Goal: Task Accomplishment & Management: Complete application form

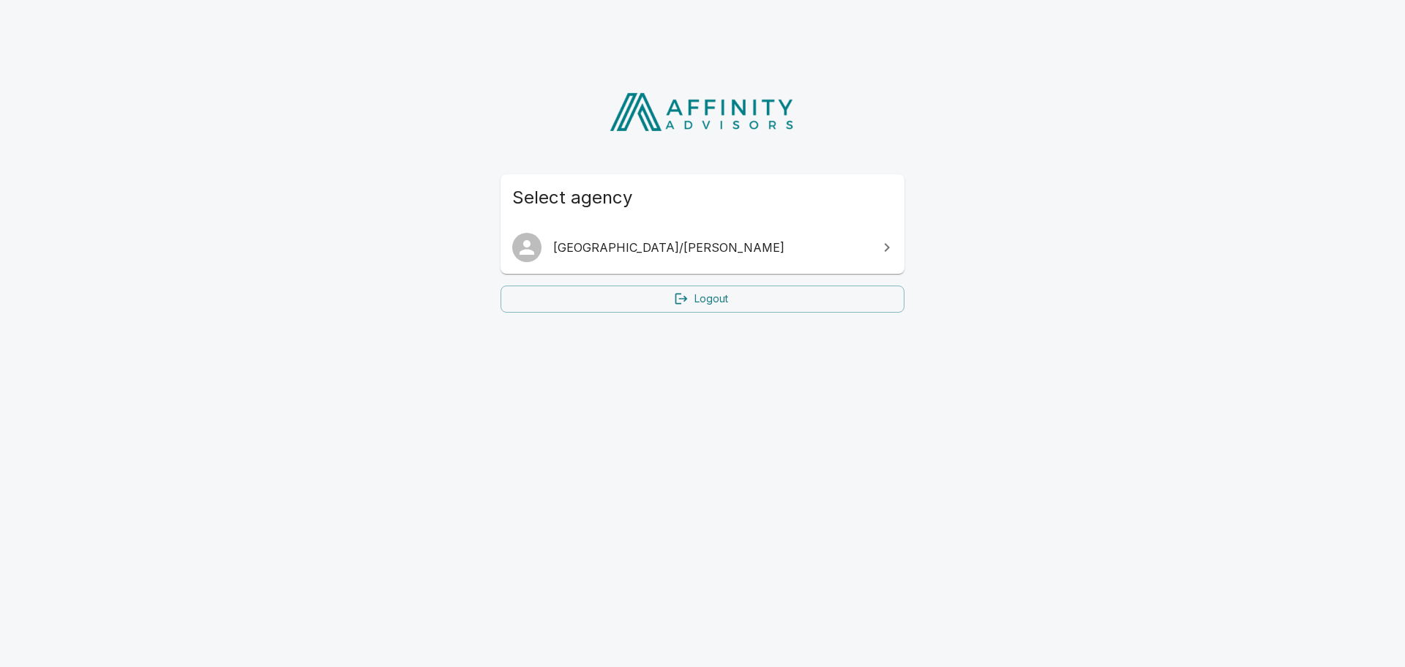
click at [889, 250] on icon at bounding box center [887, 248] width 18 height 18
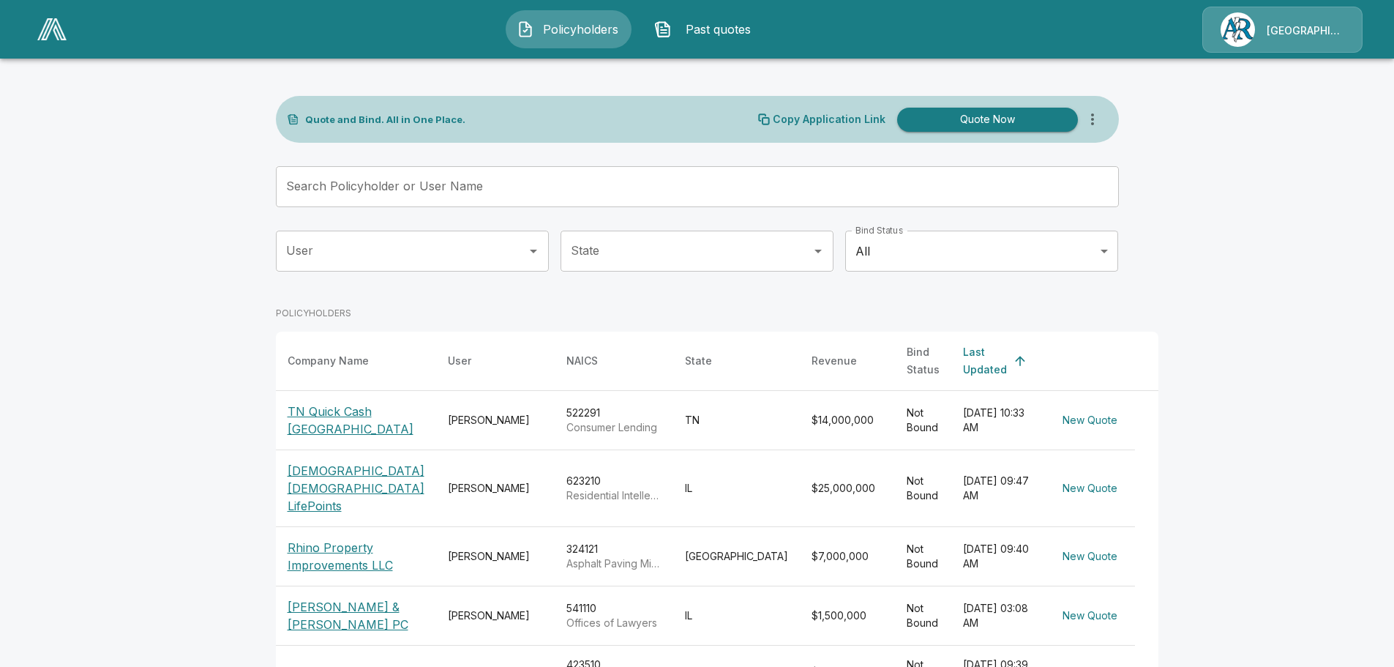
click at [498, 187] on input "Search Policyholder or User Name" at bounding box center [689, 186] width 827 height 41
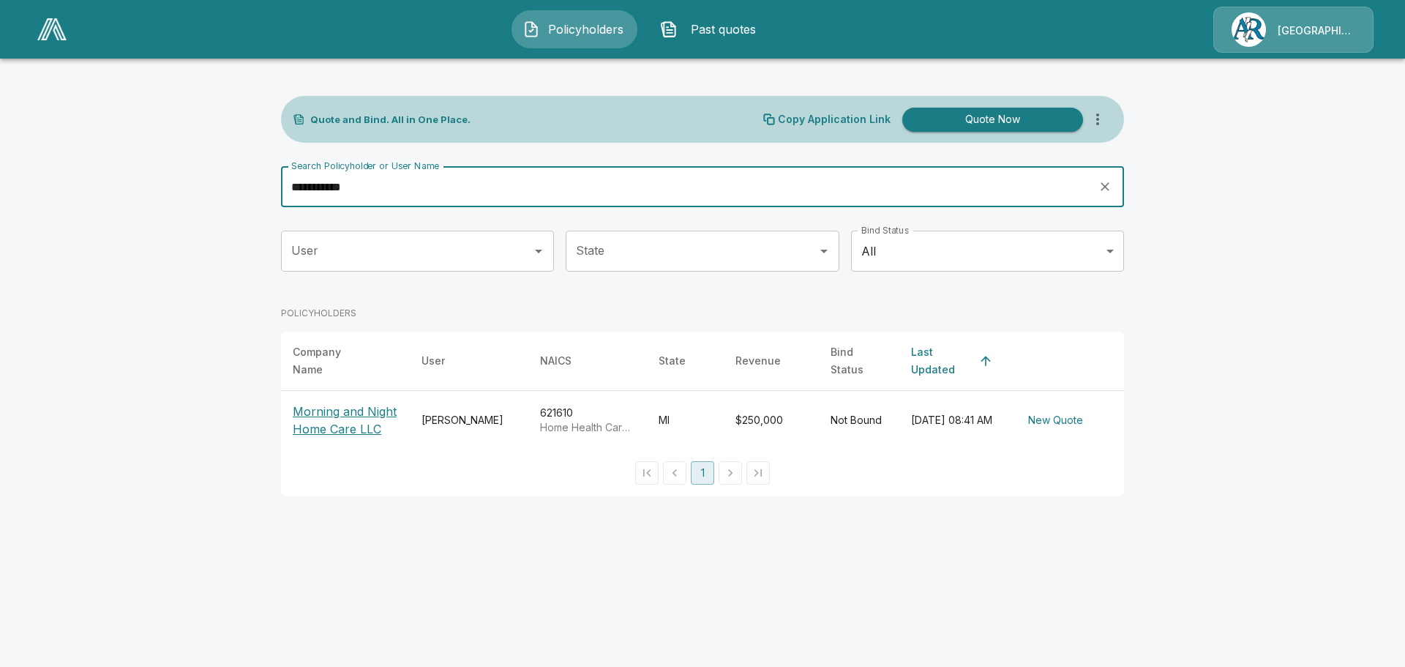
type input "**********"
click at [348, 418] on p "Morning and Night Home Care LLC" at bounding box center [345, 419] width 105 height 35
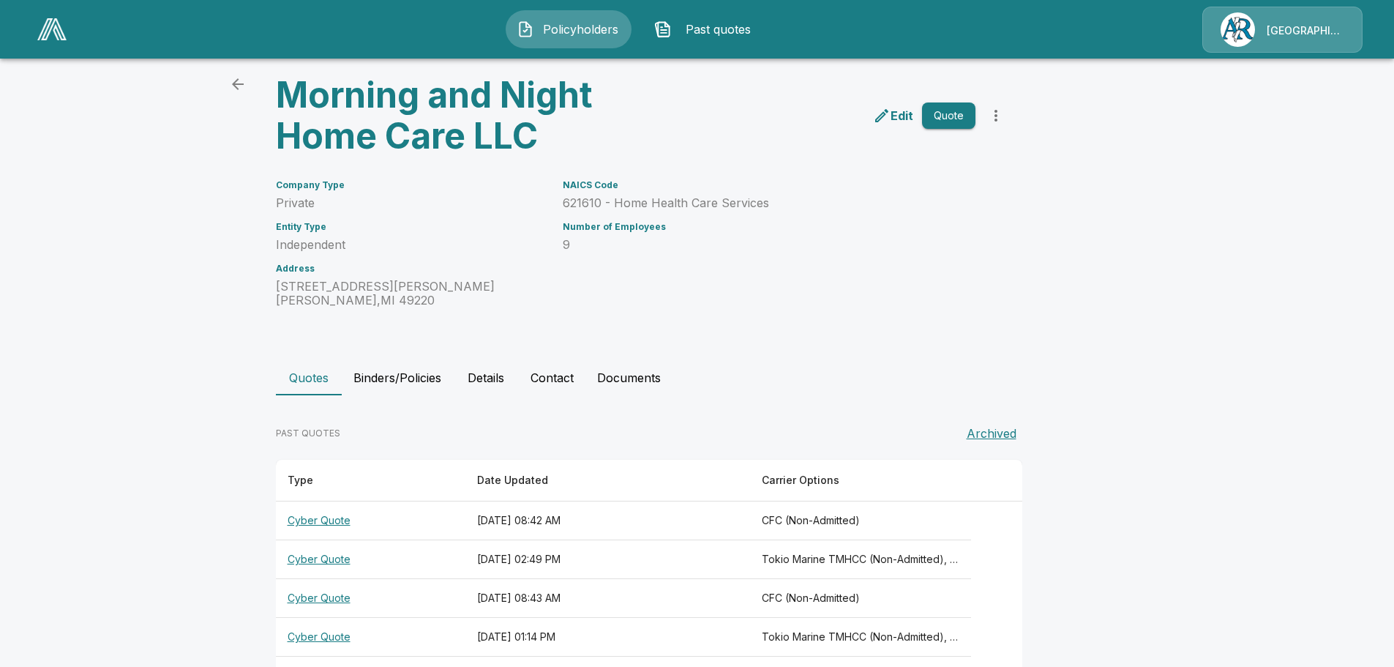
scroll to position [73, 0]
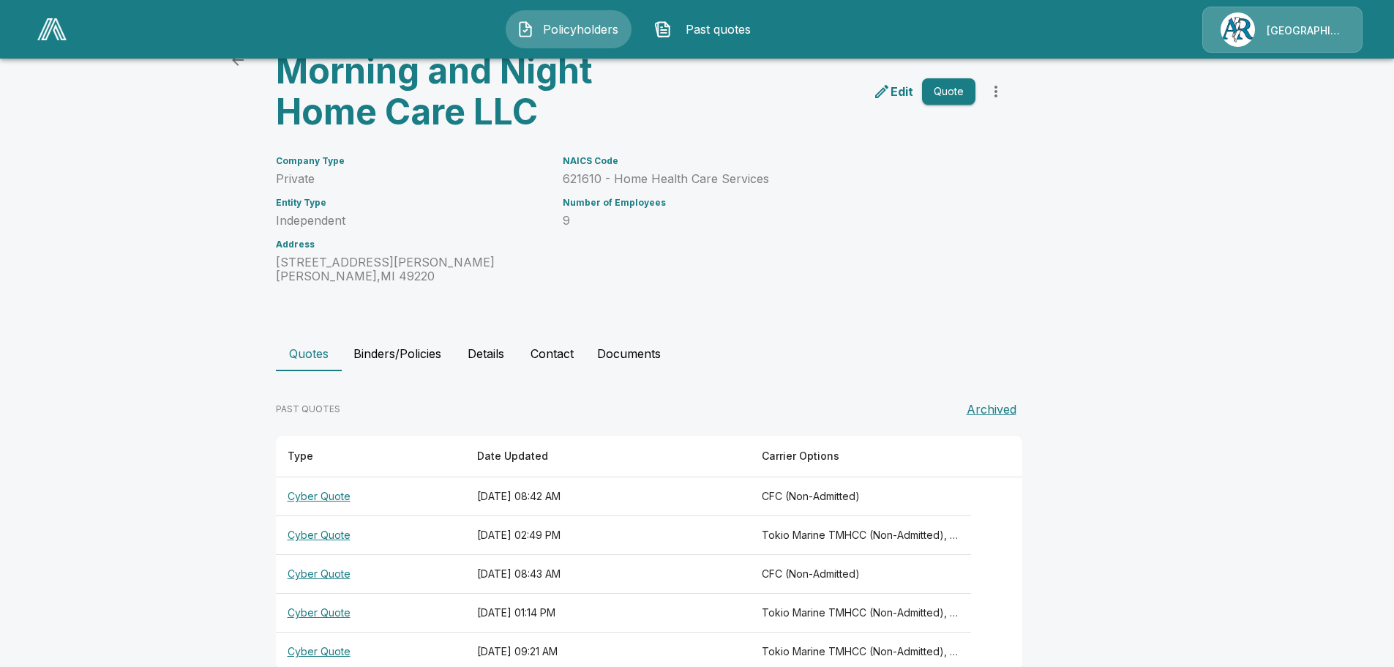
click at [335, 496] on th "Cyber Quote" at bounding box center [371, 496] width 190 height 39
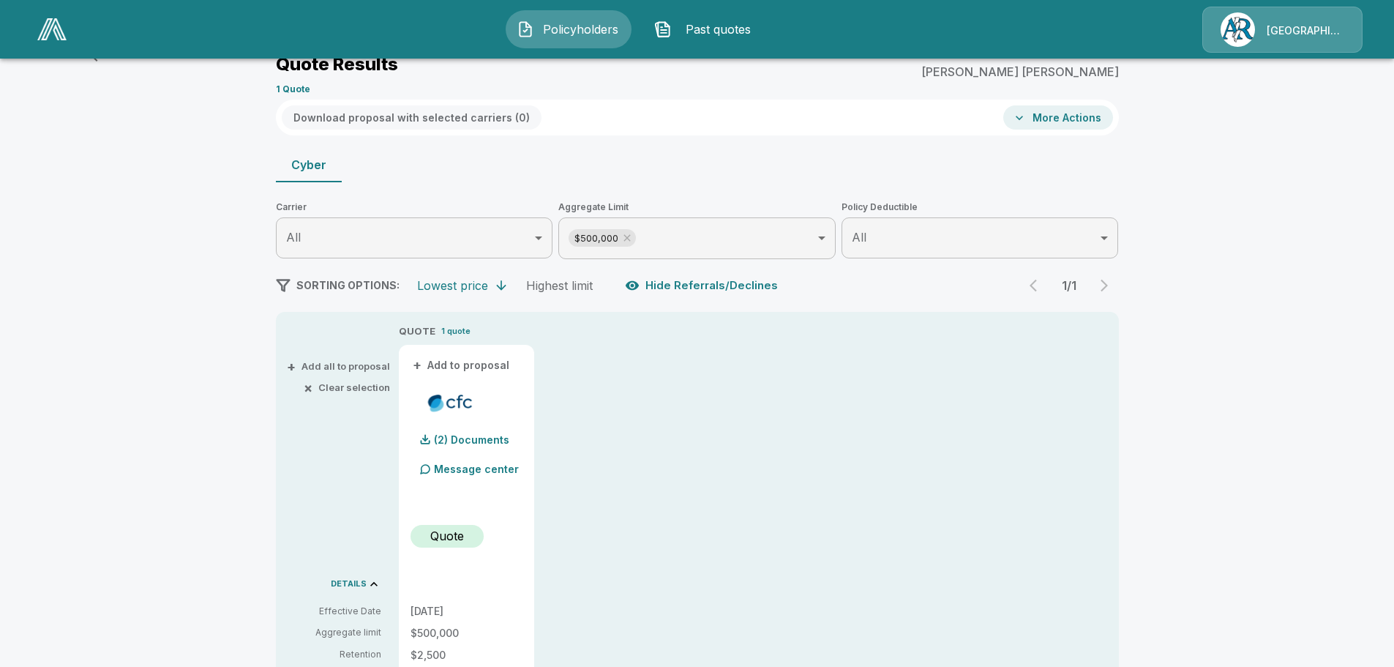
scroll to position [73, 0]
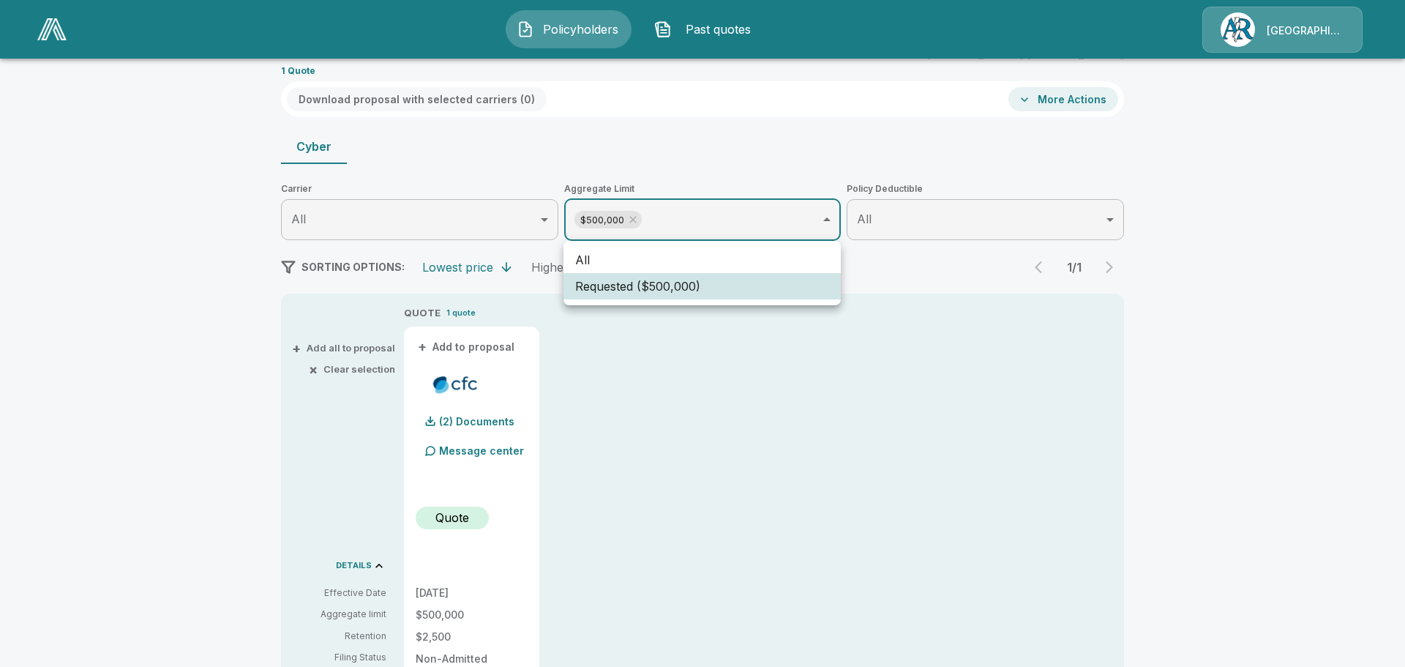
click at [830, 220] on body "Policyholders Past quotes Arlington/Roe Policyholders / Morning and Night Home …" at bounding box center [702, 658] width 1405 height 1462
click at [830, 220] on div at bounding box center [702, 333] width 1405 height 667
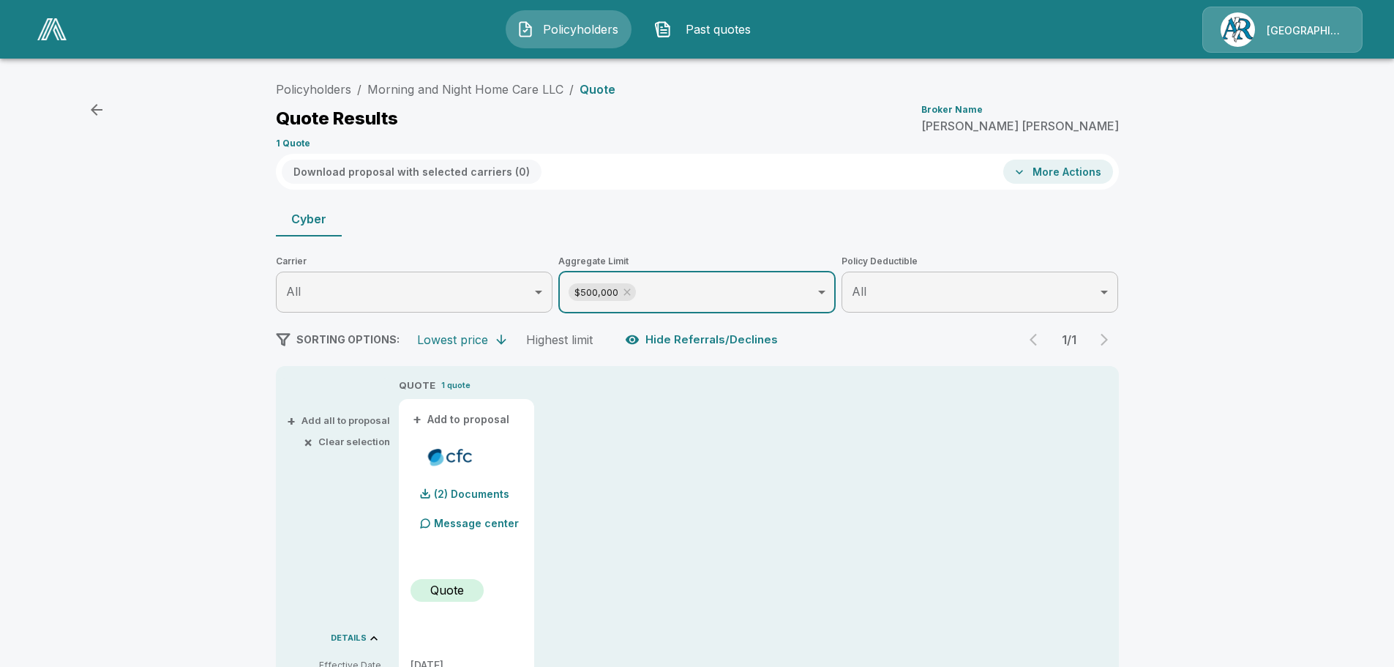
scroll to position [0, 0]
click at [630, 293] on icon at bounding box center [627, 293] width 12 height 12
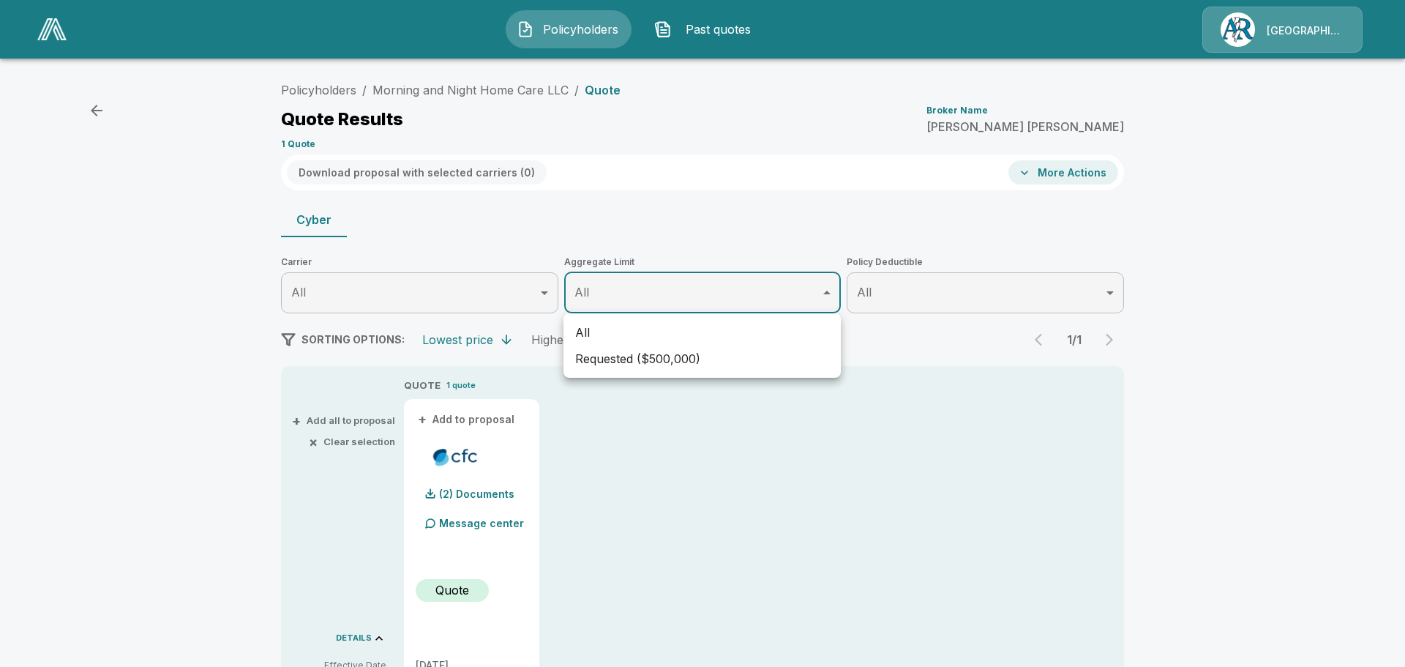
click at [690, 288] on div at bounding box center [702, 333] width 1405 height 667
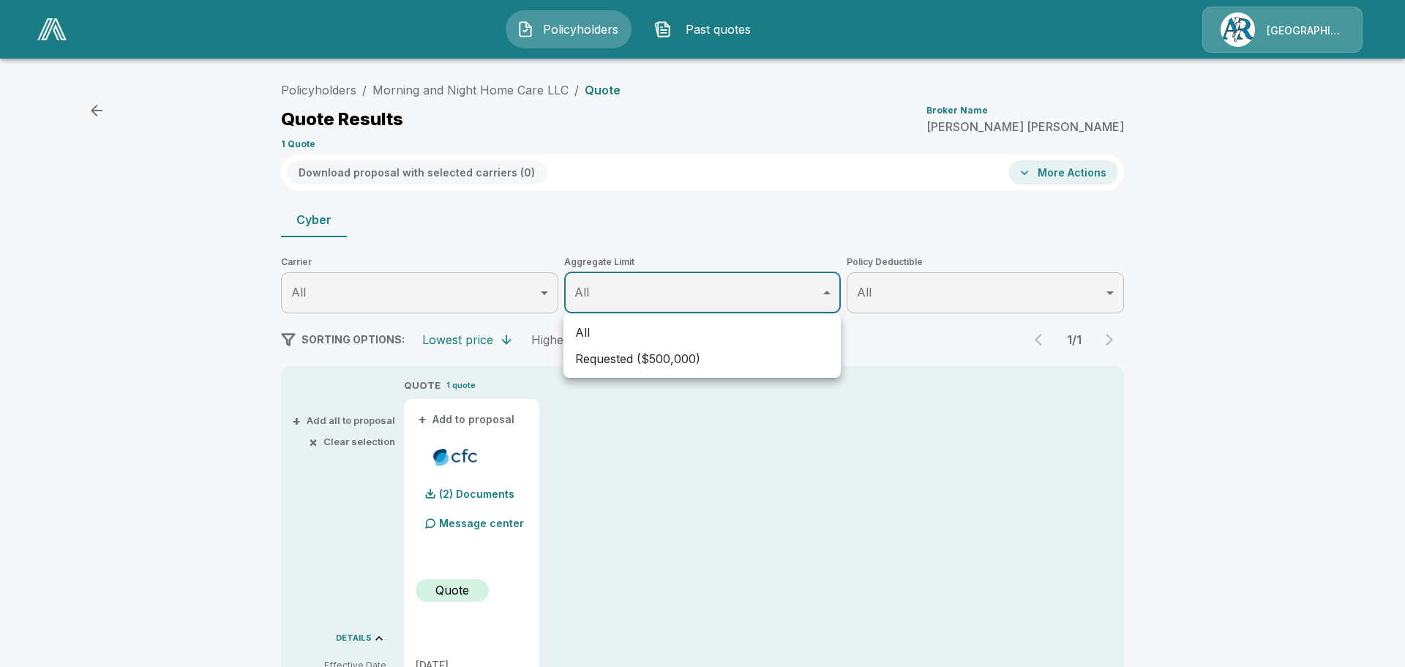
click at [827, 292] on div at bounding box center [702, 333] width 1405 height 667
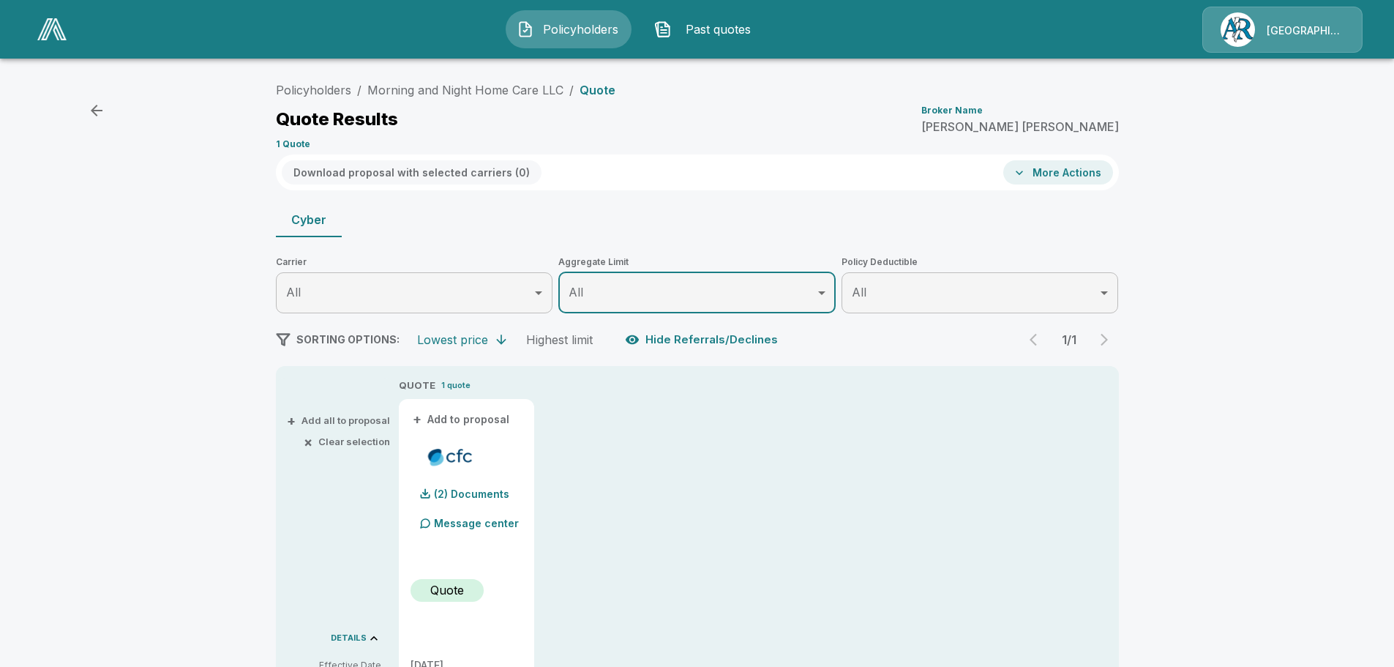
click at [528, 86] on link "Morning and Night Home Care LLC" at bounding box center [465, 90] width 196 height 15
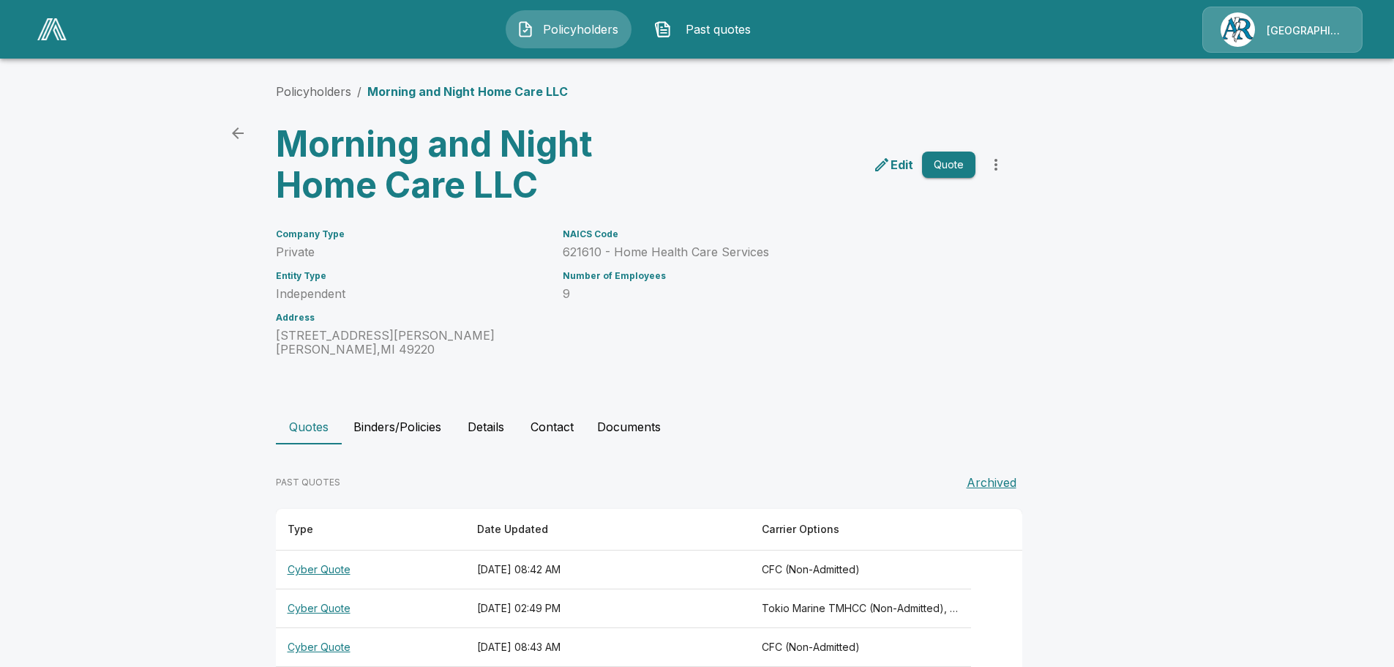
click at [904, 165] on p "Edit" at bounding box center [901, 165] width 23 height 18
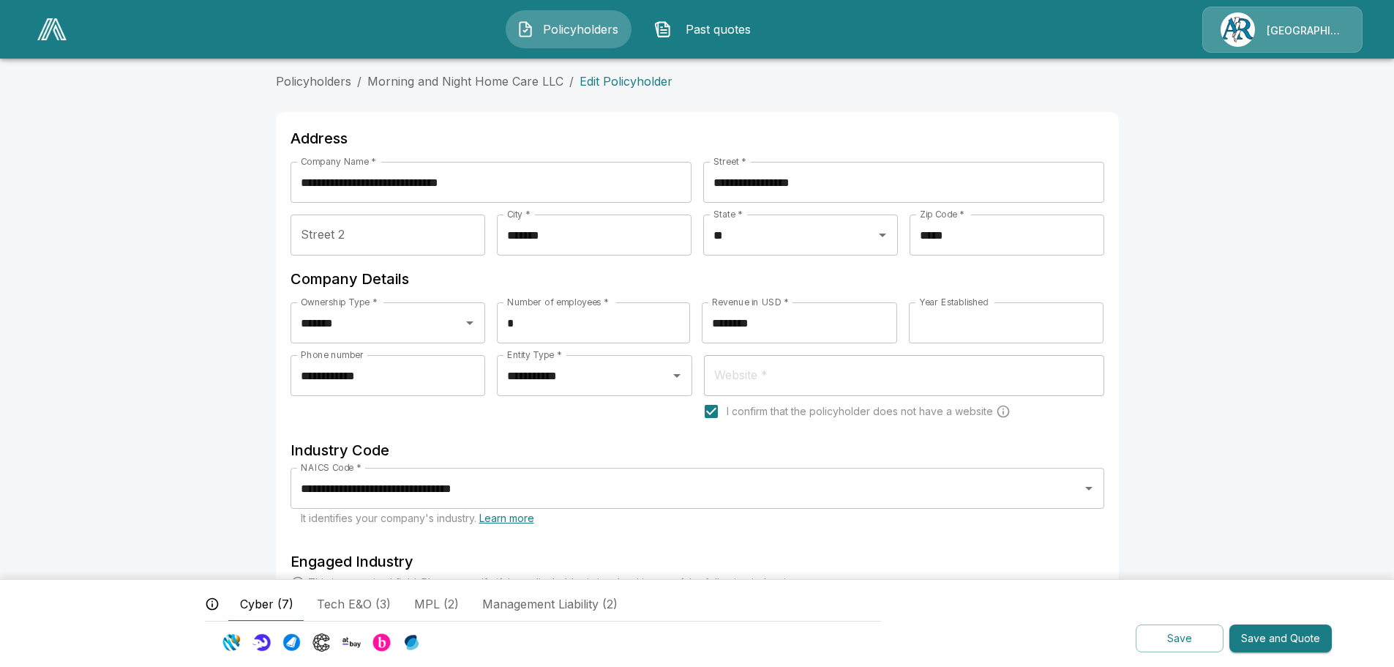
click at [1287, 638] on button "Save and Quote" at bounding box center [1280, 638] width 102 height 29
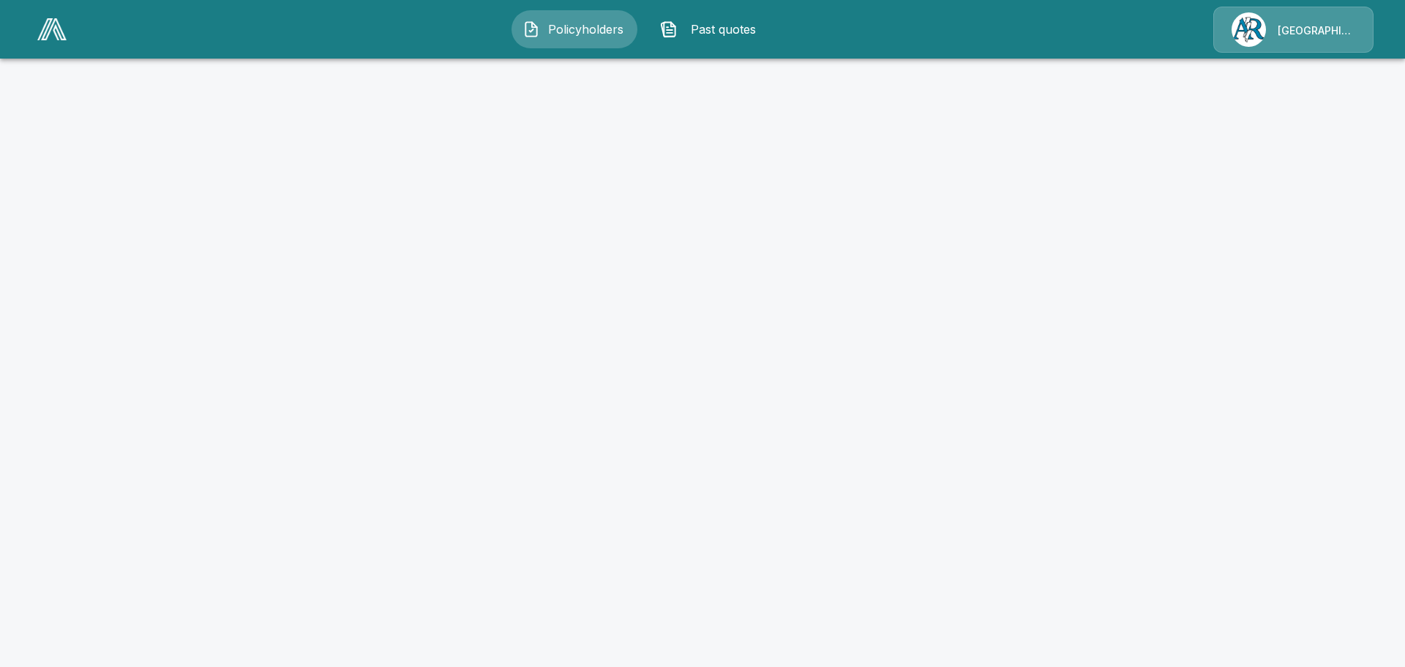
click at [599, 31] on span "Policyholders" at bounding box center [586, 29] width 80 height 18
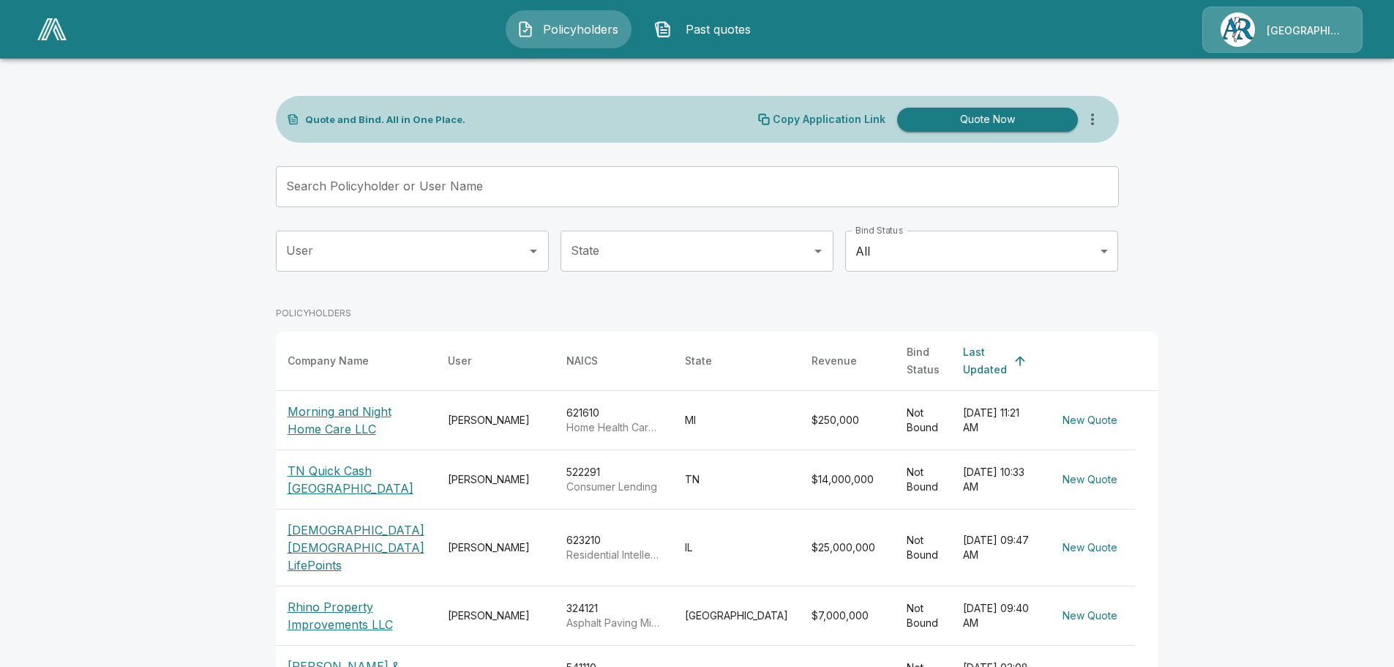
click at [371, 410] on p "Morning and Night Home Care LLC" at bounding box center [356, 419] width 137 height 35
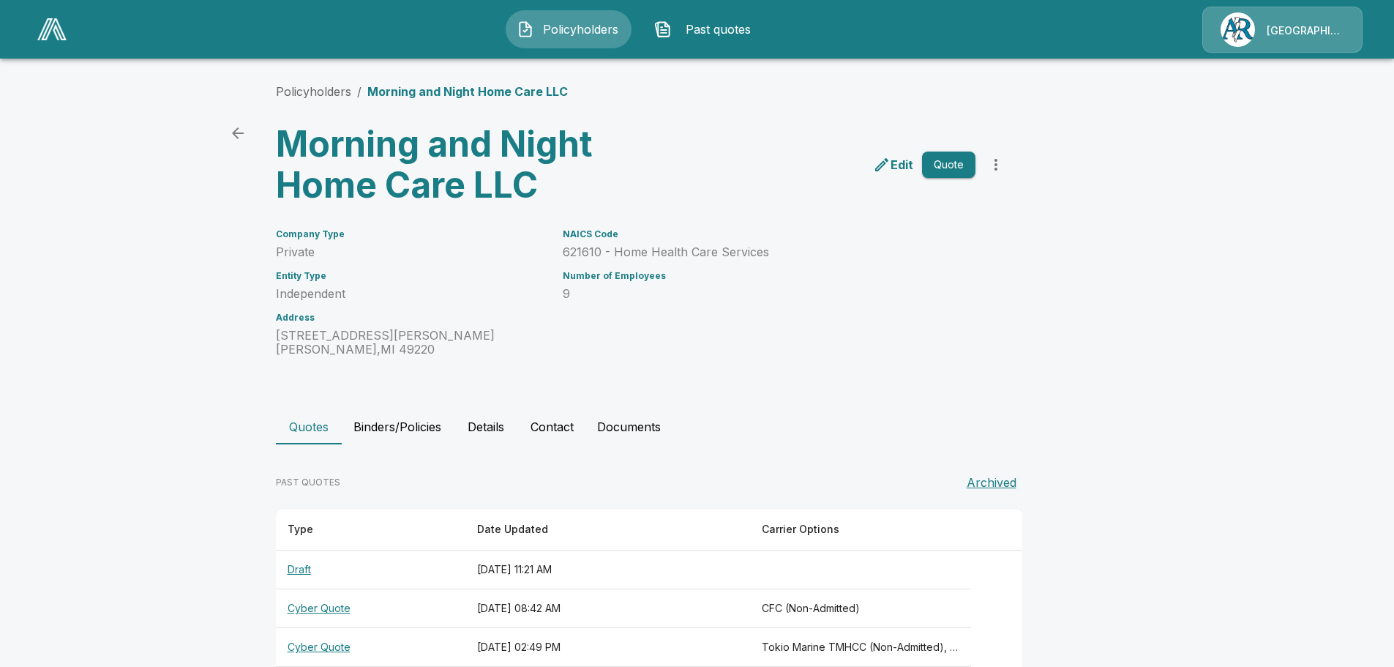
click at [900, 168] on p "Edit" at bounding box center [901, 165] width 23 height 18
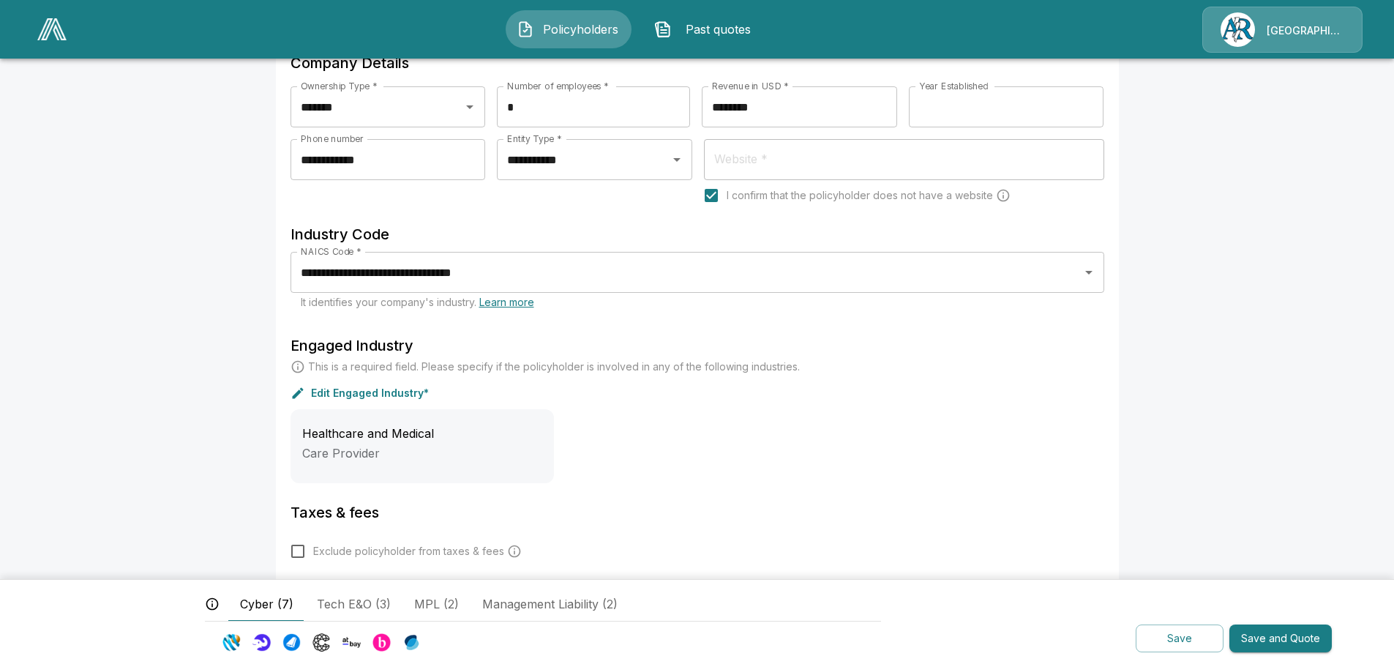
scroll to position [220, 0]
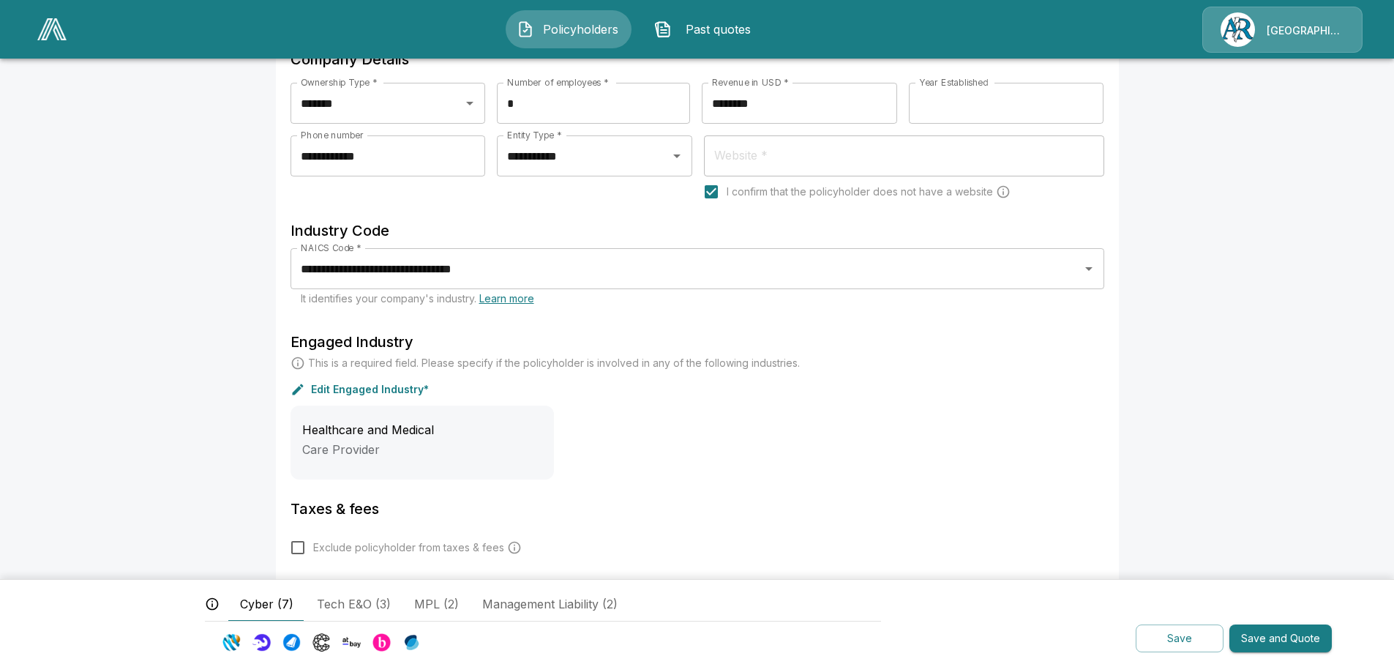
click at [1290, 637] on button "Save and Quote" at bounding box center [1280, 638] width 102 height 29
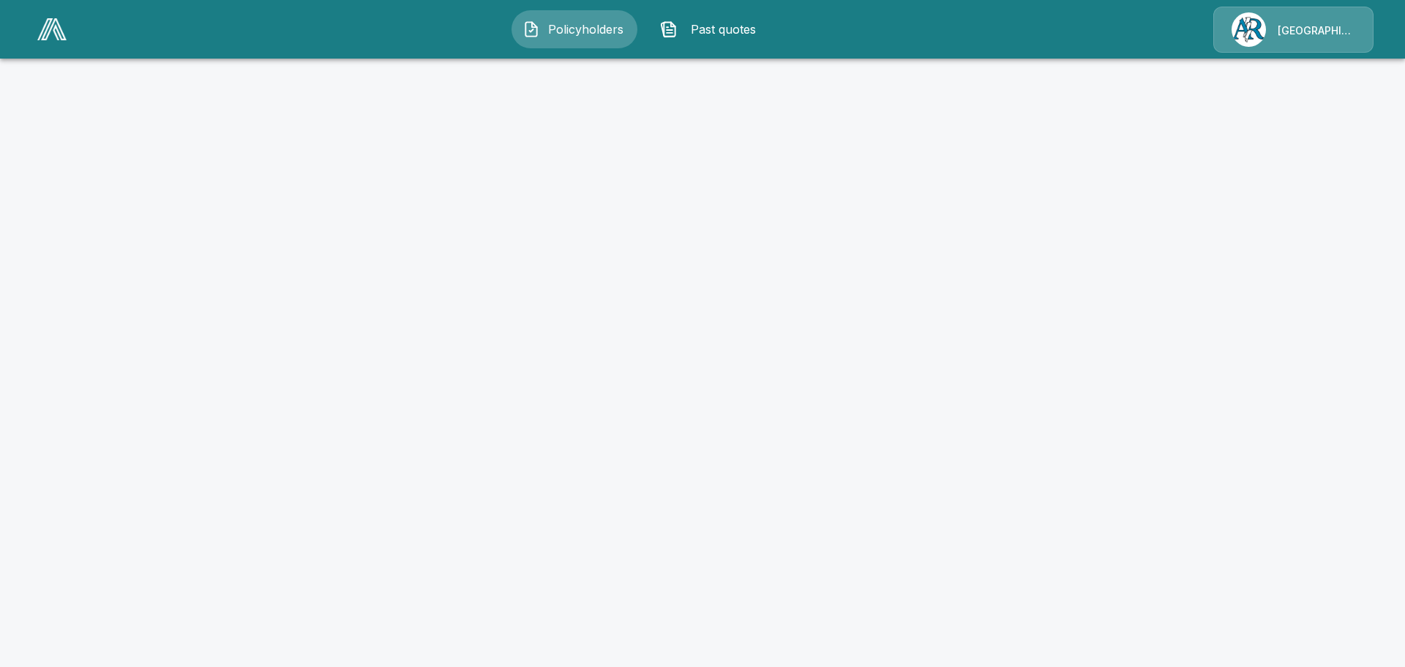
click at [702, 27] on span "Past quotes" at bounding box center [723, 29] width 80 height 18
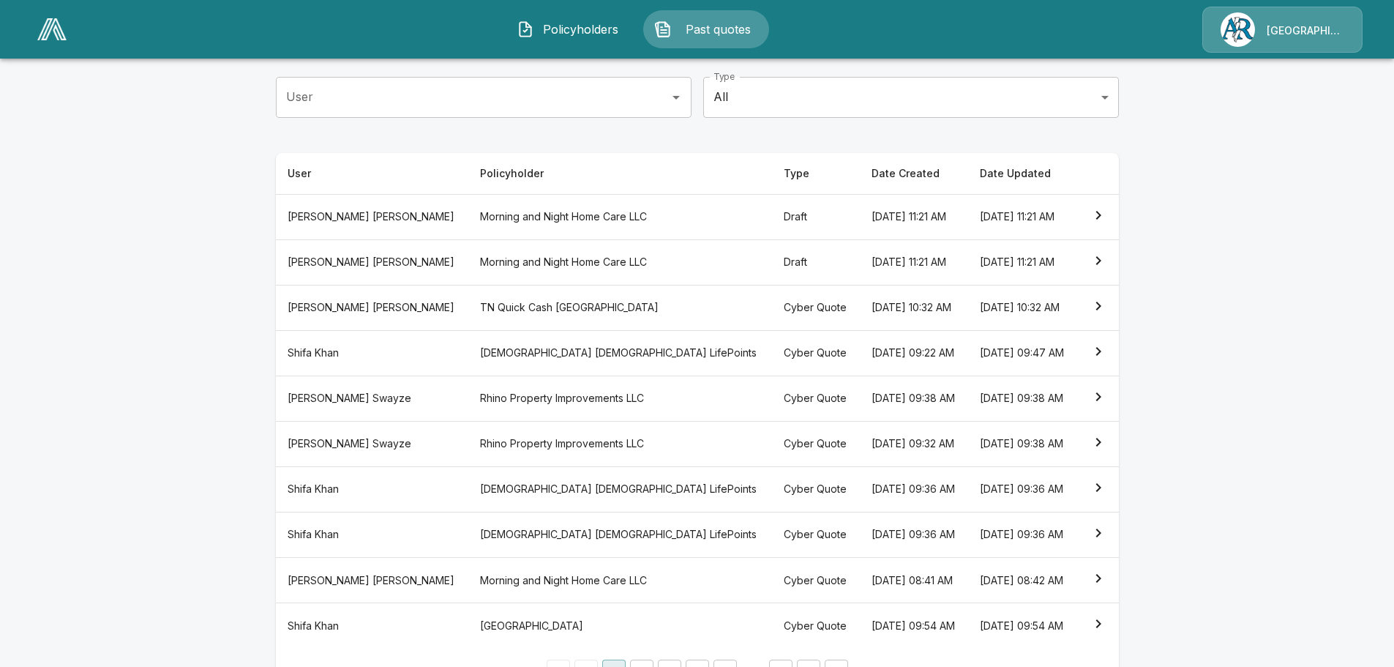
scroll to position [192, 0]
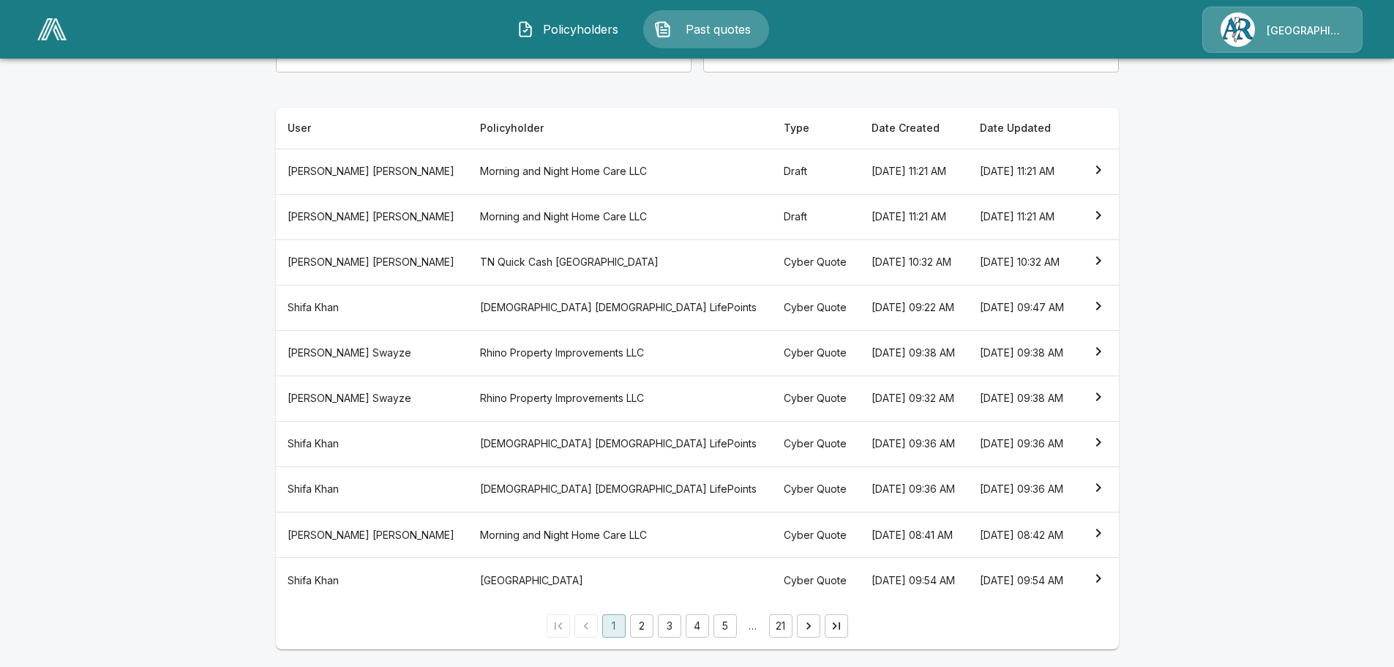
click at [648, 626] on button "2" at bounding box center [641, 625] width 23 height 23
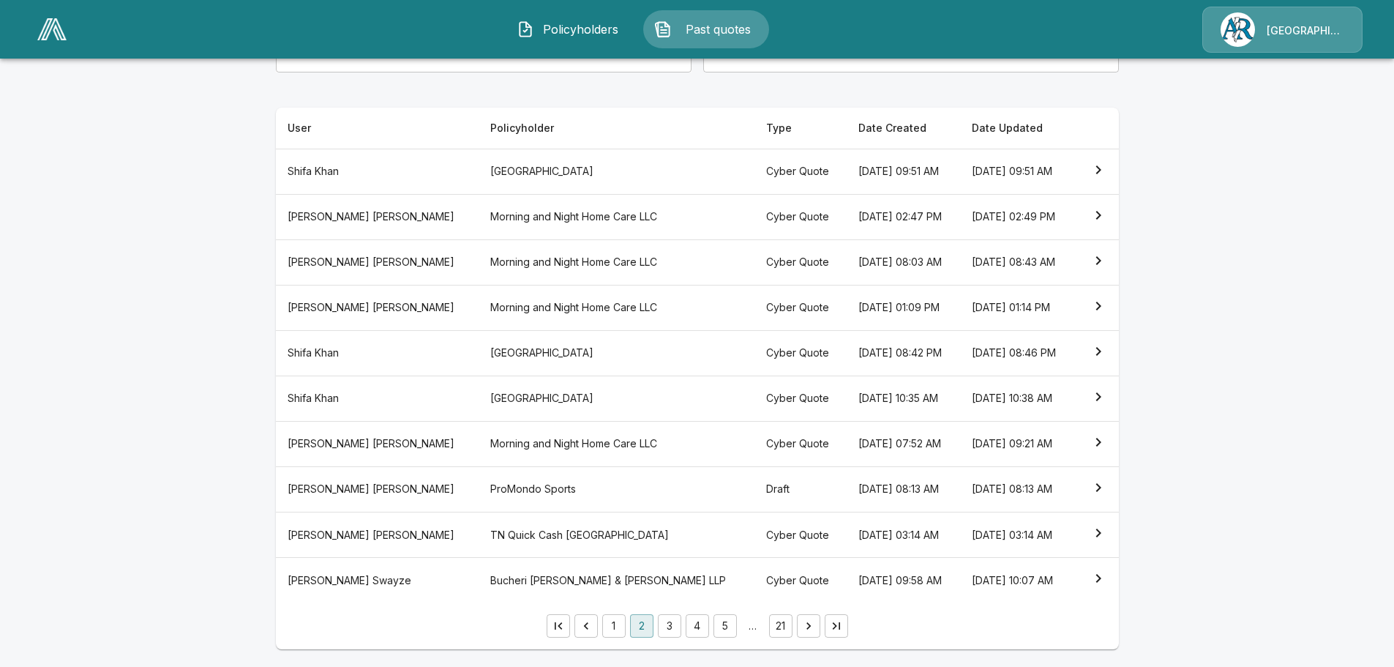
click at [1101, 214] on icon "simple table" at bounding box center [1098, 215] width 18 height 18
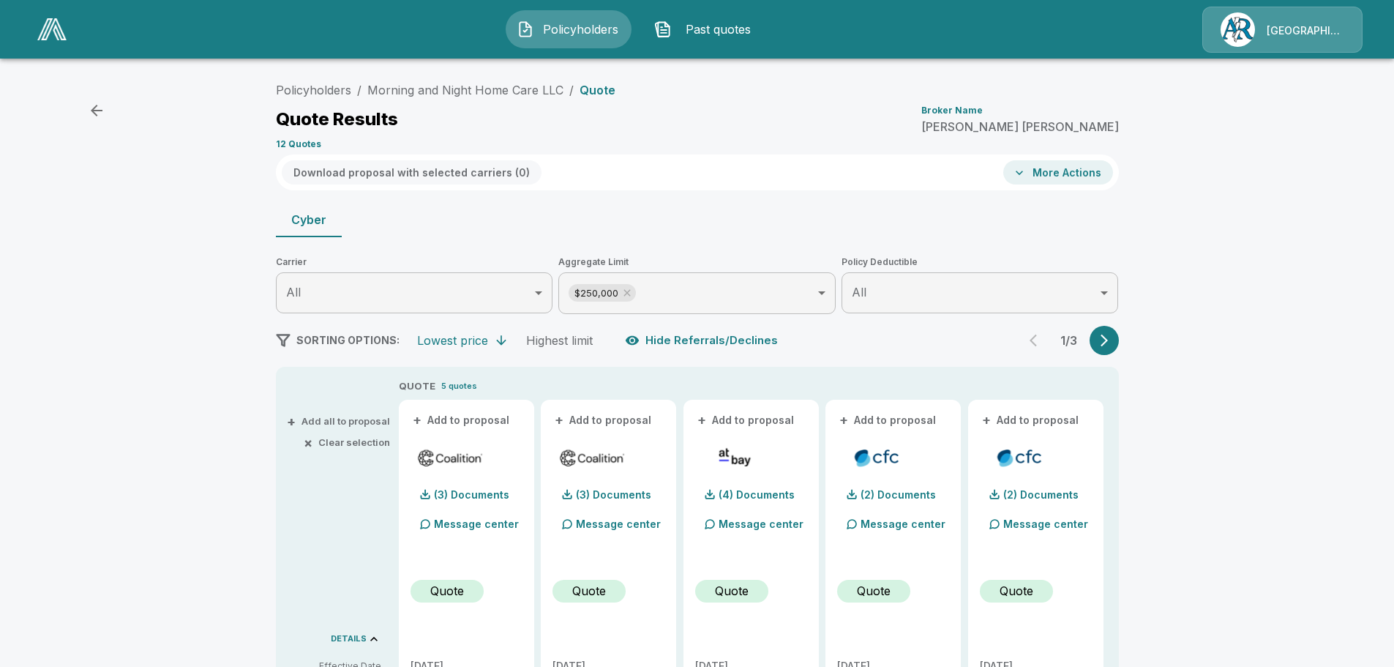
click at [692, 30] on span "Past quotes" at bounding box center [718, 29] width 80 height 18
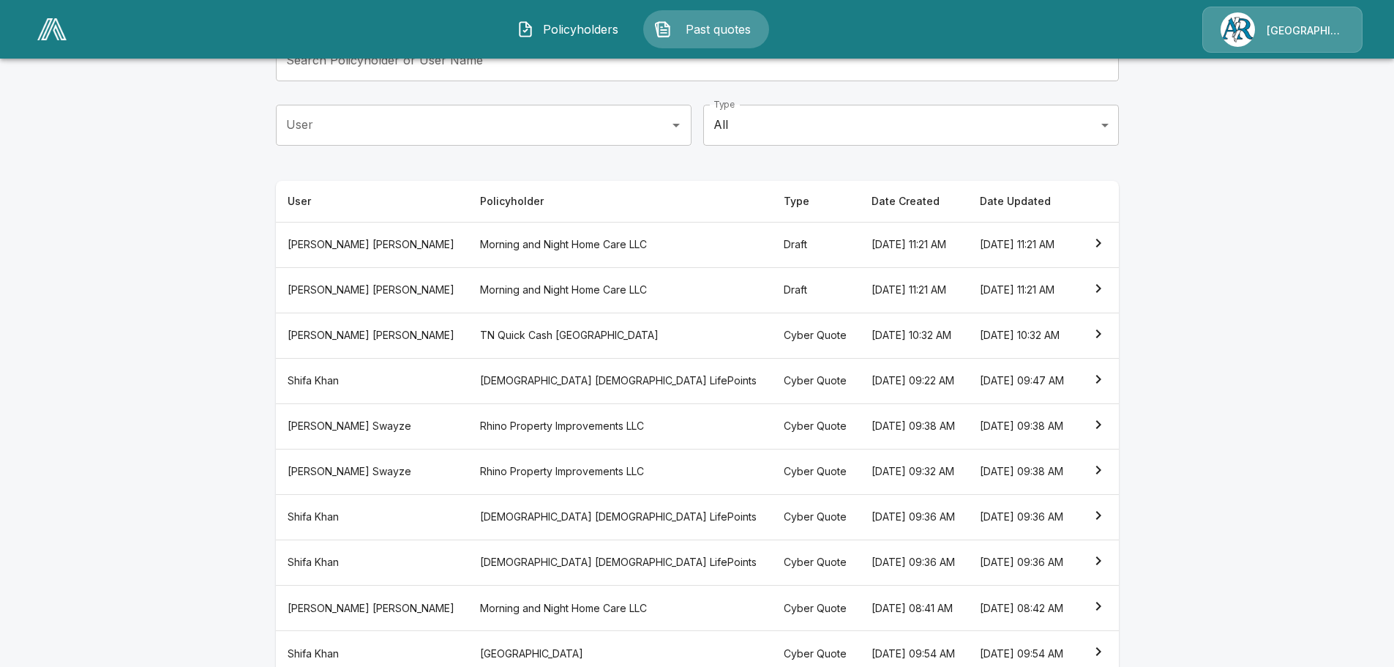
scroll to position [192, 0]
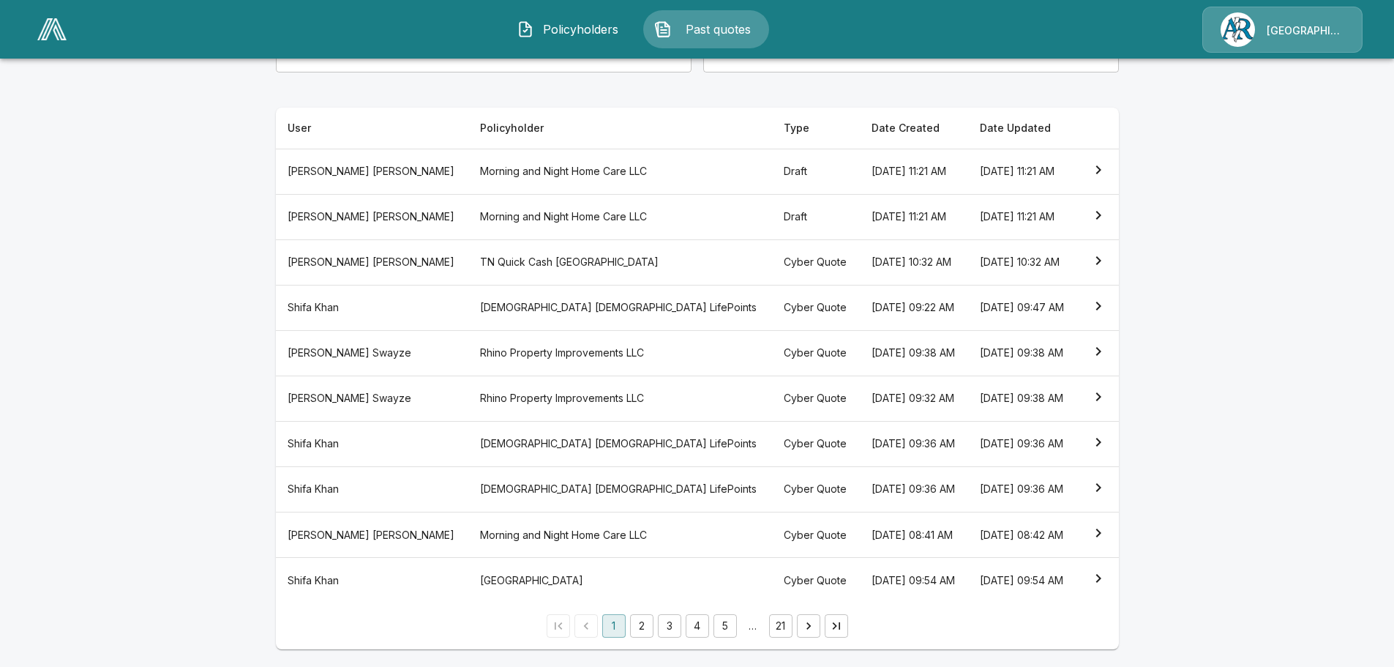
click at [1100, 528] on icon "simple table" at bounding box center [1098, 533] width 18 height 18
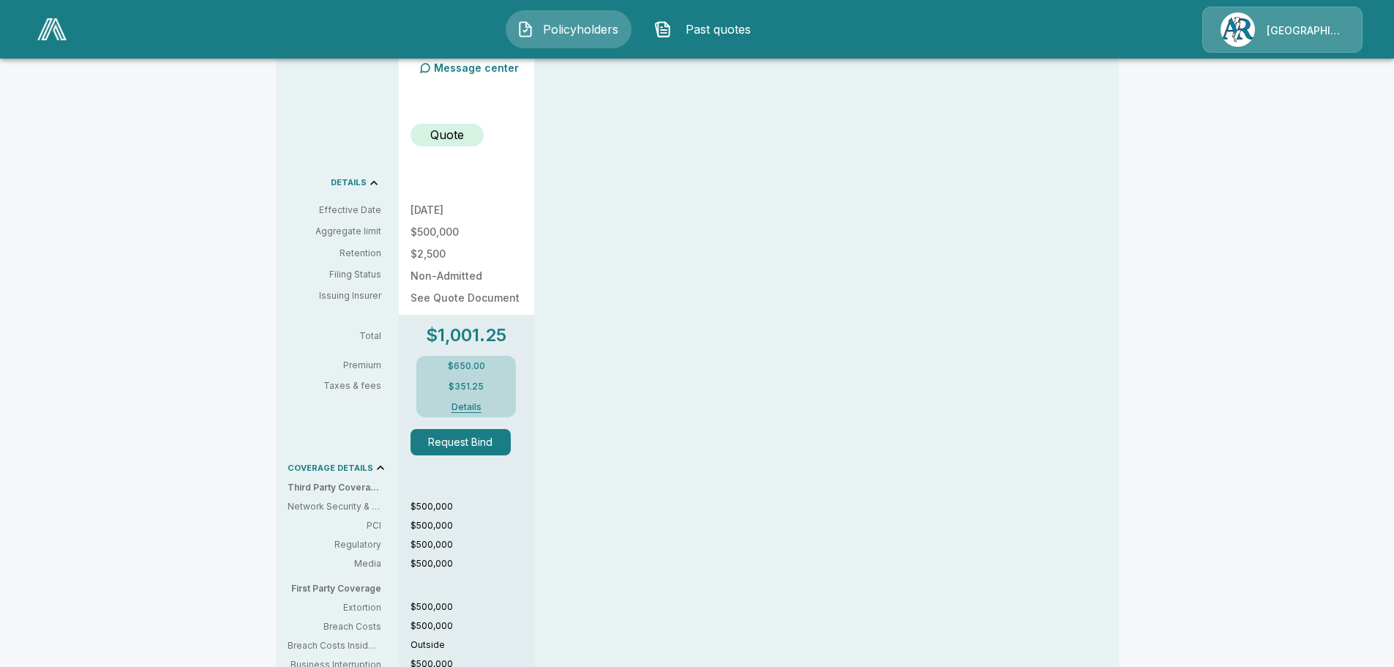
scroll to position [356, 0]
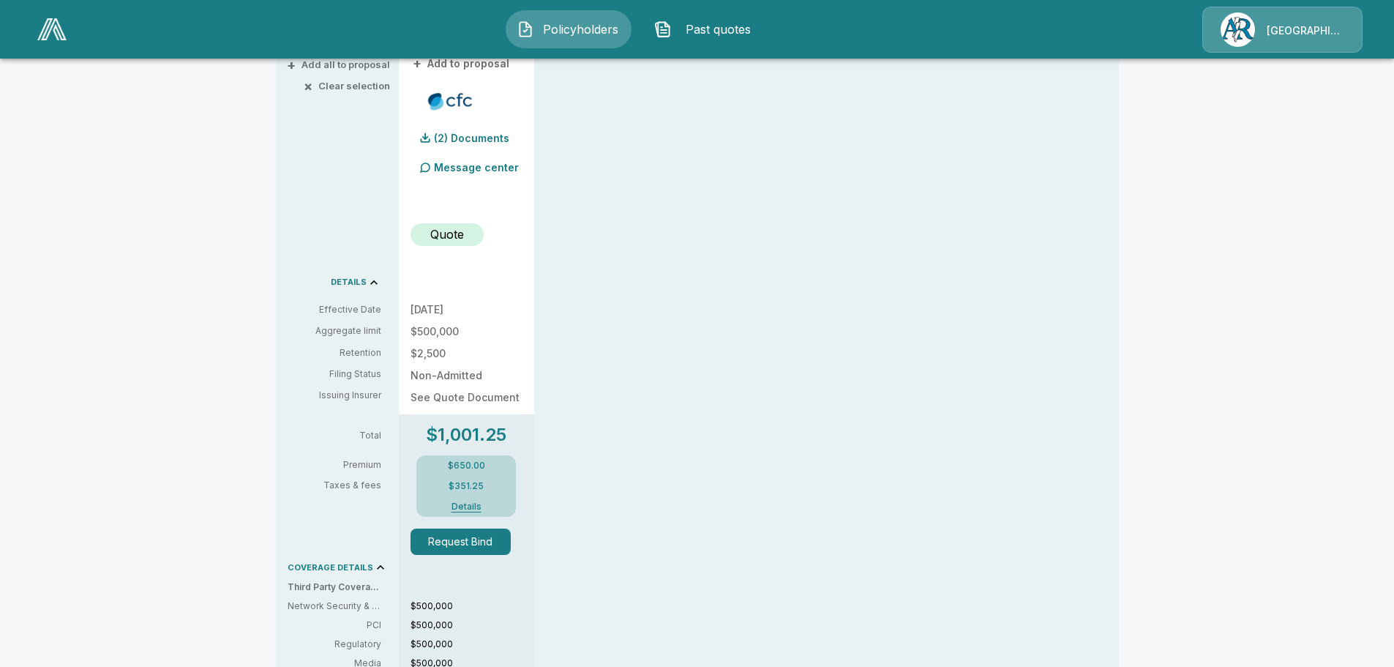
click at [701, 25] on span "Past quotes" at bounding box center [718, 29] width 80 height 18
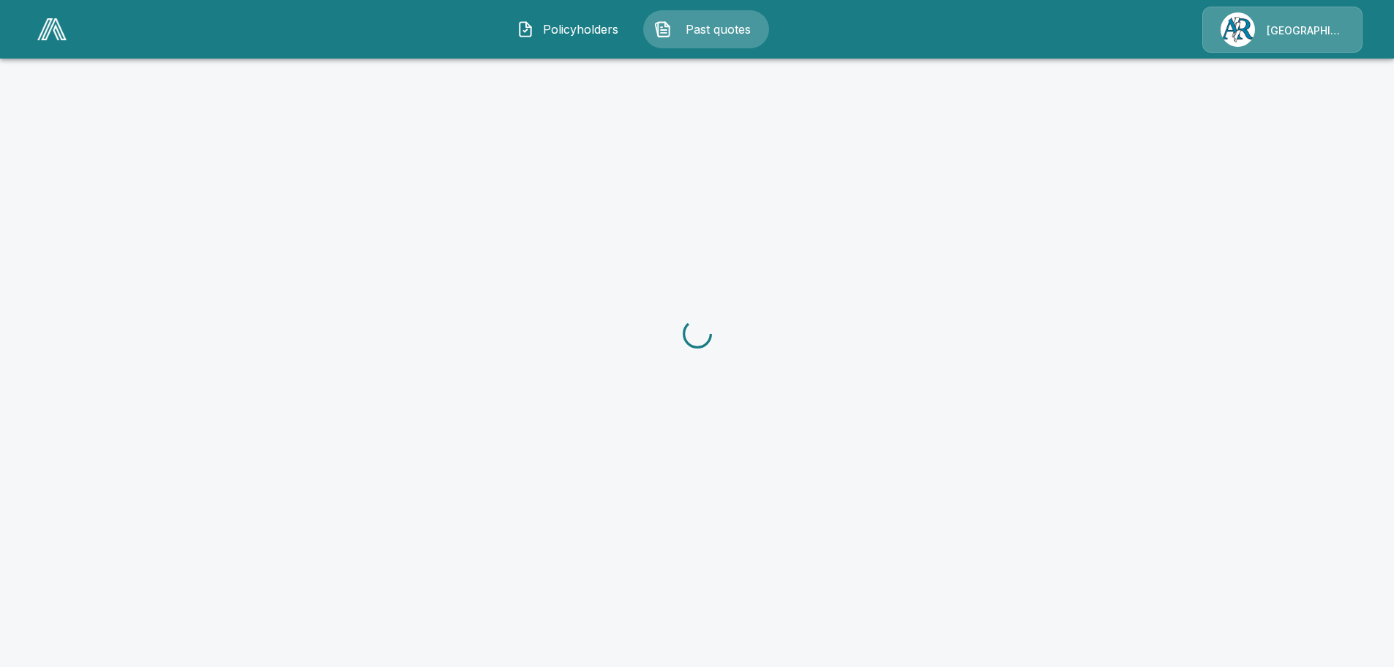
scroll to position [192, 0]
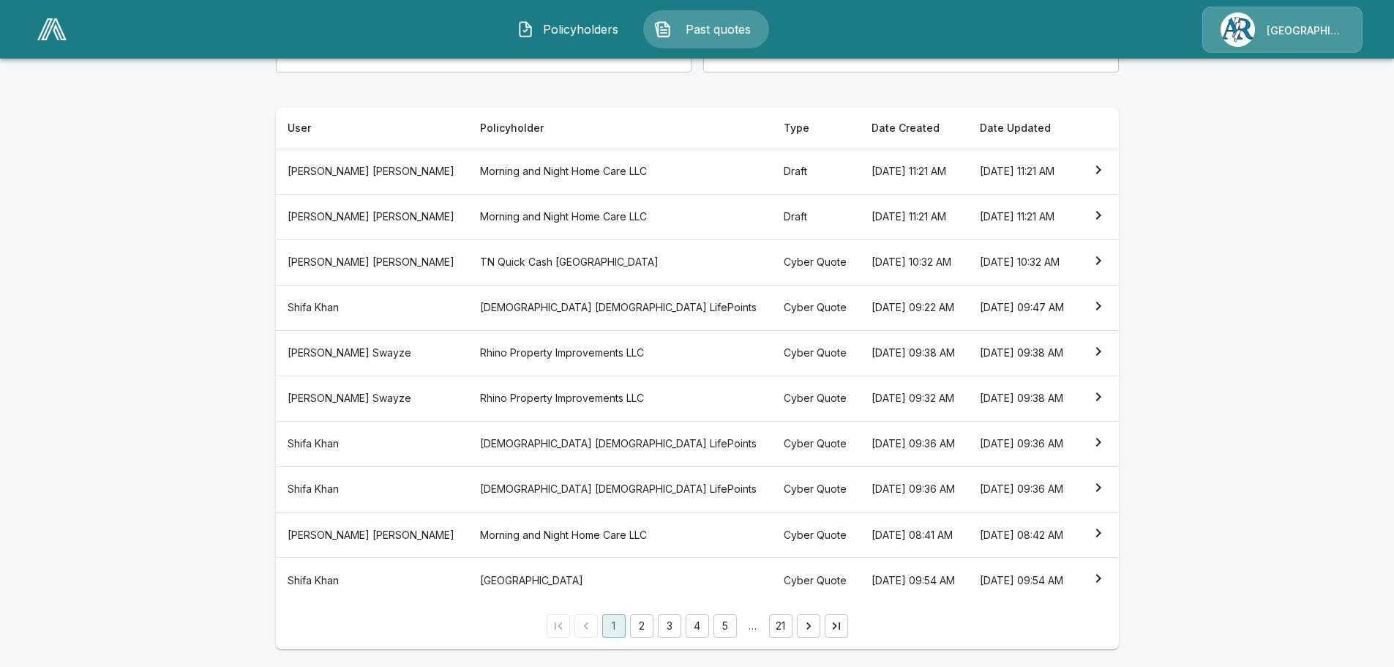
click at [646, 626] on button "2" at bounding box center [641, 625] width 23 height 23
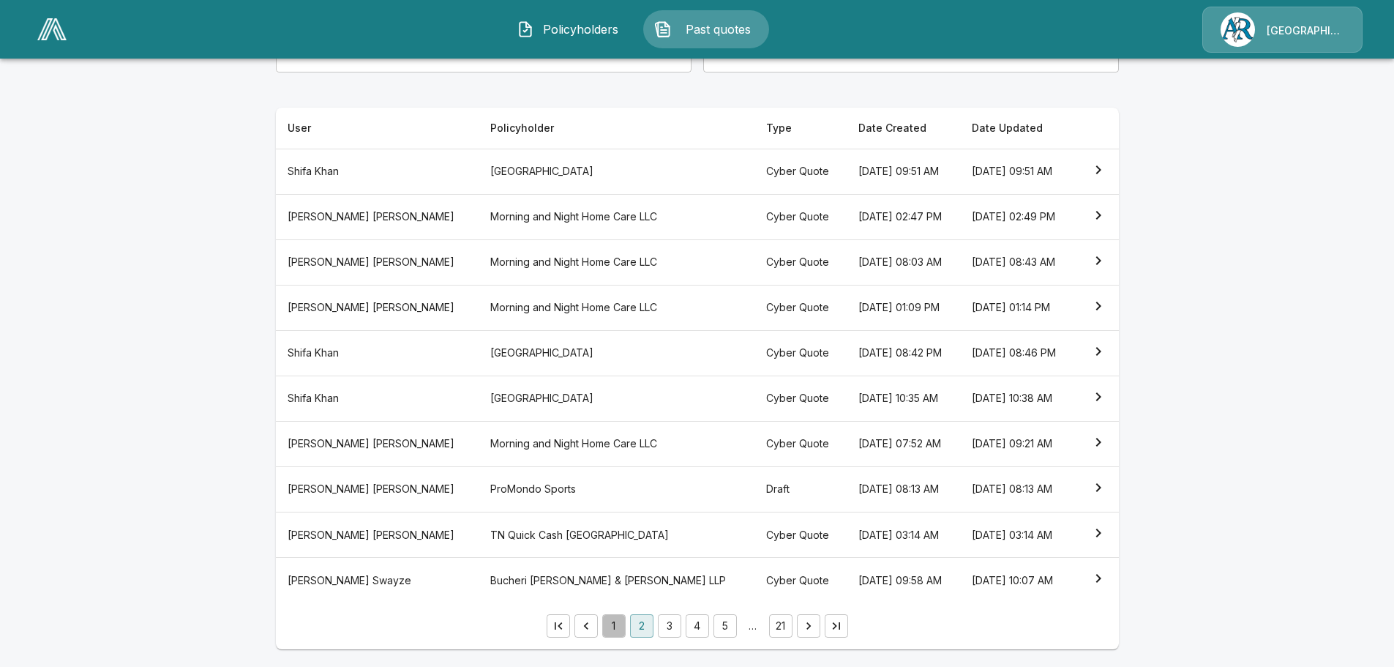
click at [621, 626] on button "1" at bounding box center [613, 625] width 23 height 23
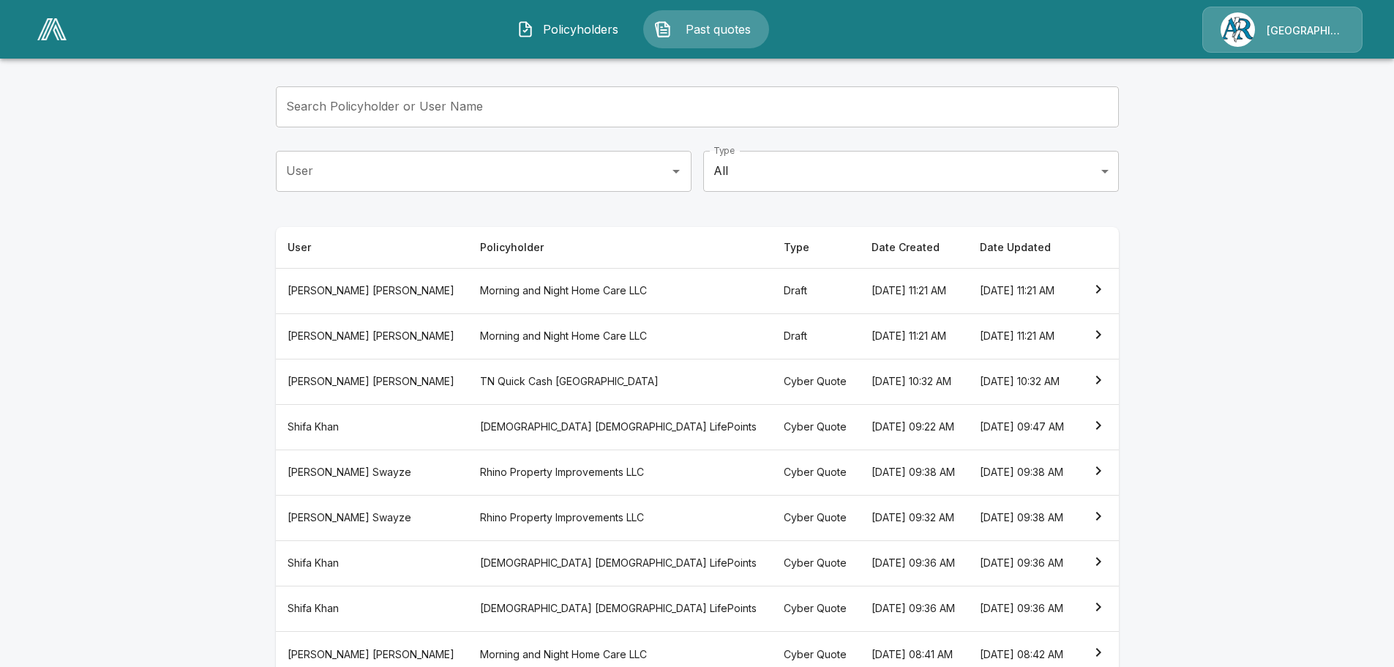
scroll to position [73, 0]
click at [1102, 287] on icon "simple table" at bounding box center [1098, 289] width 18 height 18
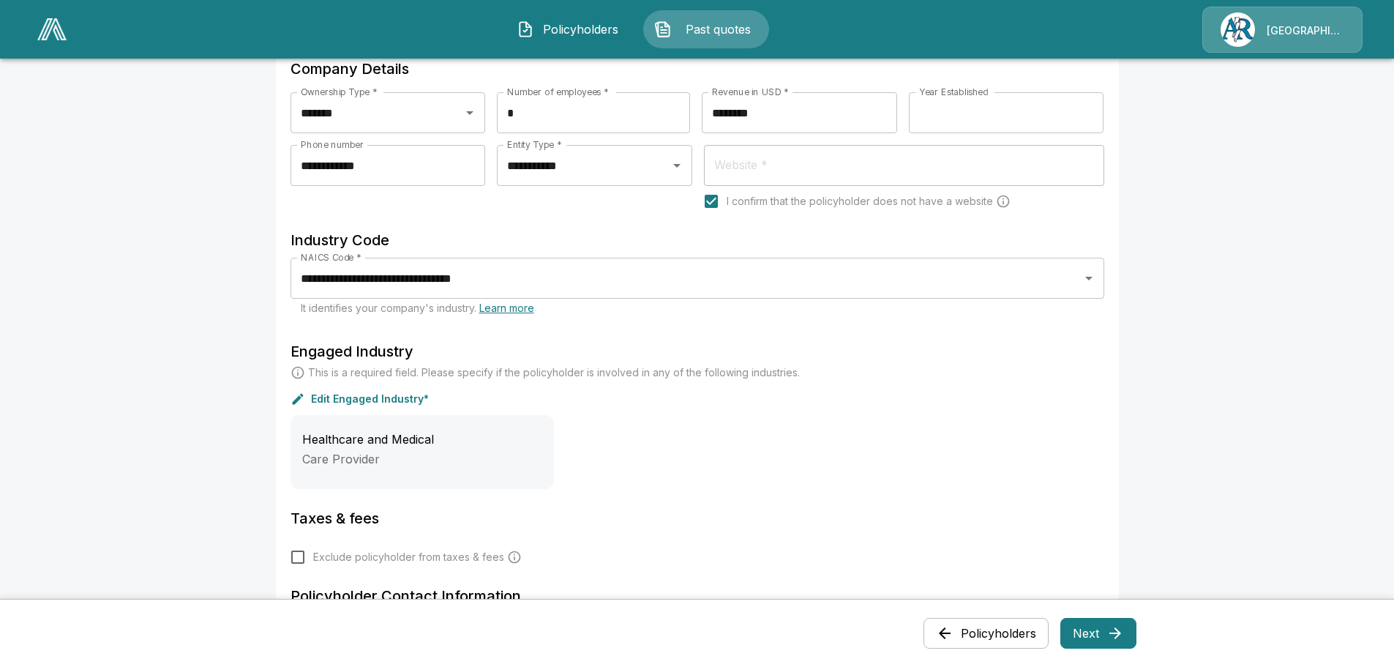
click at [1103, 628] on button "Next" at bounding box center [1098, 633] width 76 height 31
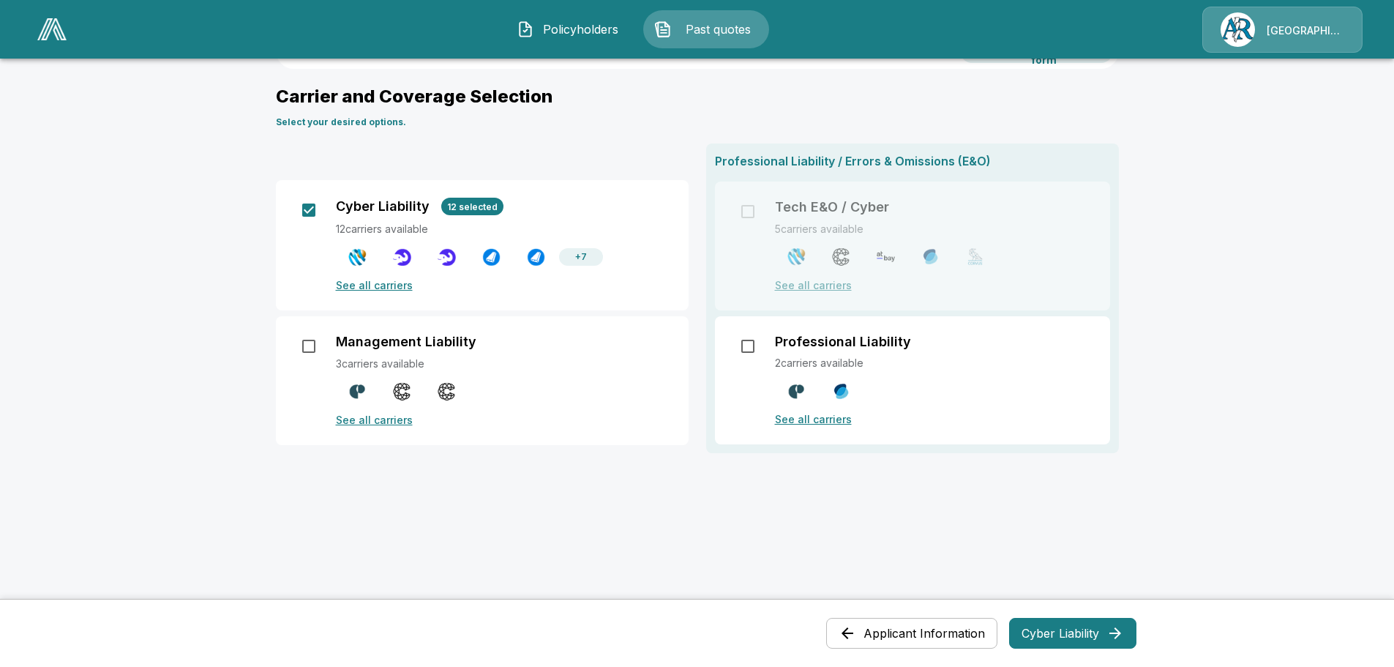
scroll to position [146, 0]
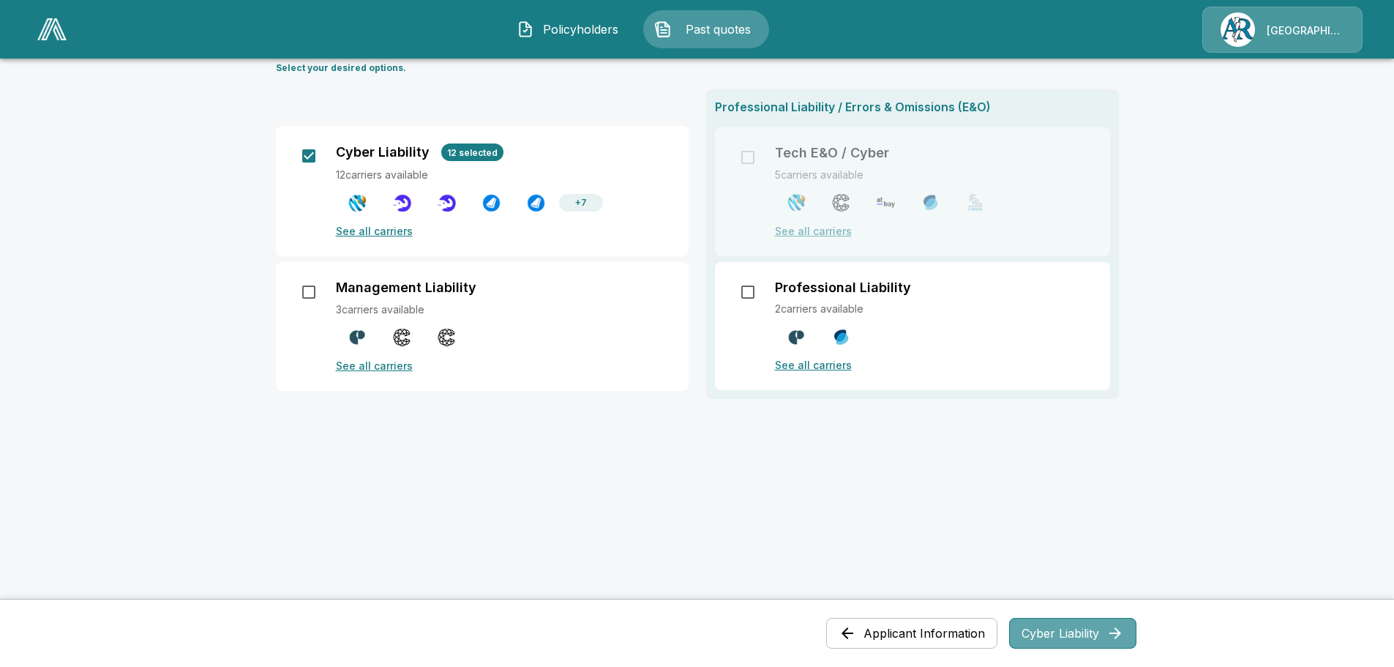
click at [1069, 637] on button "Cyber Liability" at bounding box center [1072, 633] width 127 height 31
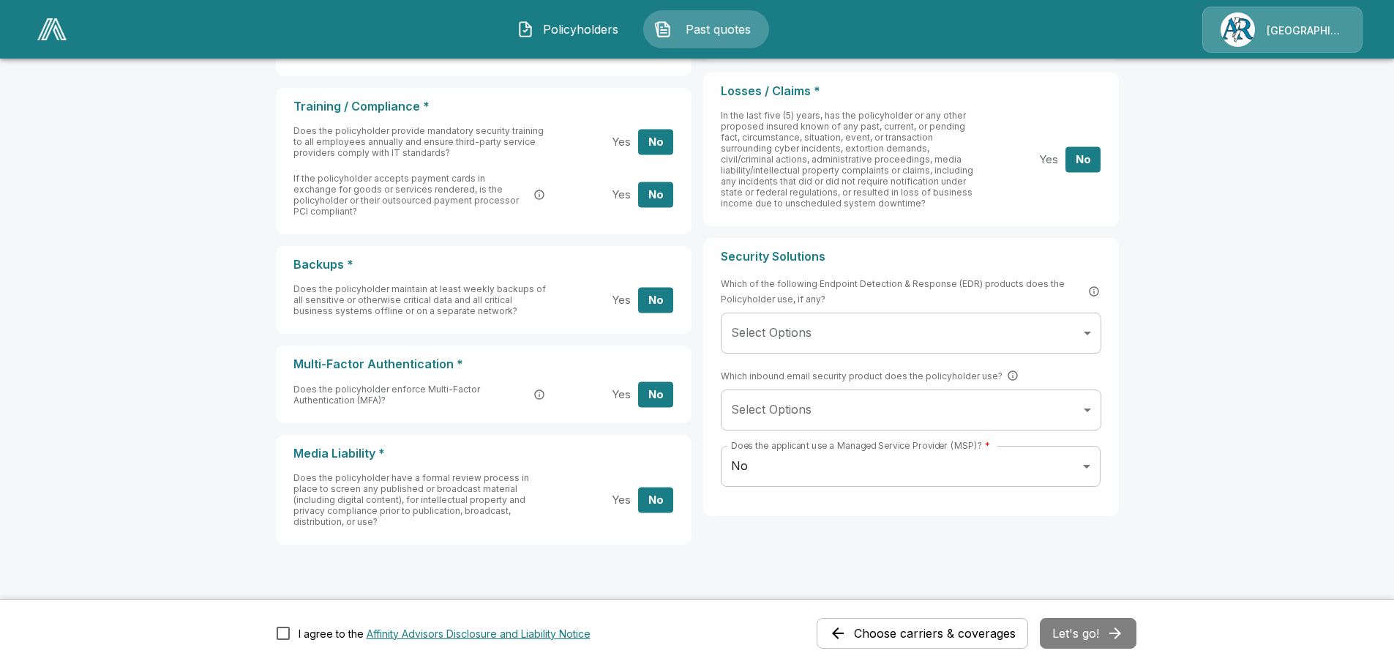
scroll to position [555, 0]
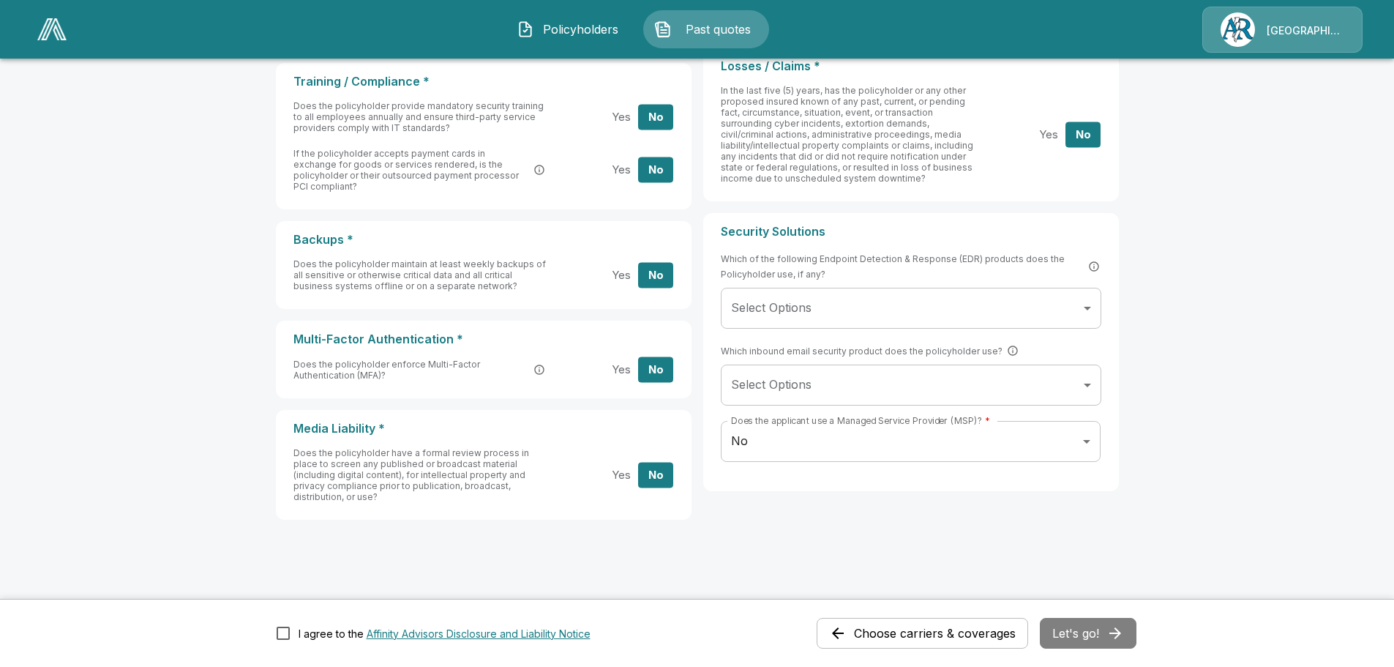
click at [1101, 632] on div "Choose carriers & coverages Let's go!" at bounding box center [977, 633] width 320 height 31
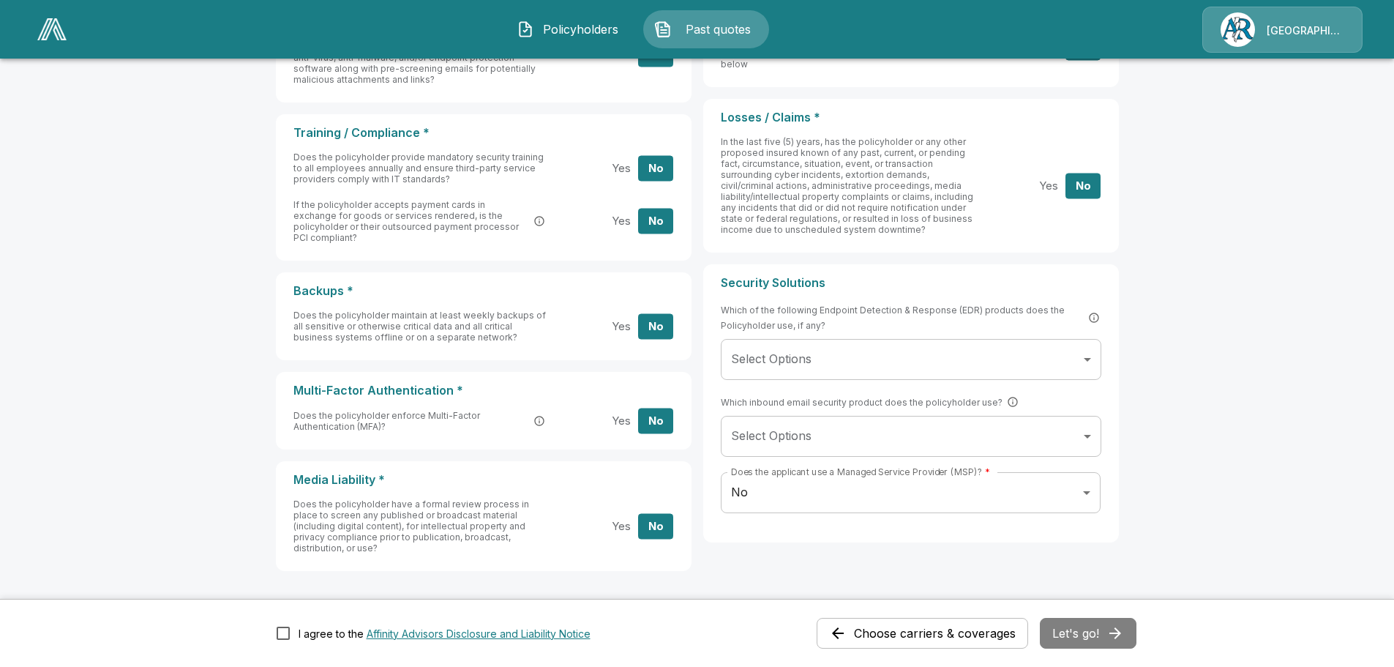
scroll to position [481, 0]
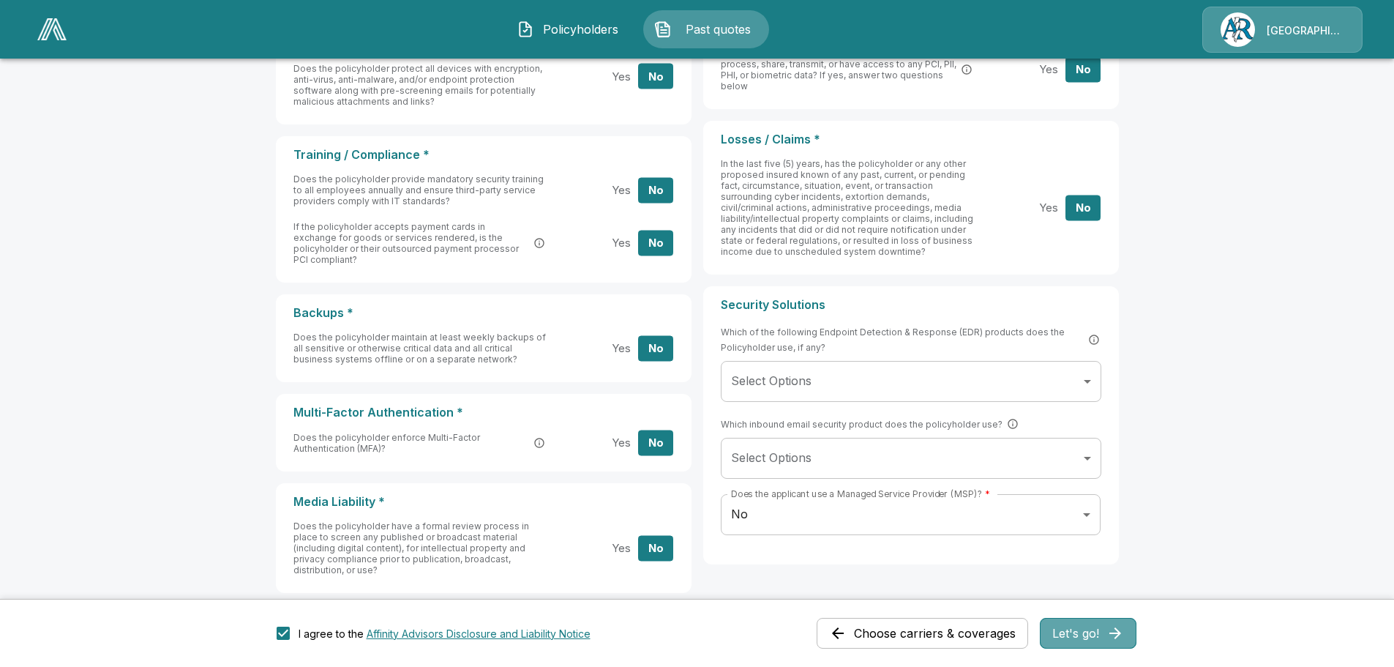
click at [1097, 632] on button "Let's go!" at bounding box center [1088, 633] width 97 height 31
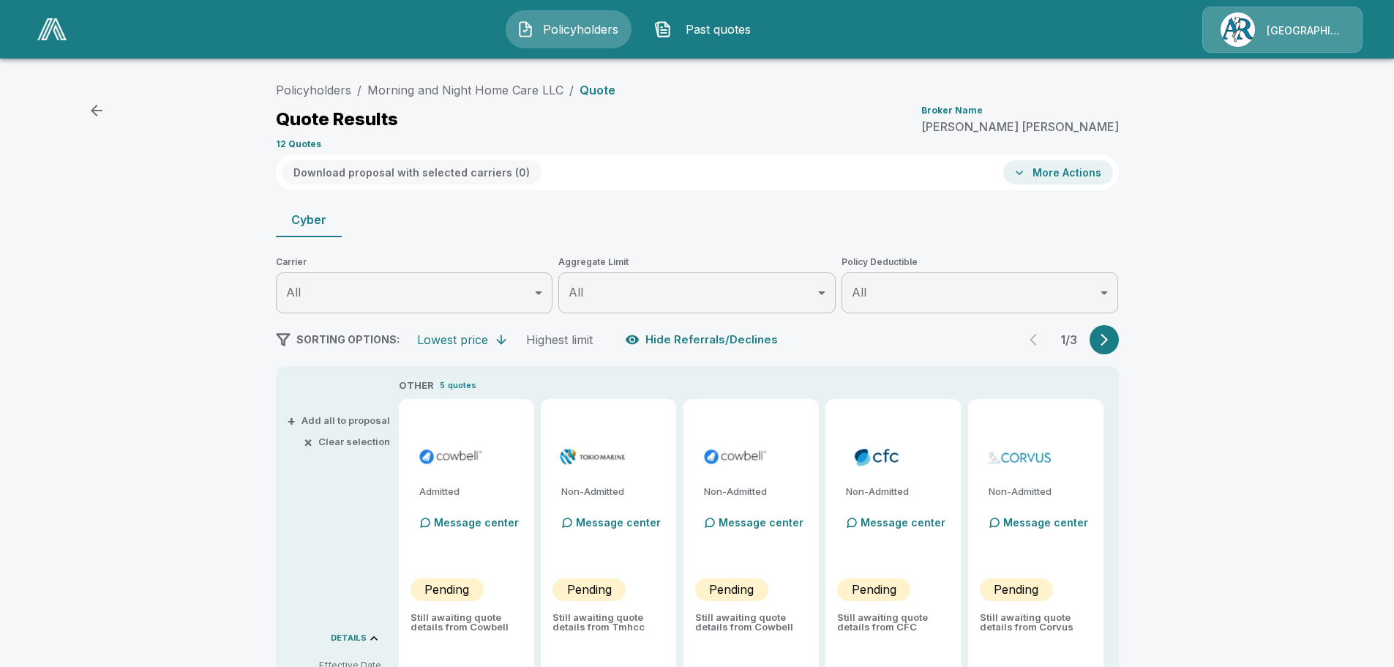
type input "******"
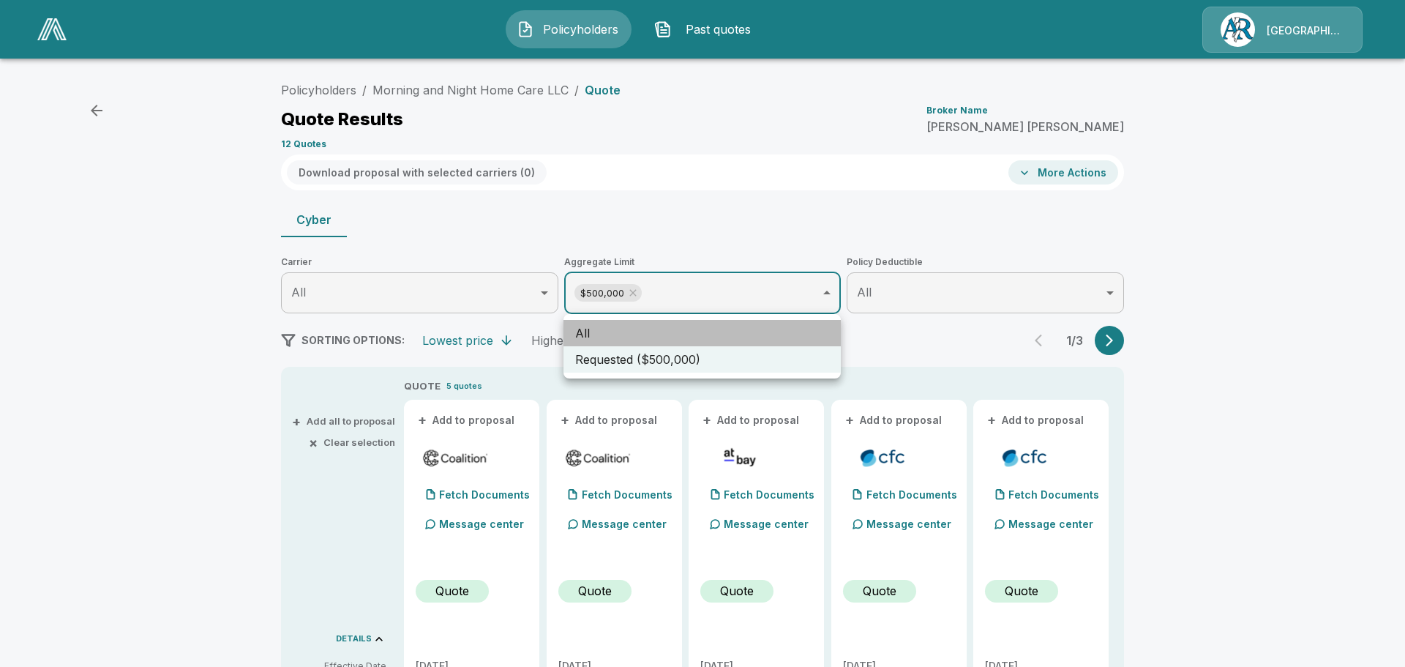
click at [682, 334] on li "All" at bounding box center [701, 333] width 277 height 26
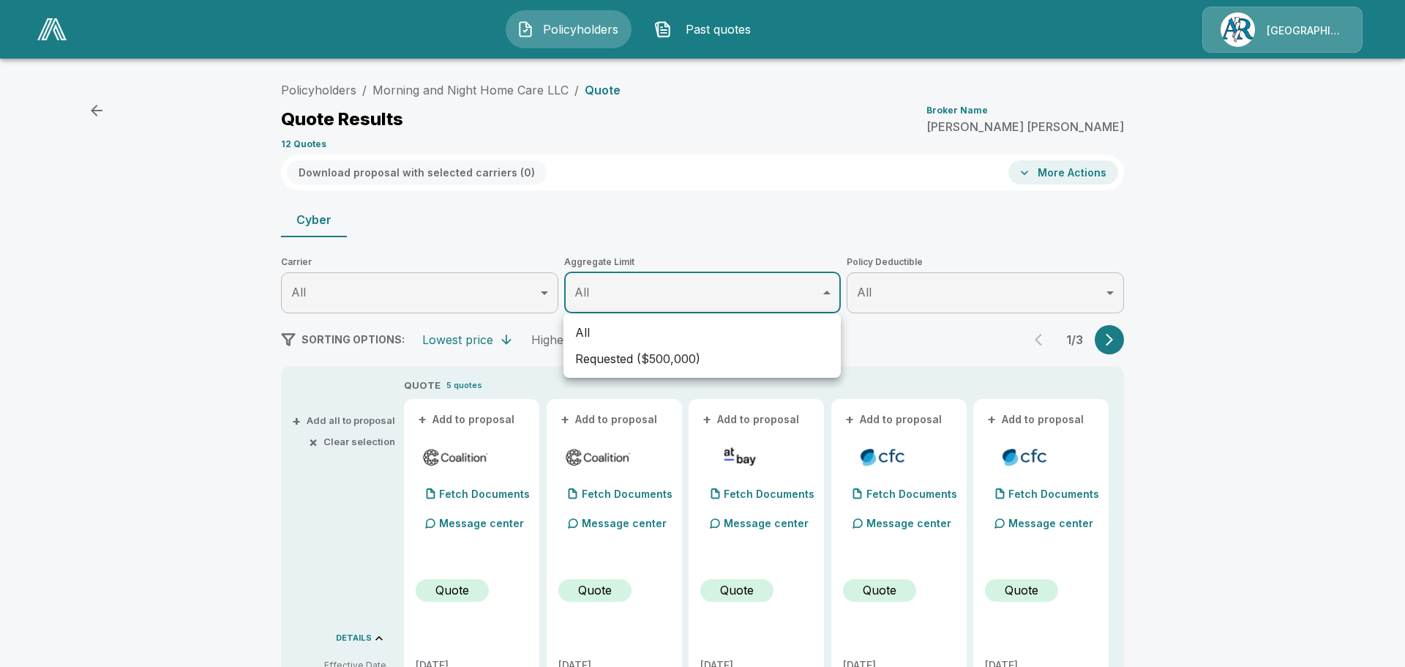
click at [648, 299] on div at bounding box center [702, 333] width 1405 height 667
click at [591, 331] on li "All" at bounding box center [701, 332] width 277 height 26
click at [822, 293] on div at bounding box center [702, 333] width 1405 height 667
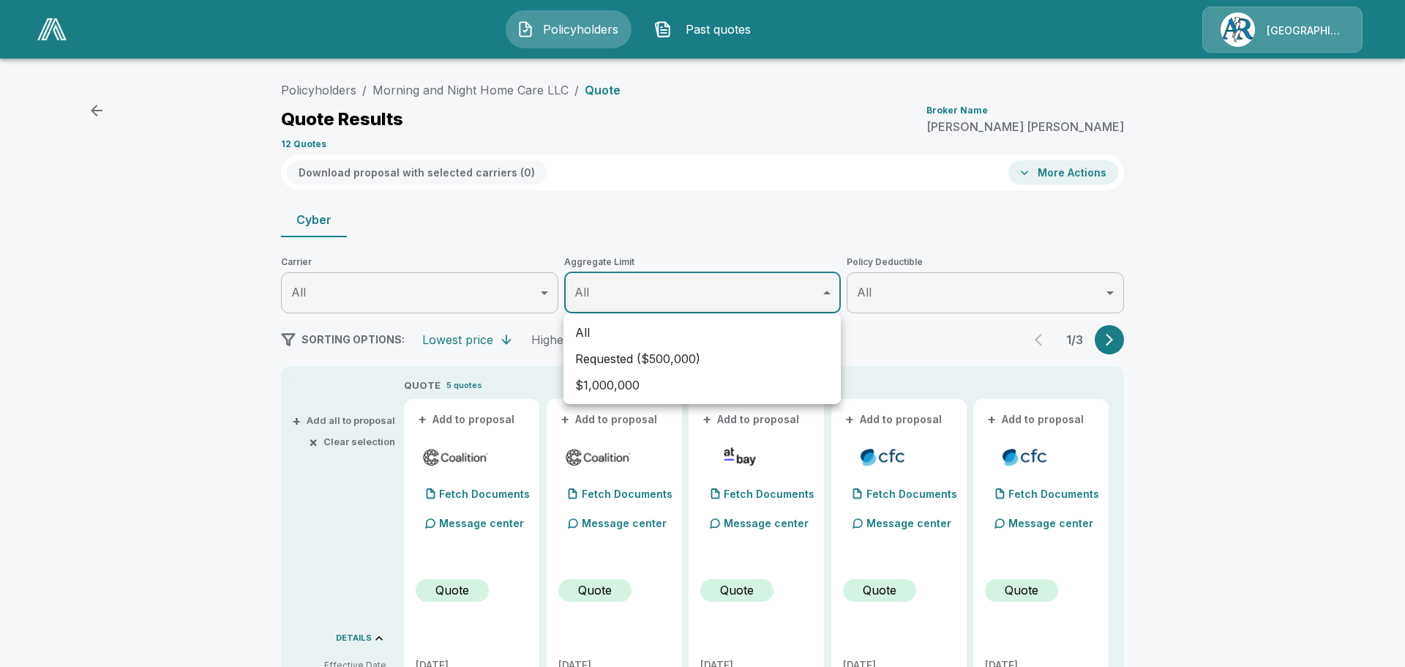
click at [820, 297] on div at bounding box center [702, 333] width 1405 height 667
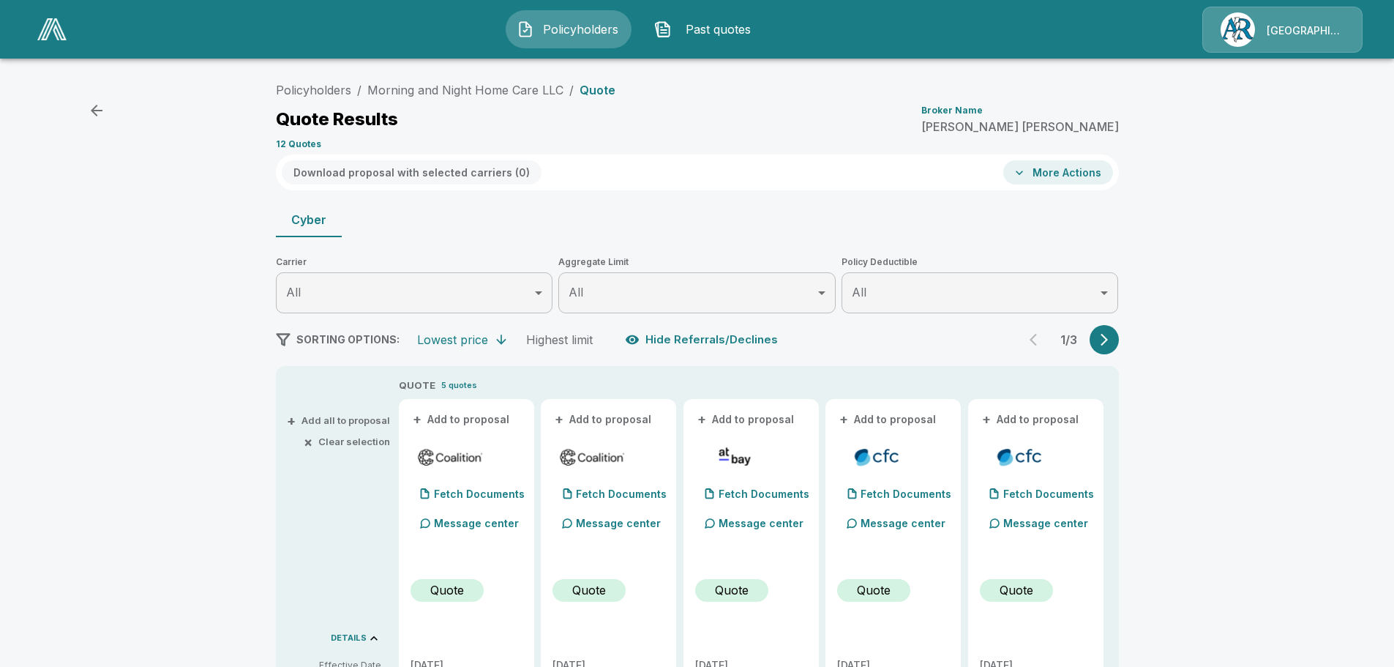
click at [699, 26] on span "Past quotes" at bounding box center [718, 29] width 80 height 18
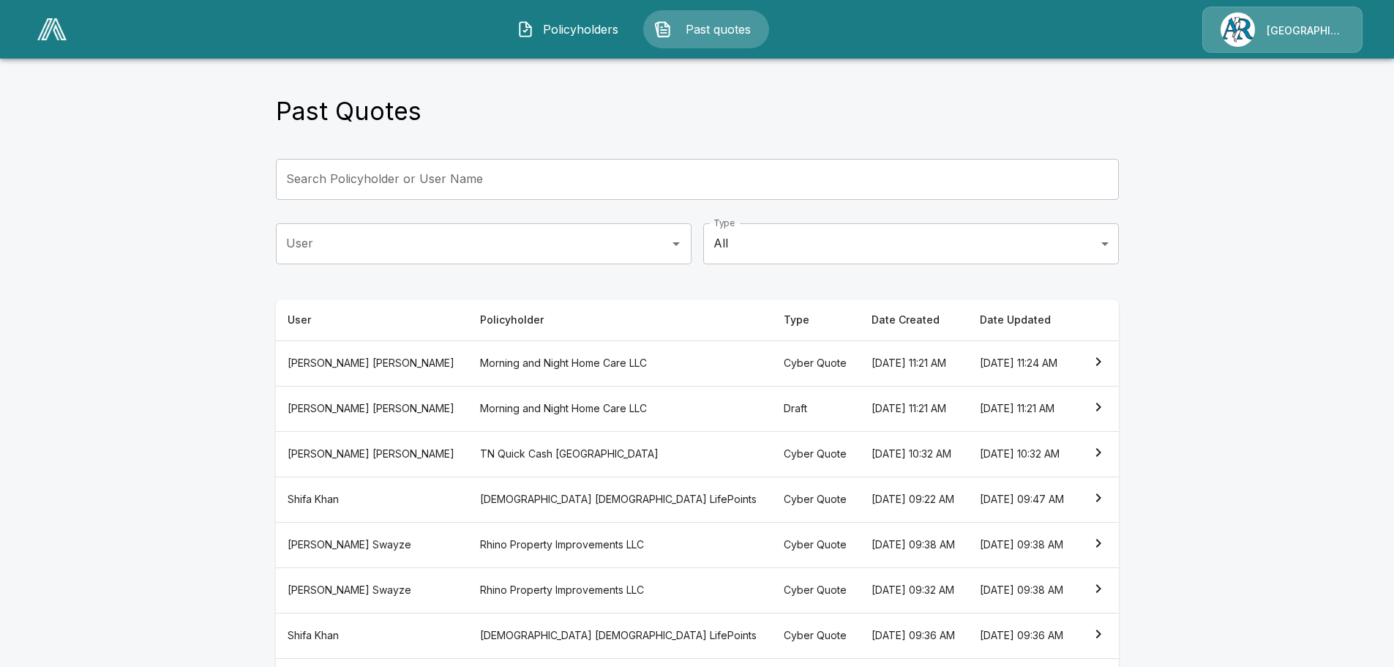
click at [1101, 359] on icon "simple table" at bounding box center [1098, 362] width 18 height 18
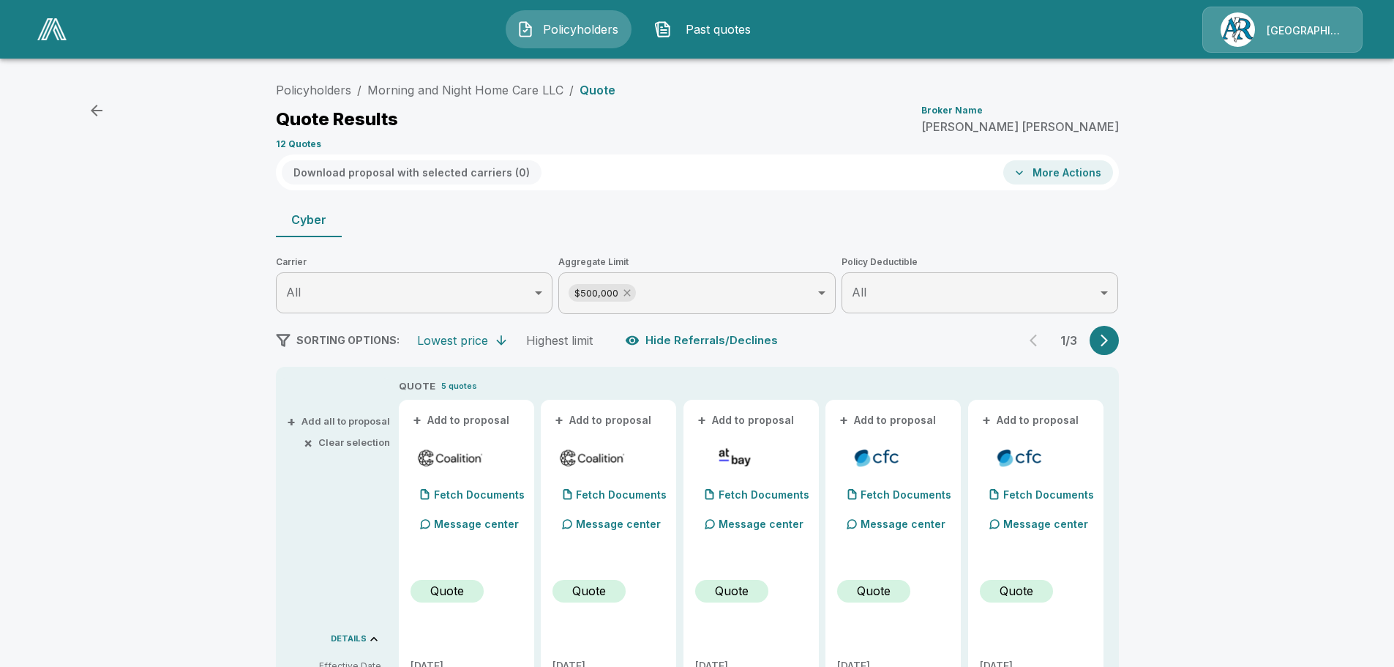
click at [631, 292] on icon at bounding box center [627, 293] width 12 height 12
click at [691, 29] on span "Past quotes" at bounding box center [718, 29] width 80 height 18
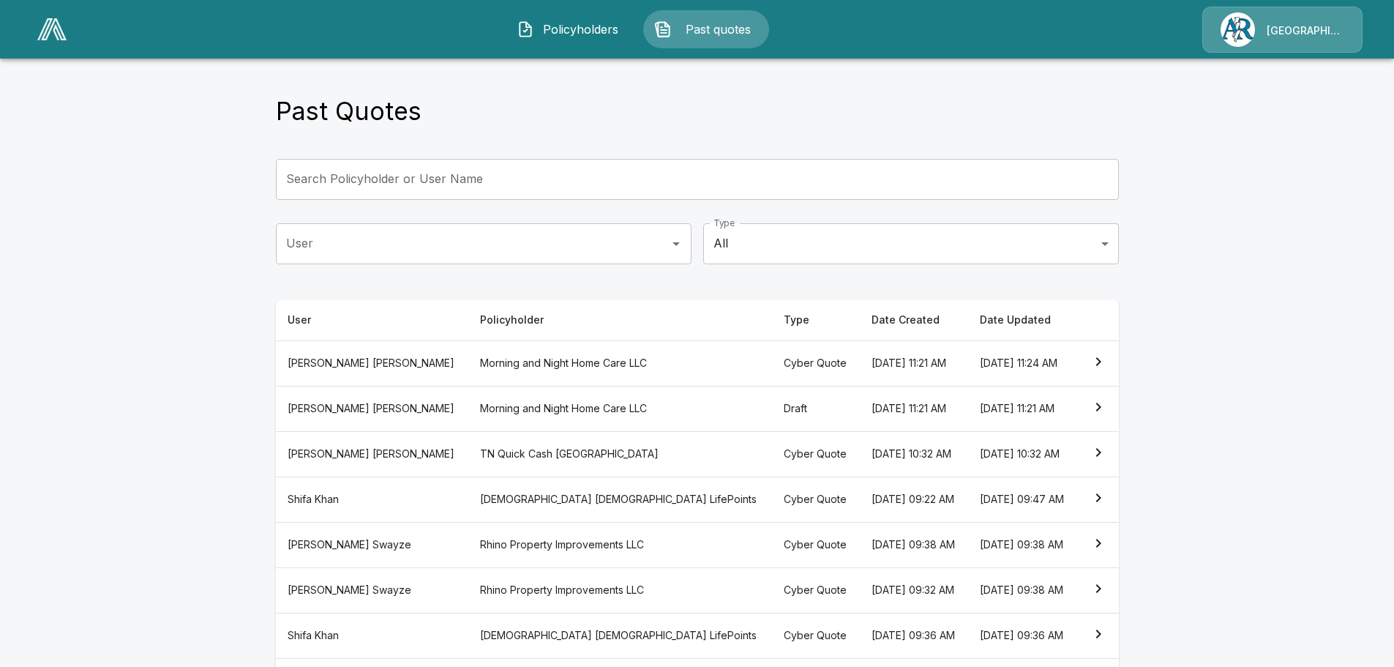
click at [1102, 405] on icon "simple table" at bounding box center [1098, 407] width 18 height 18
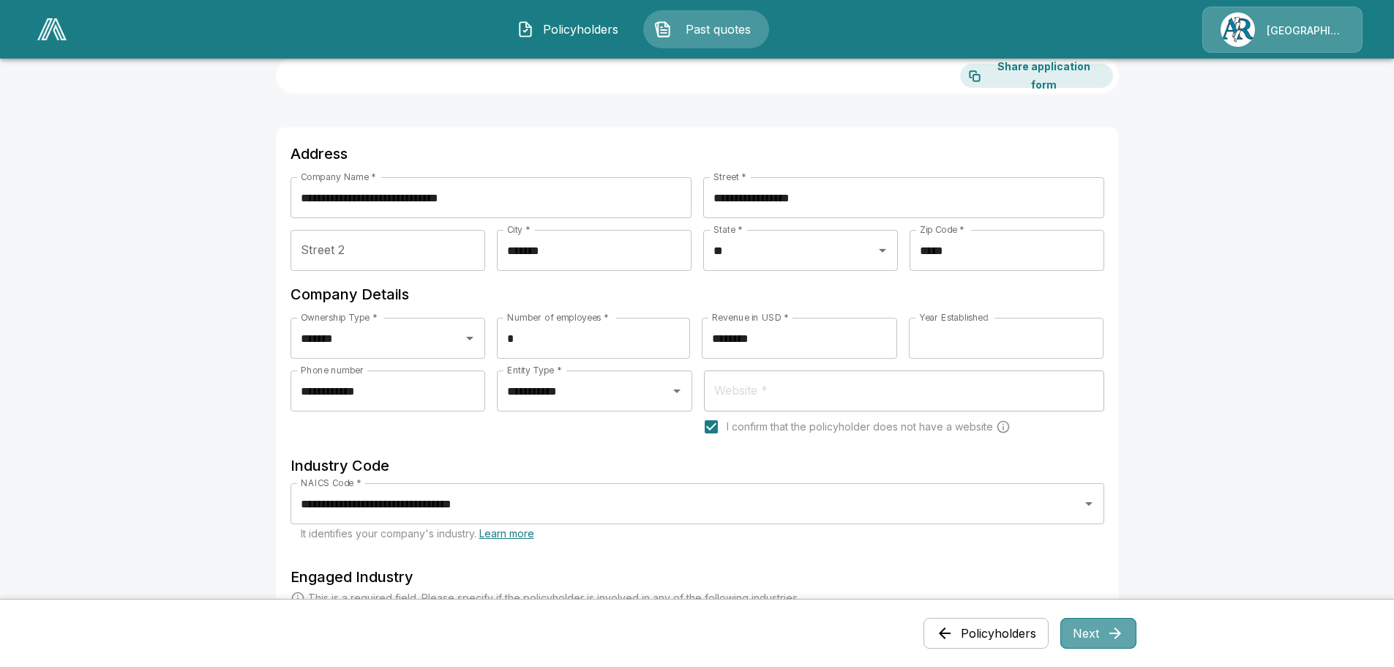
click at [1101, 631] on button "Next" at bounding box center [1098, 633] width 76 height 31
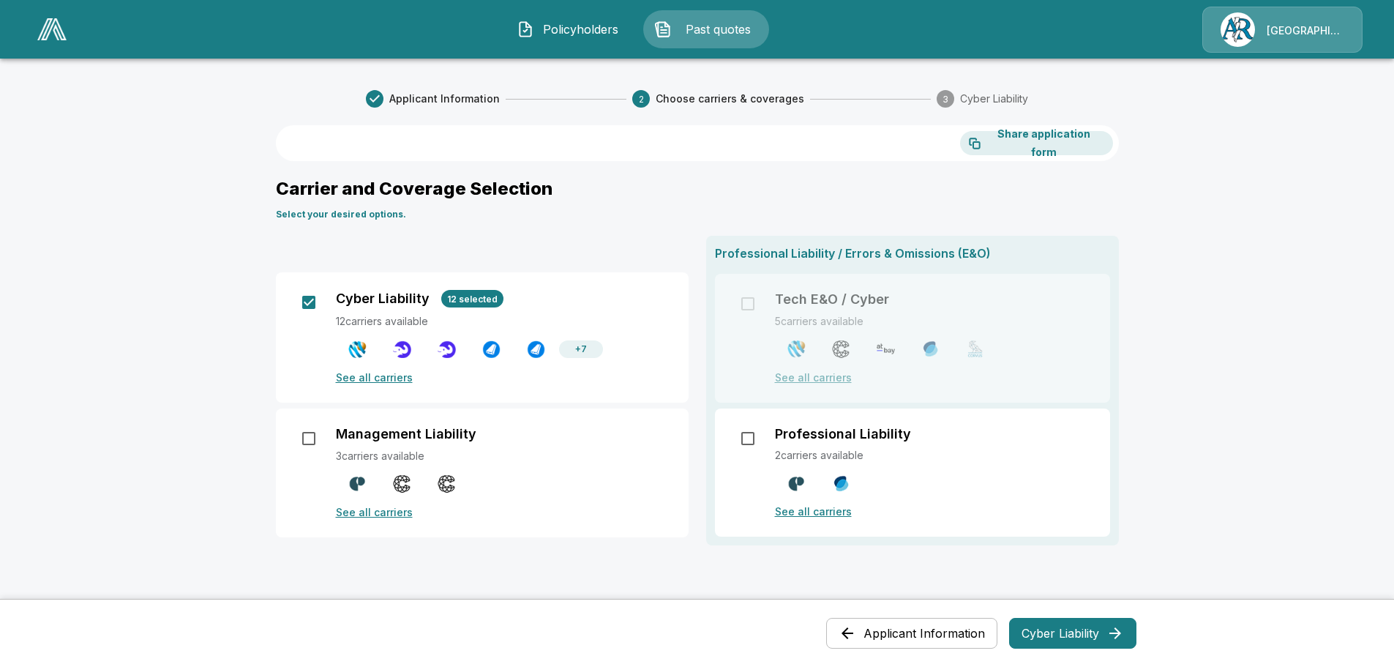
click at [386, 374] on p "See all carriers" at bounding box center [503, 377] width 335 height 15
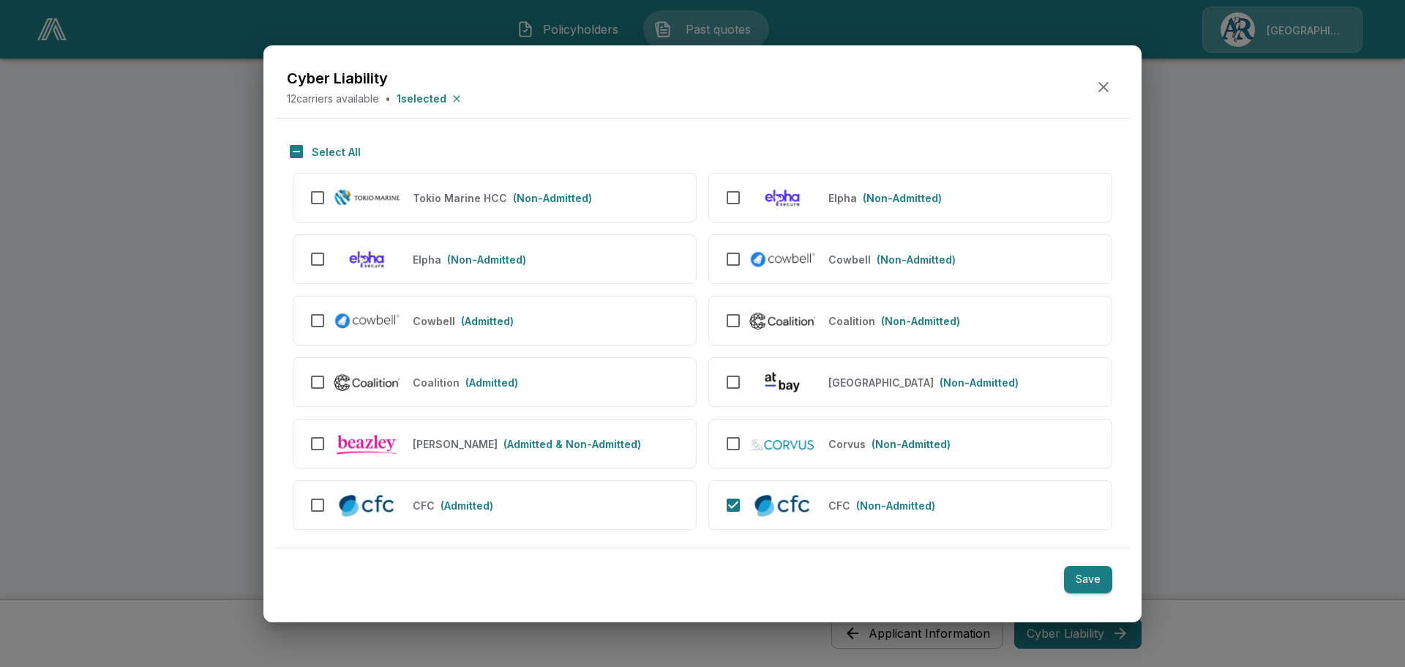
click at [1090, 580] on button "Save" at bounding box center [1088, 579] width 48 height 27
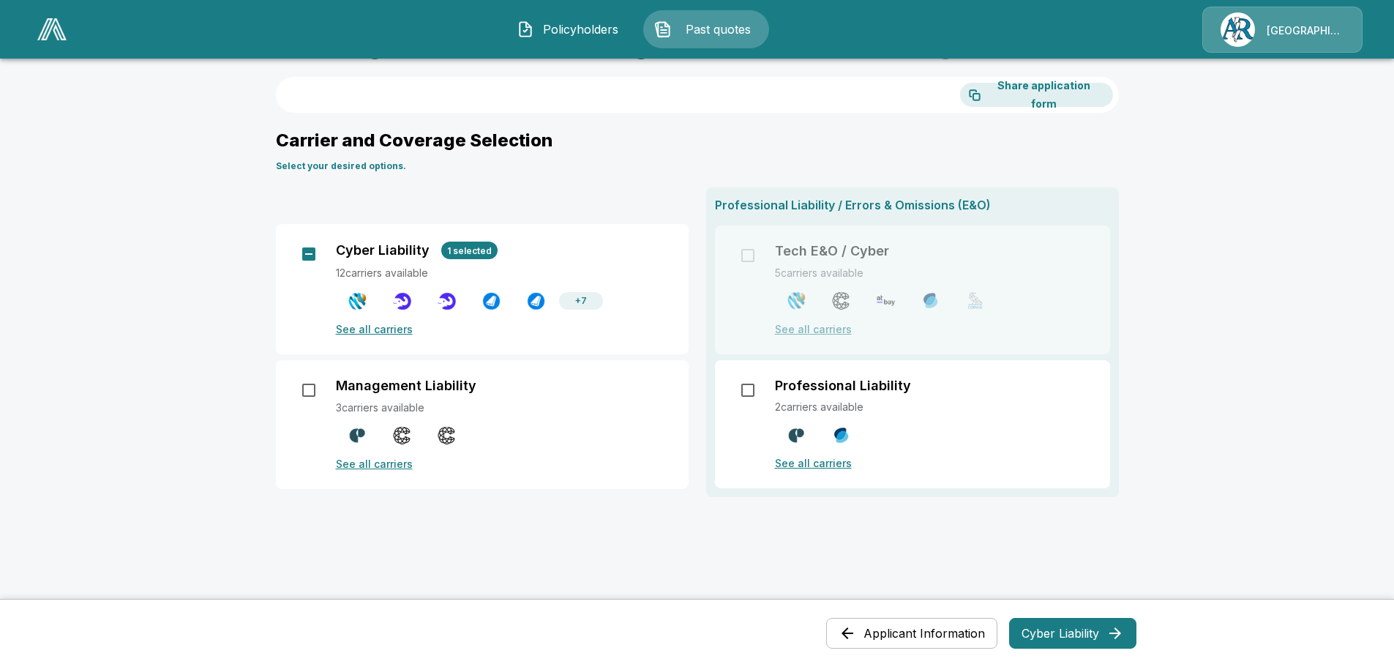
scroll to position [73, 0]
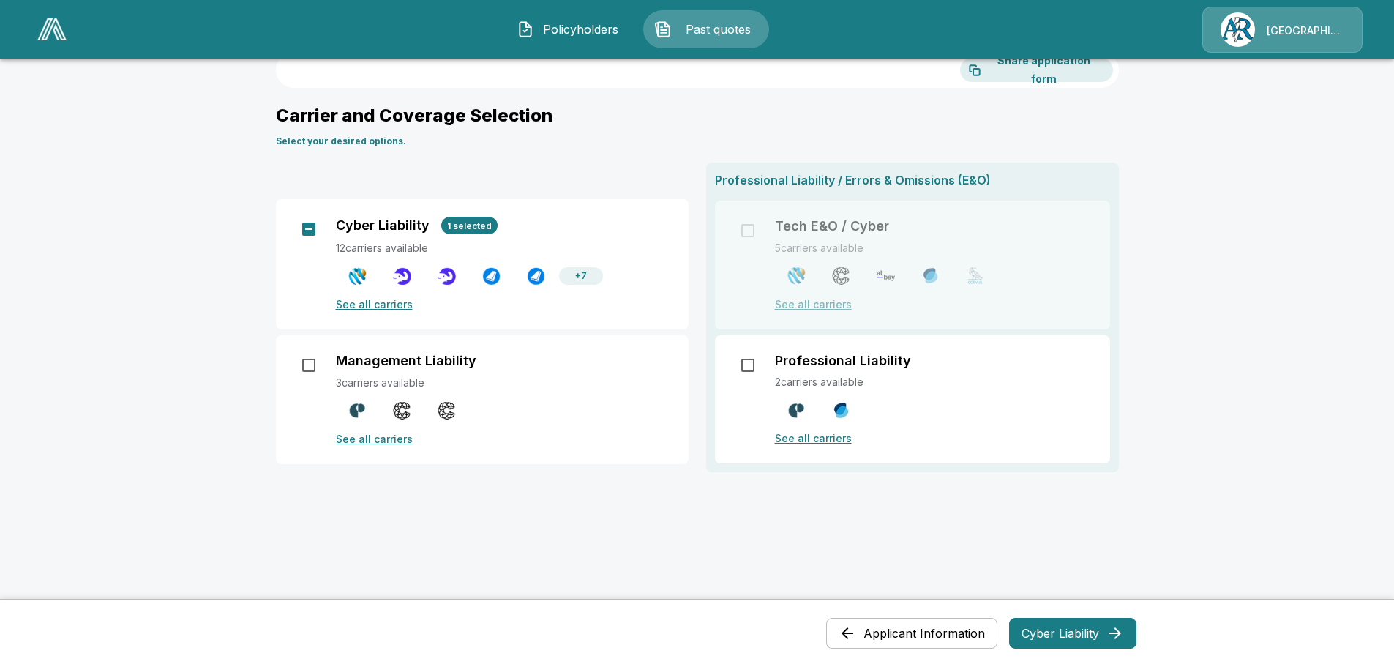
drag, startPoint x: 1065, startPoint y: 631, endPoint x: 1049, endPoint y: 631, distance: 16.1
click at [1065, 629] on button "Cyber Liability" at bounding box center [1072, 633] width 127 height 31
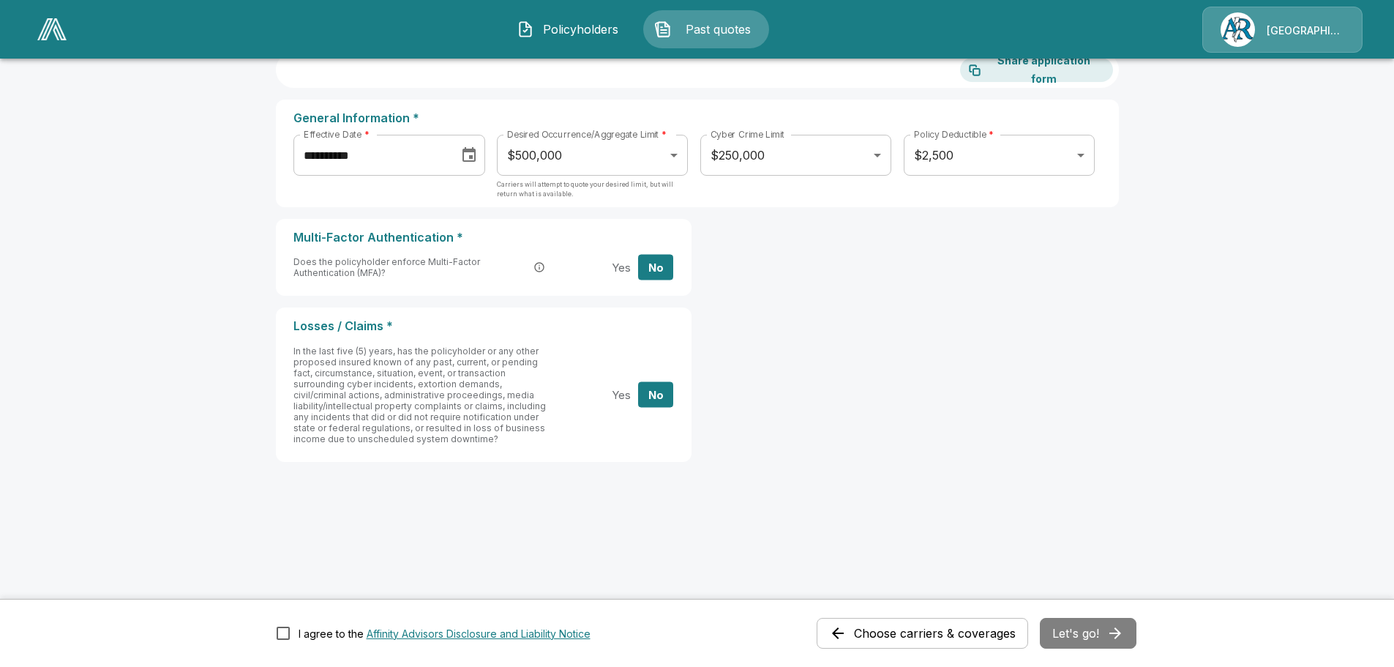
scroll to position [0, 0]
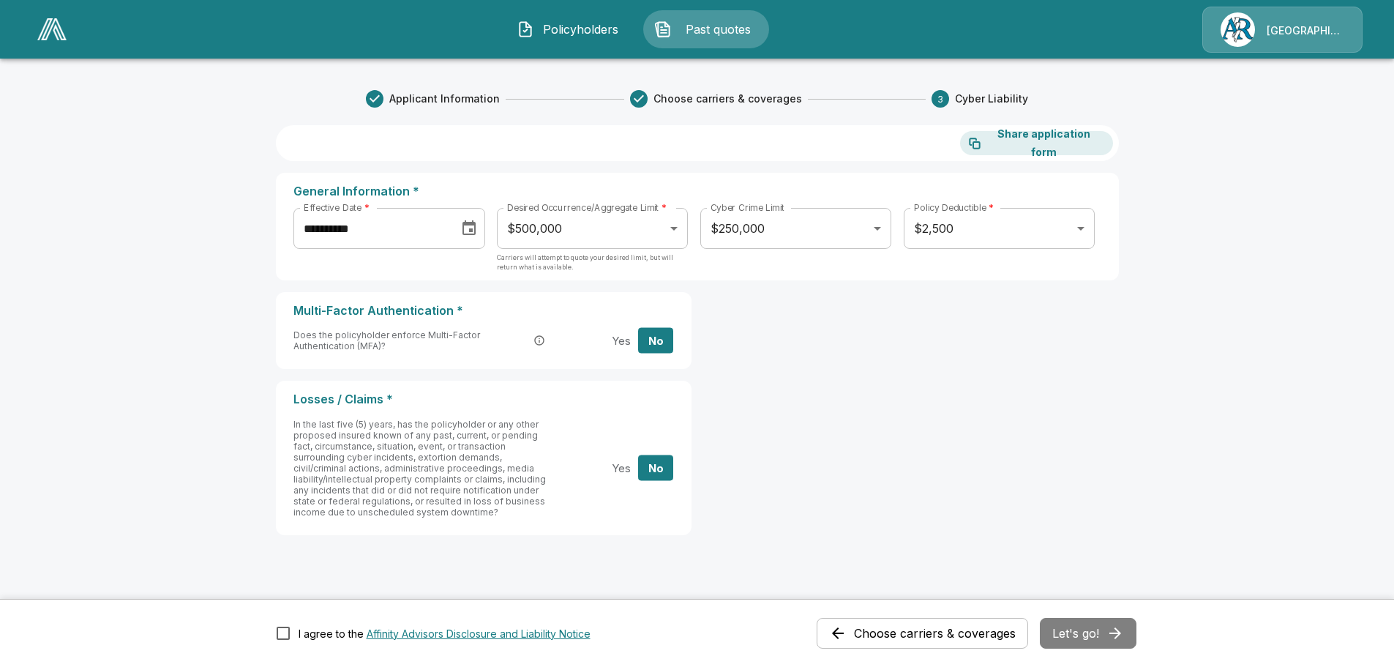
click at [677, 233] on body "**********" at bounding box center [697, 443] width 1394 height 886
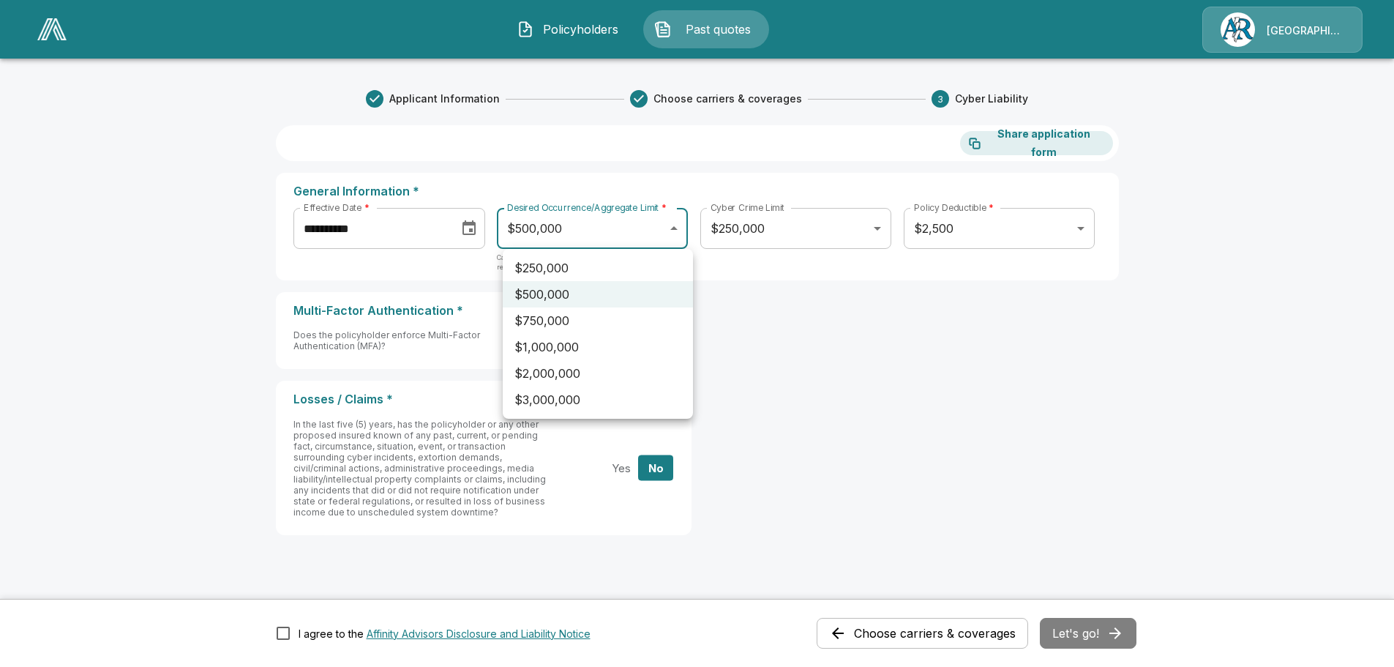
click at [576, 266] on li "$250,000" at bounding box center [598, 268] width 190 height 26
type input "******"
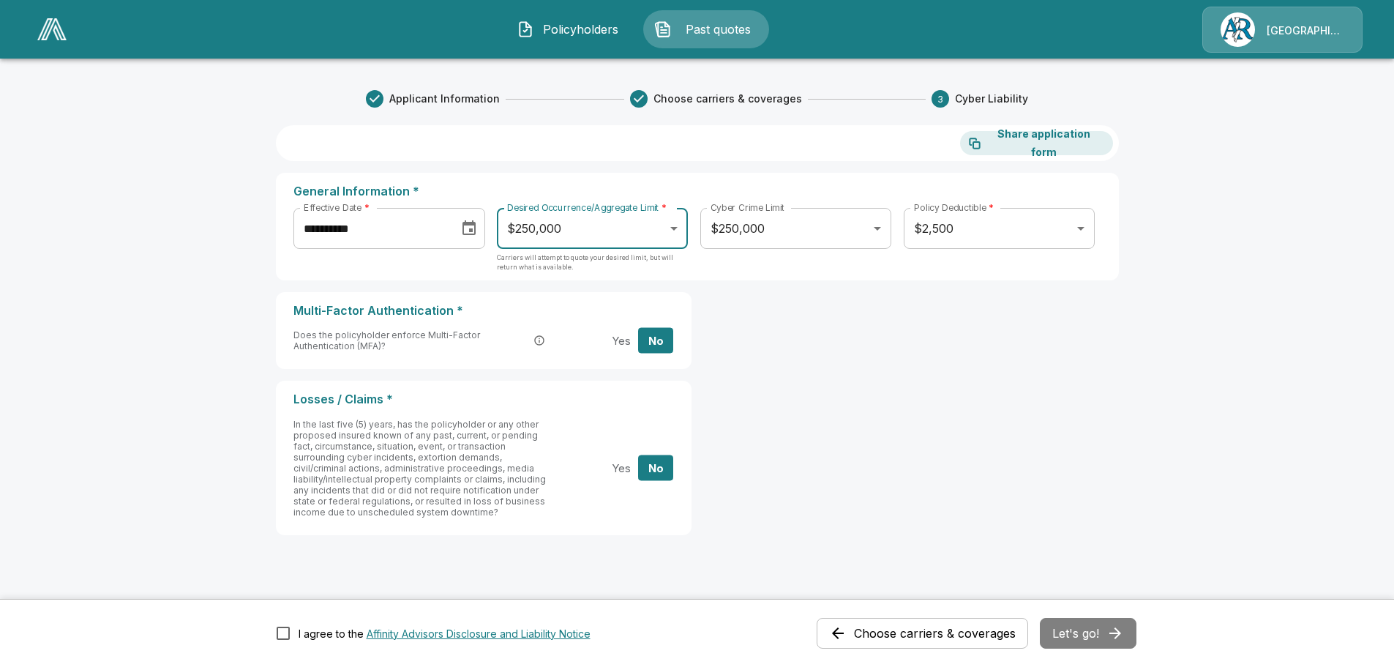
click at [472, 226] on icon "Choose date, selected date is Sep 25, 2025" at bounding box center [469, 229] width 18 height 18
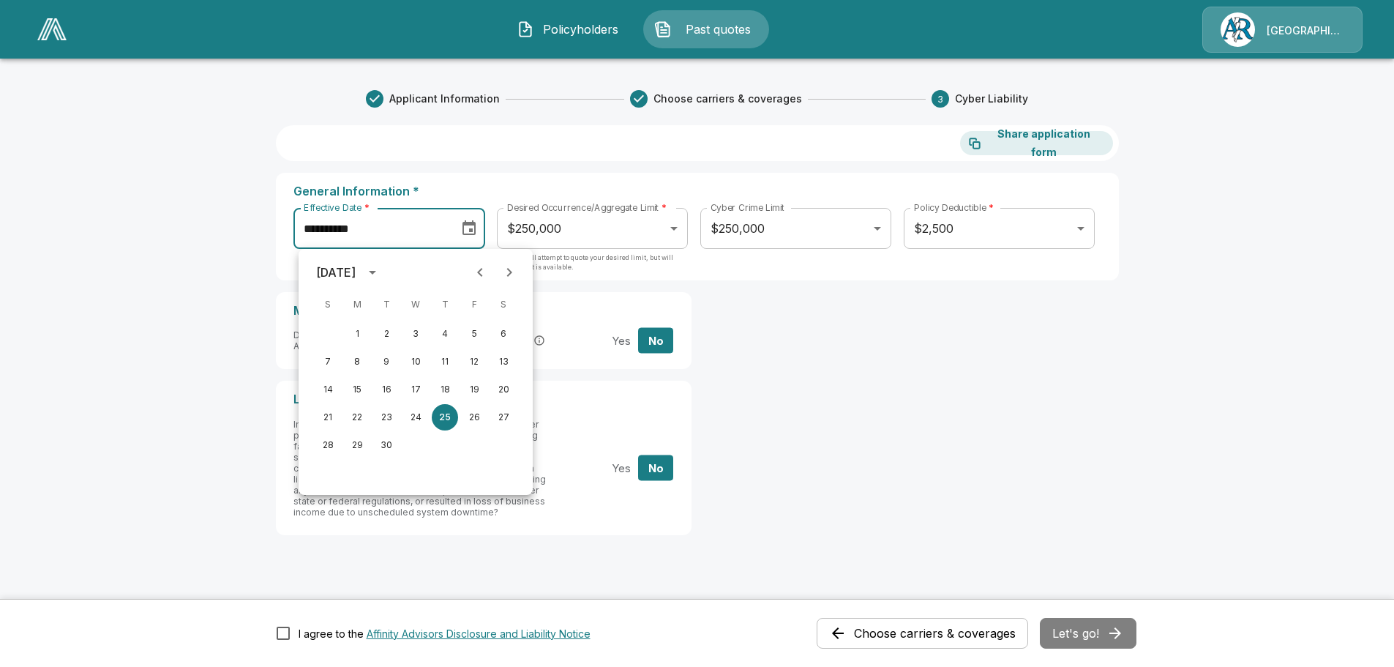
click at [509, 274] on icon "Next month" at bounding box center [509, 272] width 18 height 18
click at [416, 334] on button "1" at bounding box center [415, 333] width 26 height 26
type input "**********"
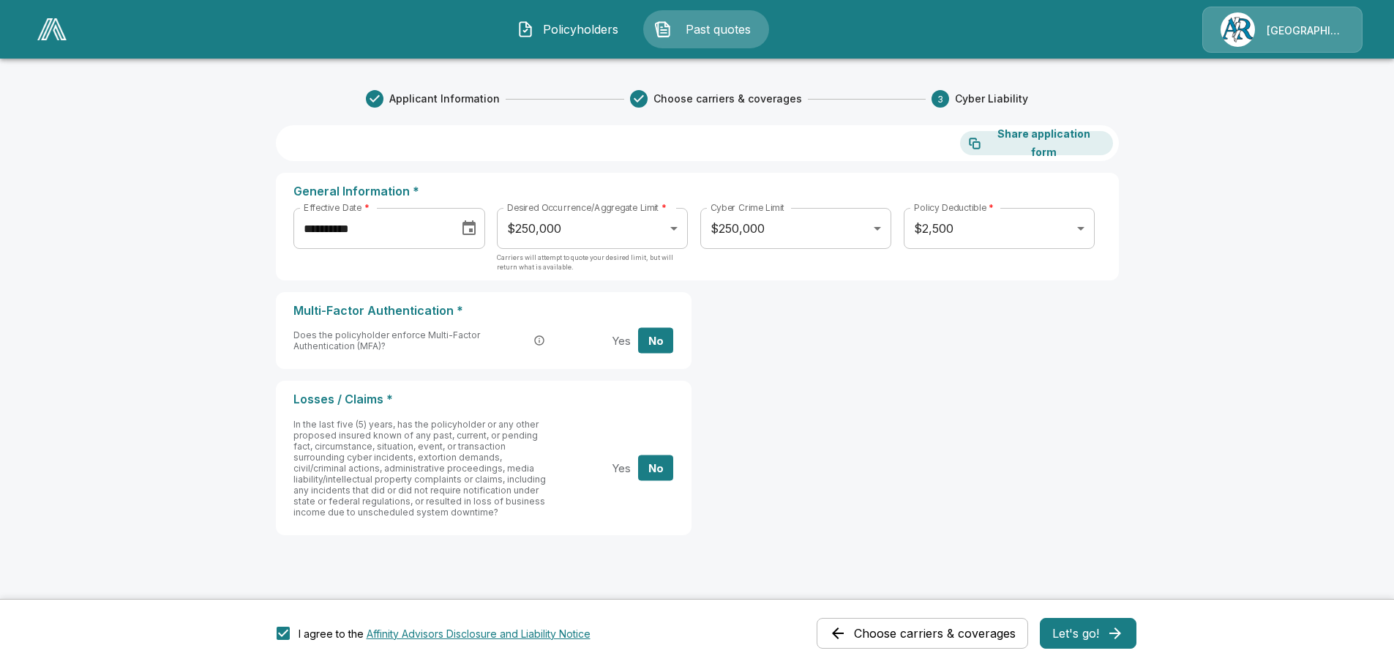
click at [1107, 637] on button "Let's go!" at bounding box center [1088, 633] width 97 height 31
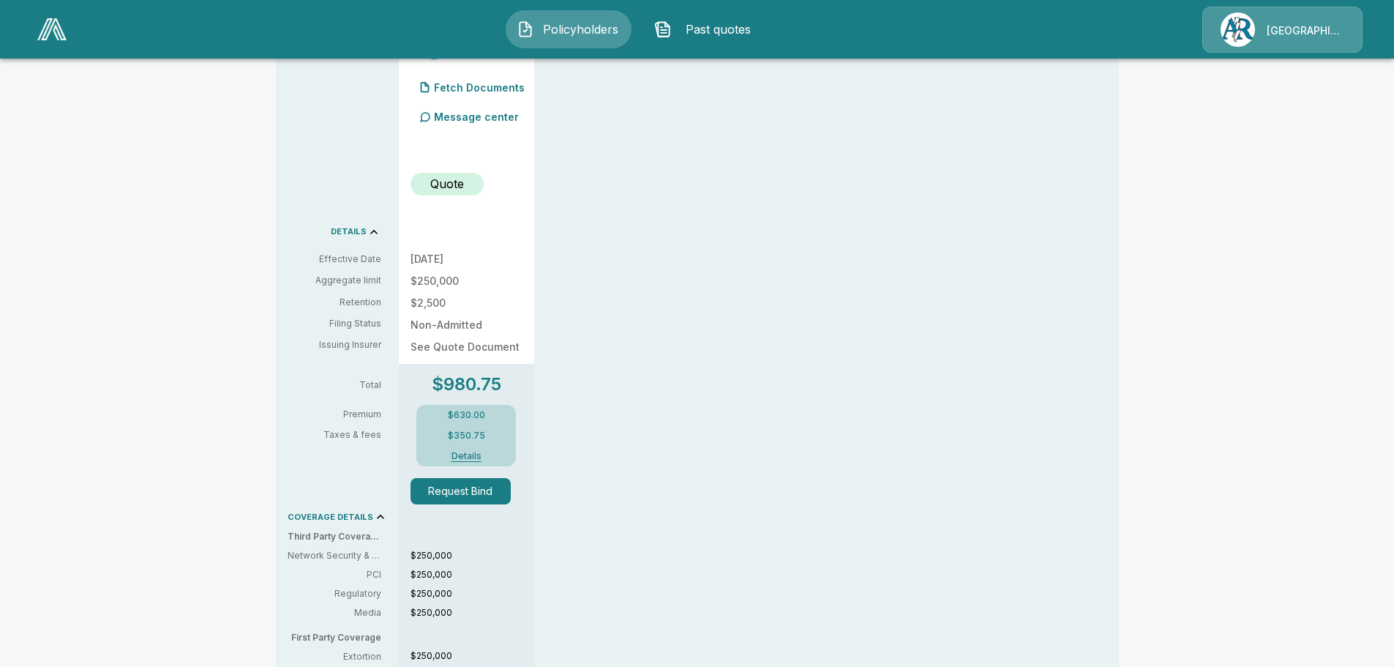
scroll to position [430, 0]
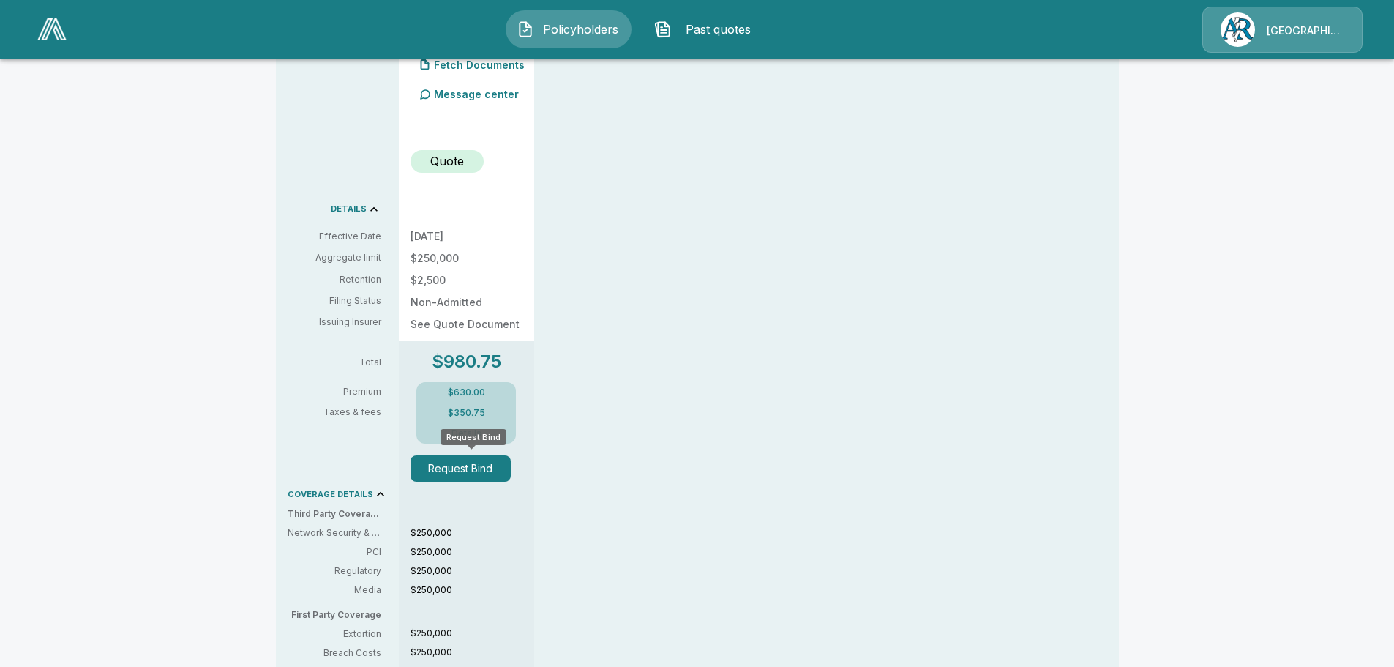
click at [471, 468] on button "Request Bind" at bounding box center [460, 468] width 101 height 26
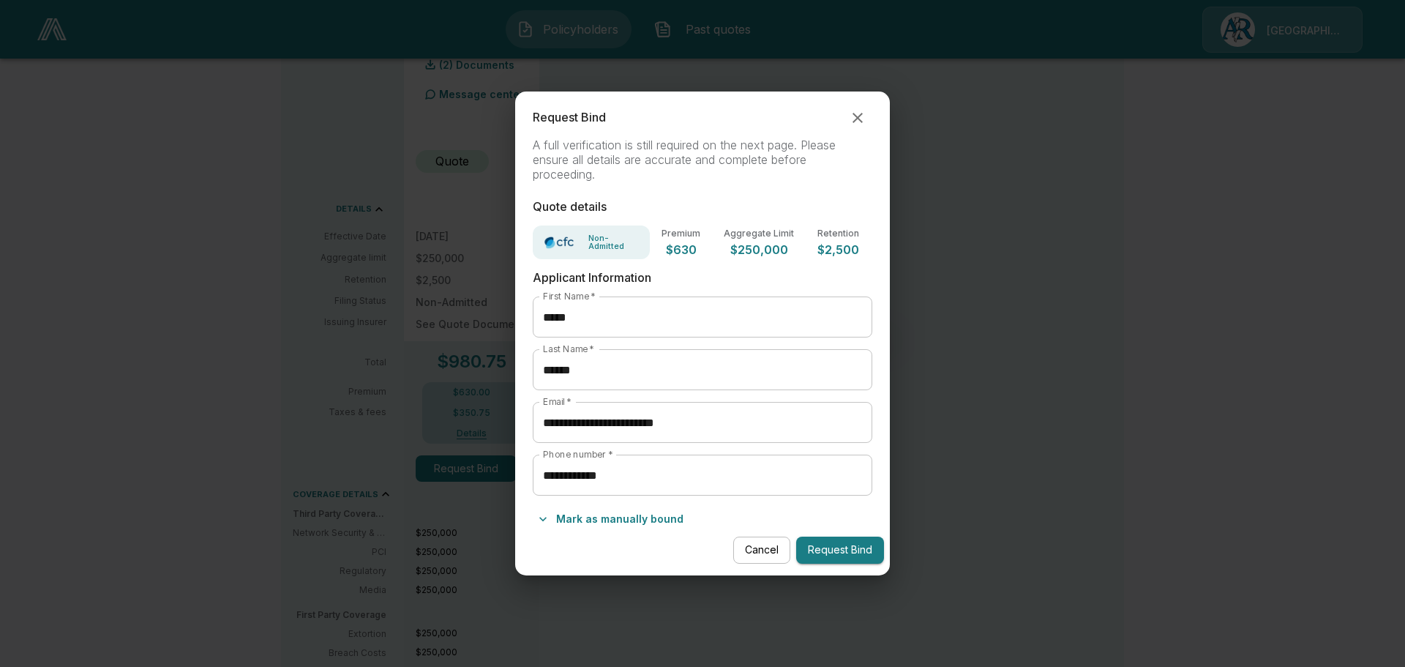
drag, startPoint x: 846, startPoint y: 550, endPoint x: 811, endPoint y: 564, distance: 37.8
click at [846, 550] on button "Request Bind" at bounding box center [840, 549] width 88 height 27
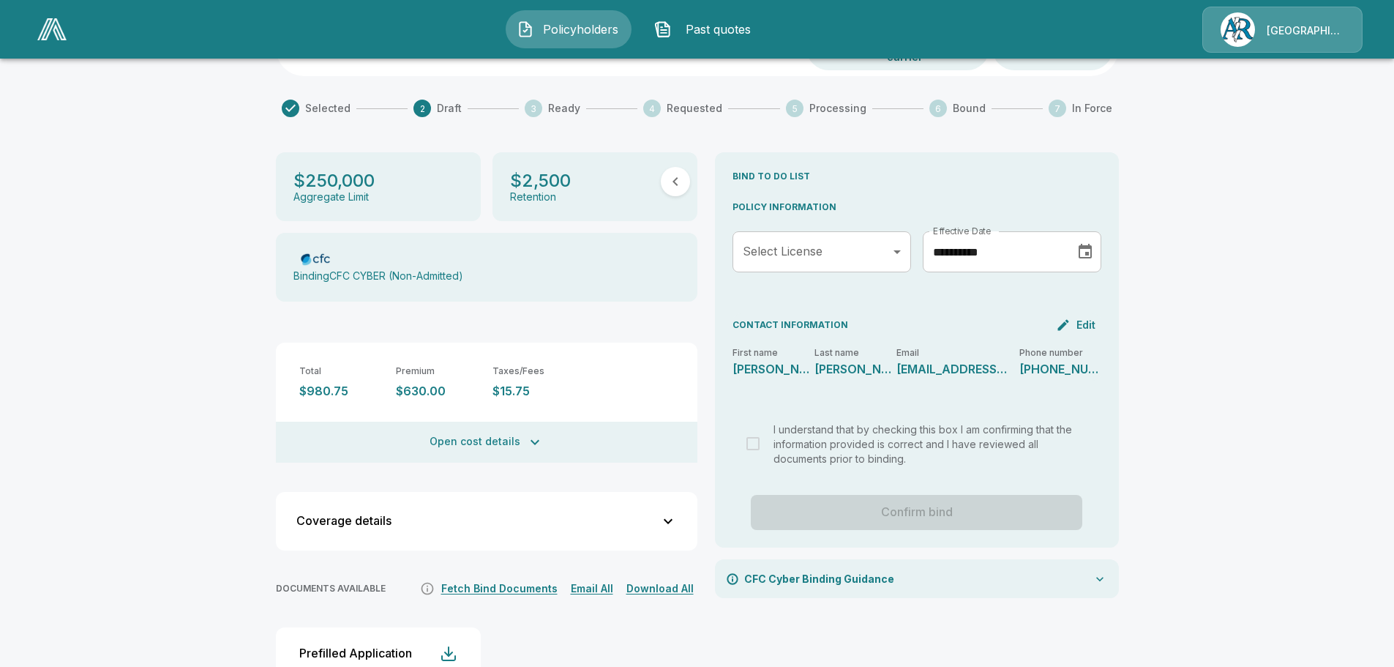
scroll to position [165, 0]
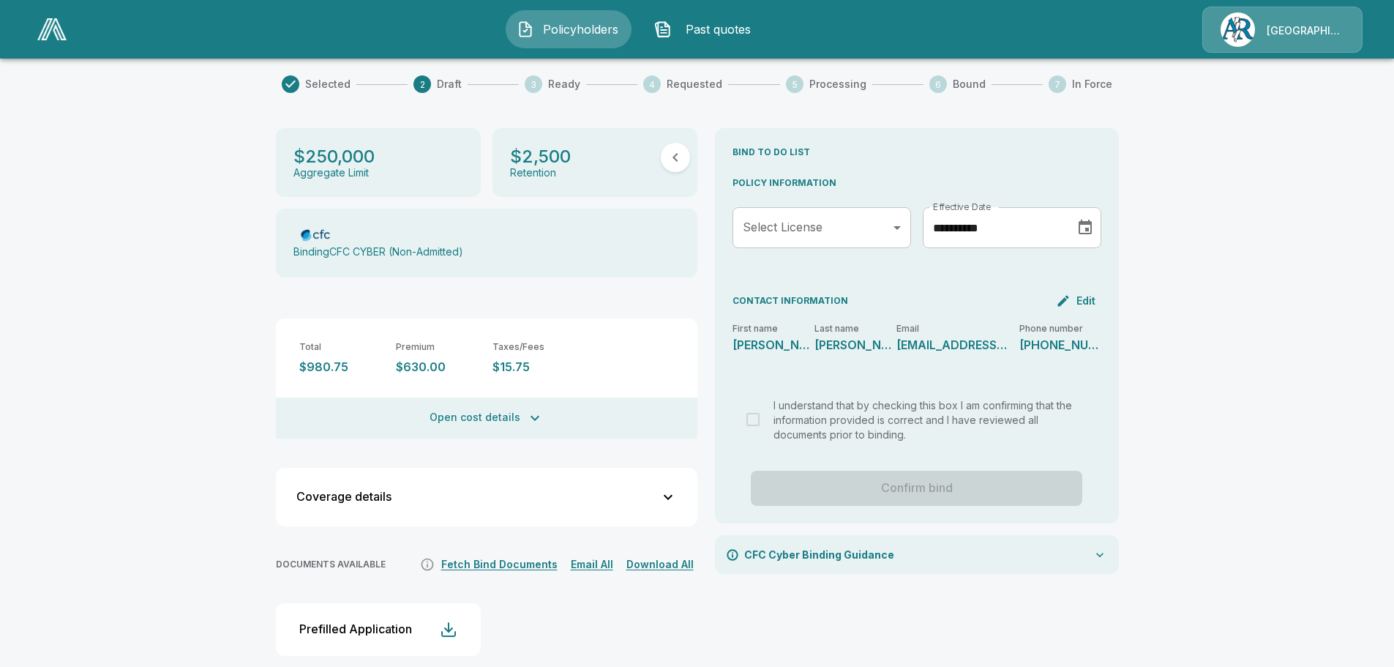
click at [672, 495] on icon "button" at bounding box center [668, 497] width 9 height 5
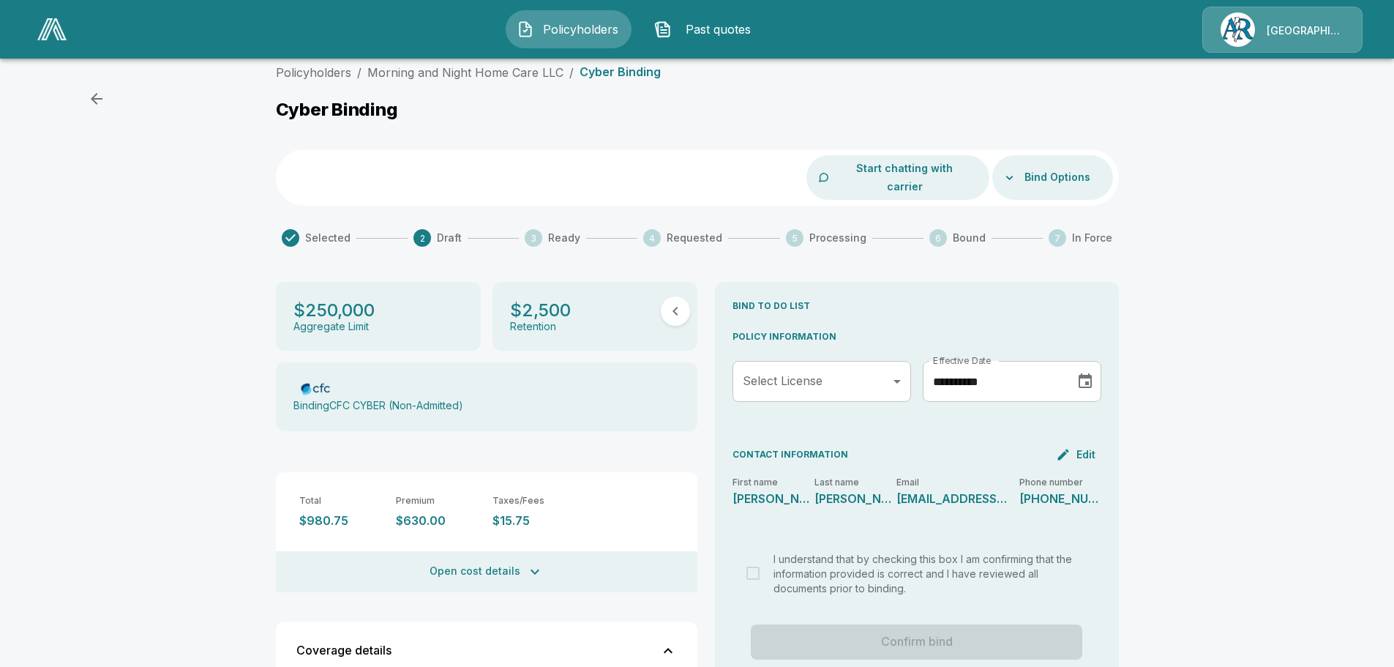
scroll to position [0, 0]
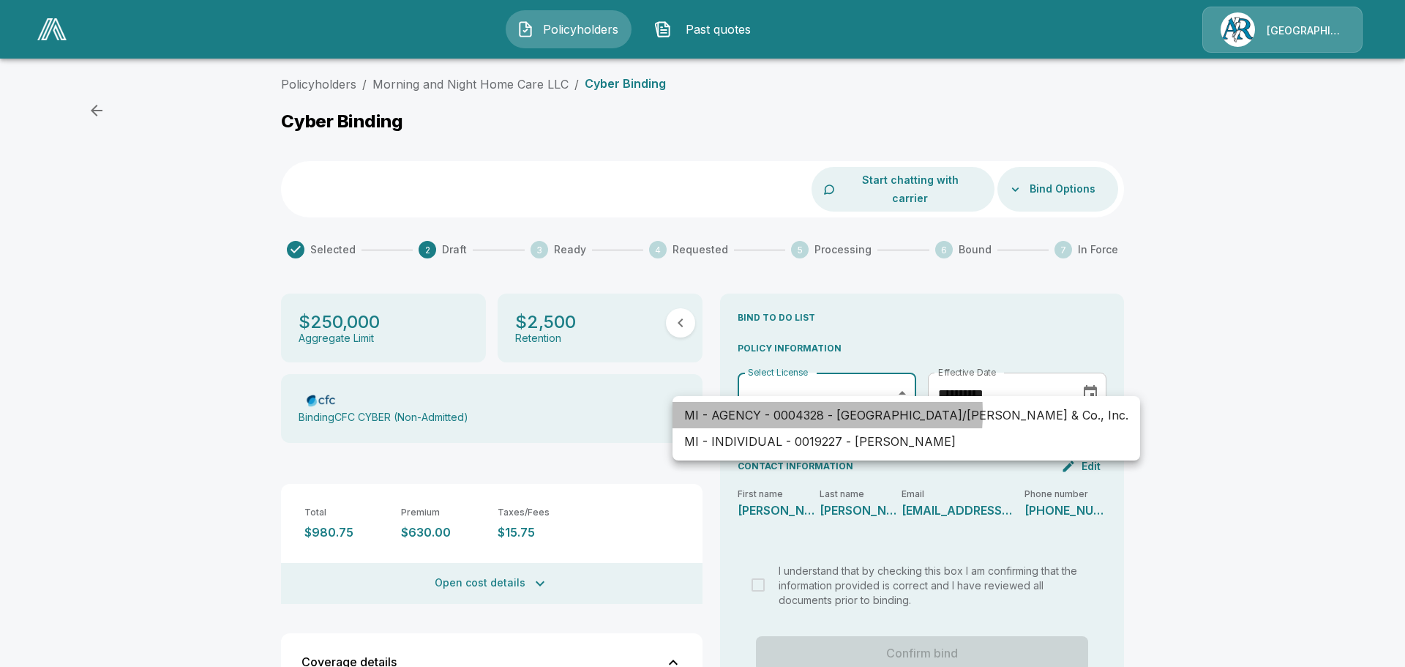
click at [775, 413] on li "MI - AGENCY - 0004328 - [GEOGRAPHIC_DATA]/[PERSON_NAME] & Co., Inc." at bounding box center [906, 415] width 468 height 26
type input "**********"
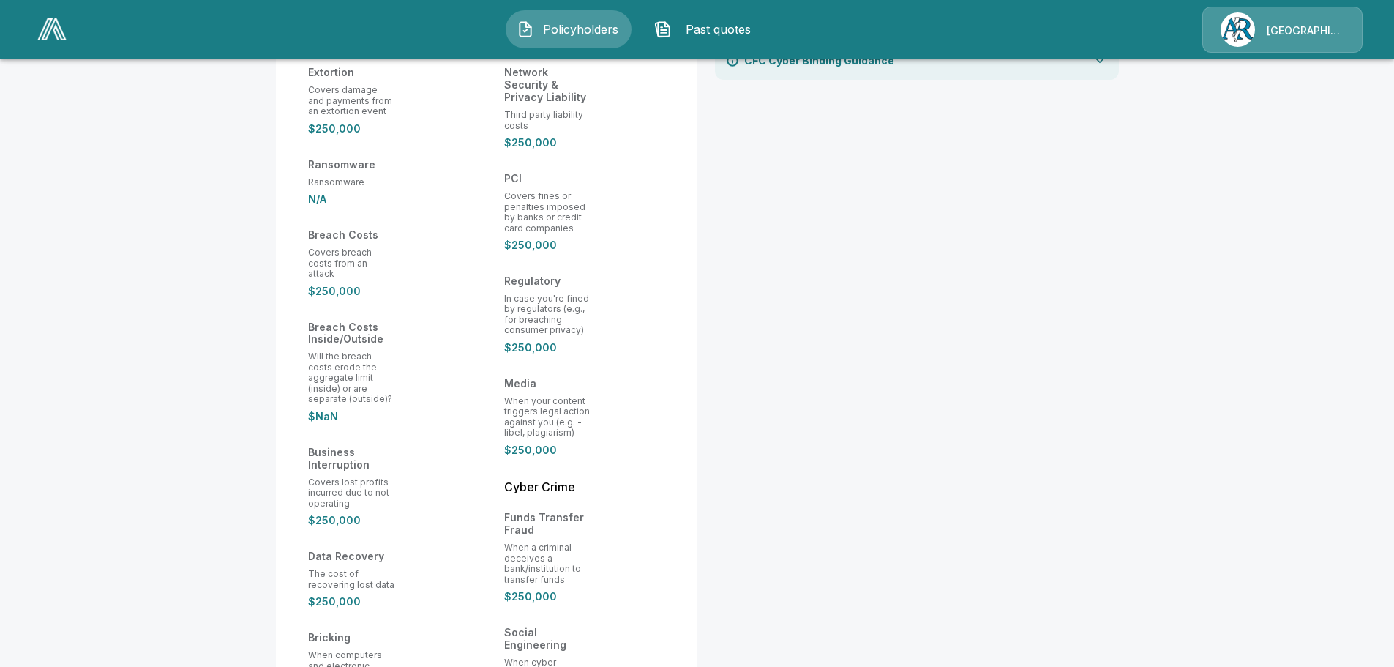
scroll to position [367, 0]
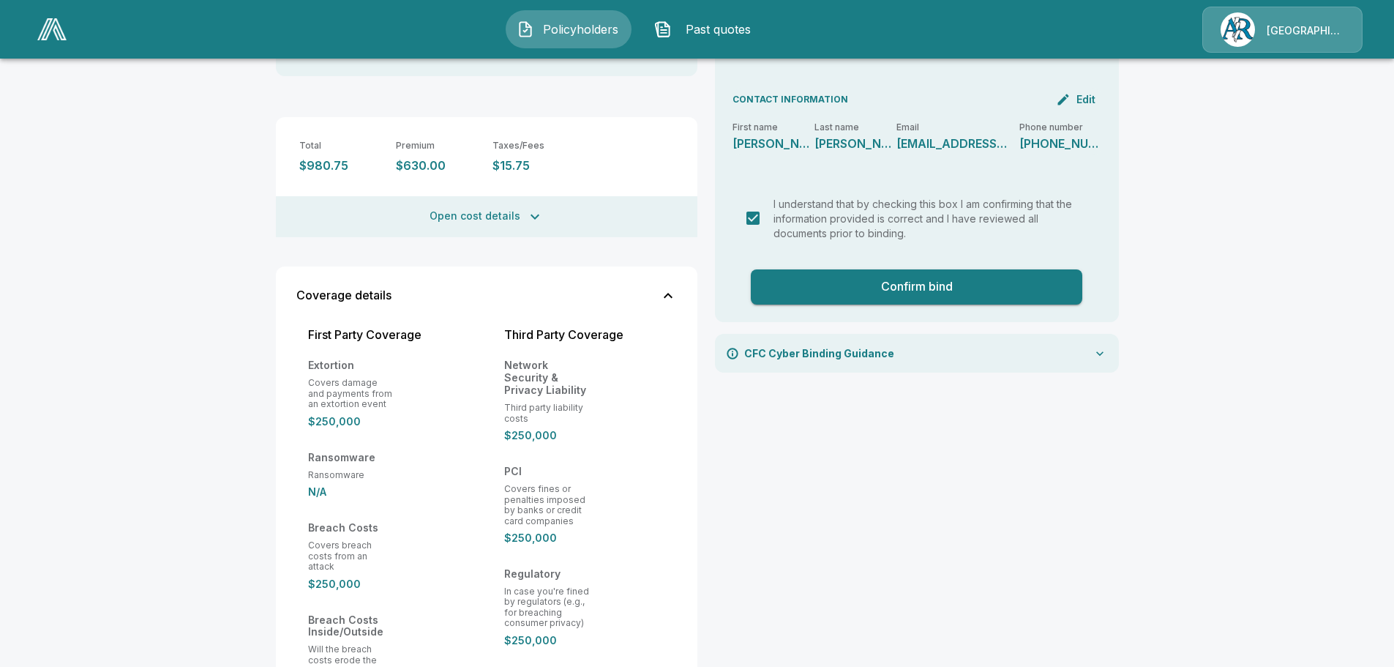
click at [1103, 351] on icon at bounding box center [1099, 353] width 7 height 4
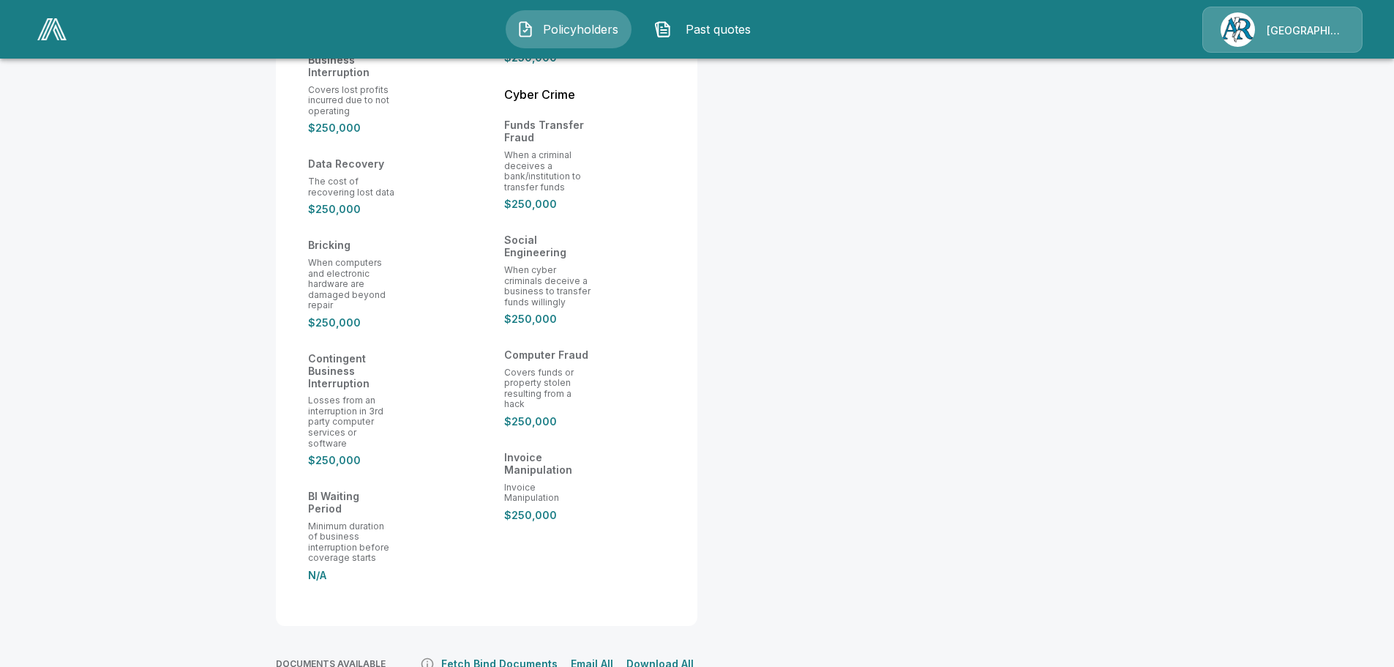
scroll to position [1171, 0]
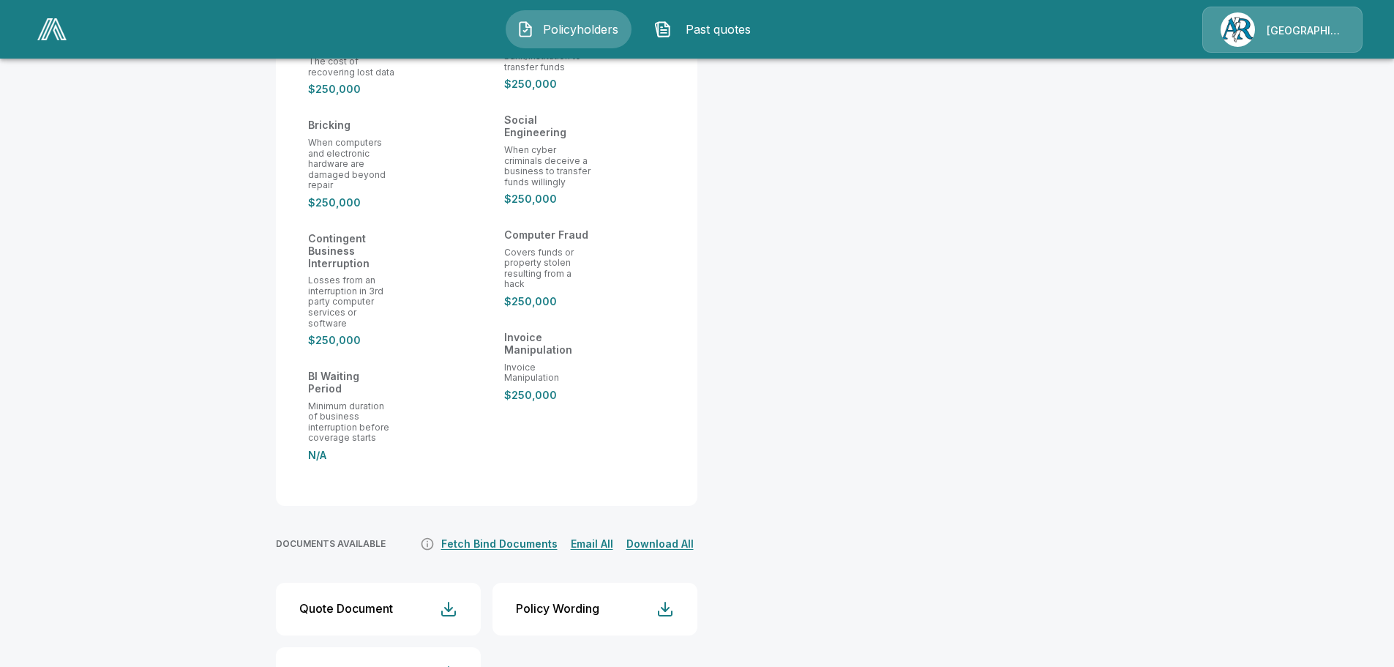
click at [511, 535] on button "Fetch Bind Documents" at bounding box center [500, 544] width 124 height 18
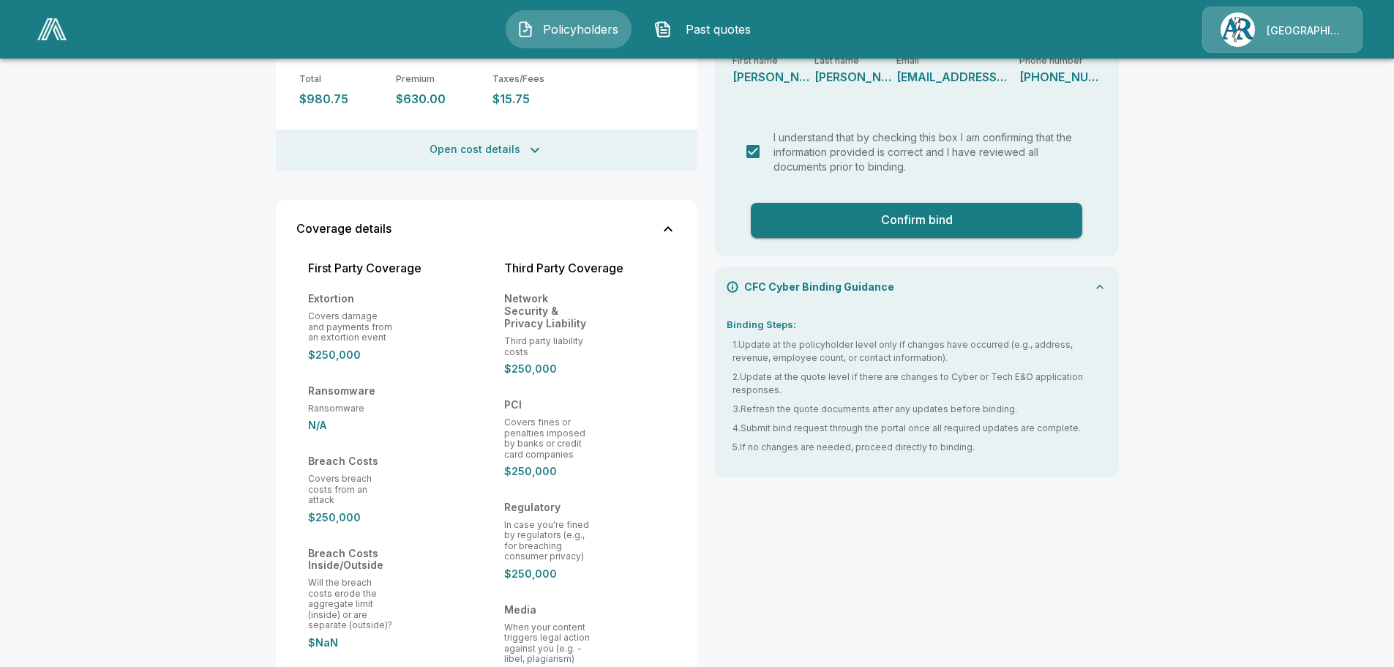
scroll to position [440, 0]
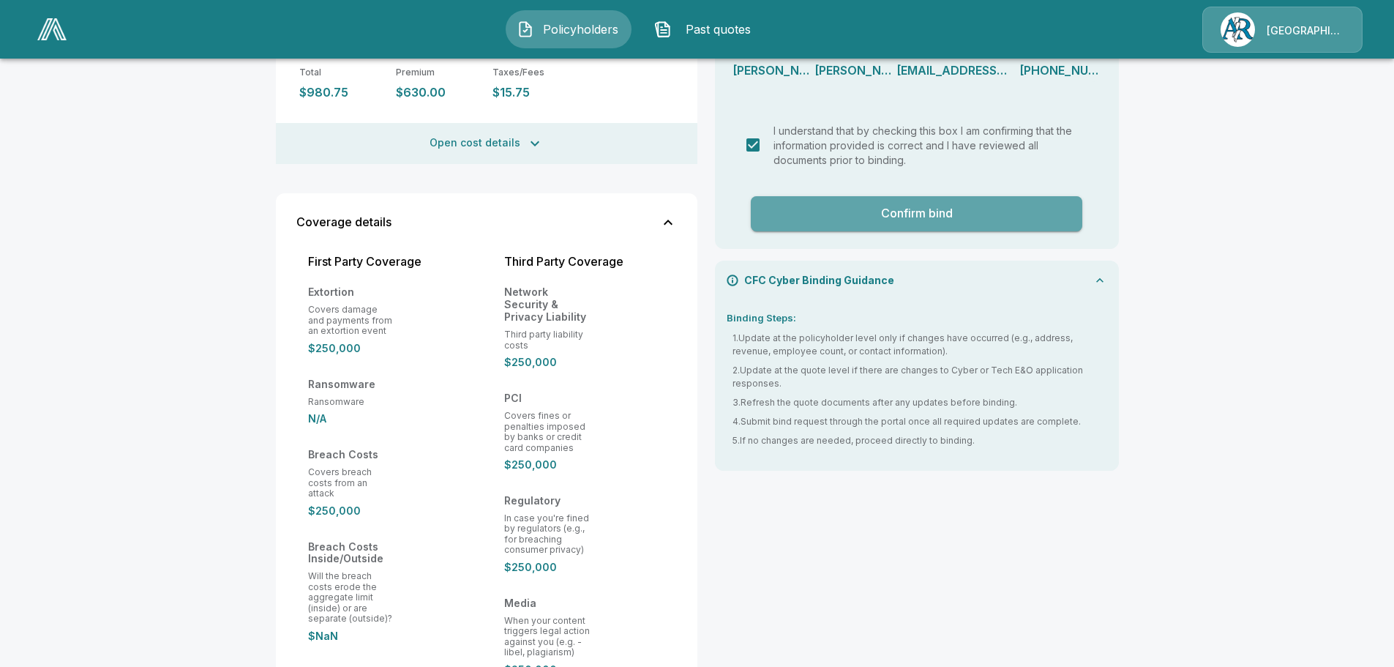
click at [907, 196] on button "Confirm bind" at bounding box center [917, 213] width 332 height 35
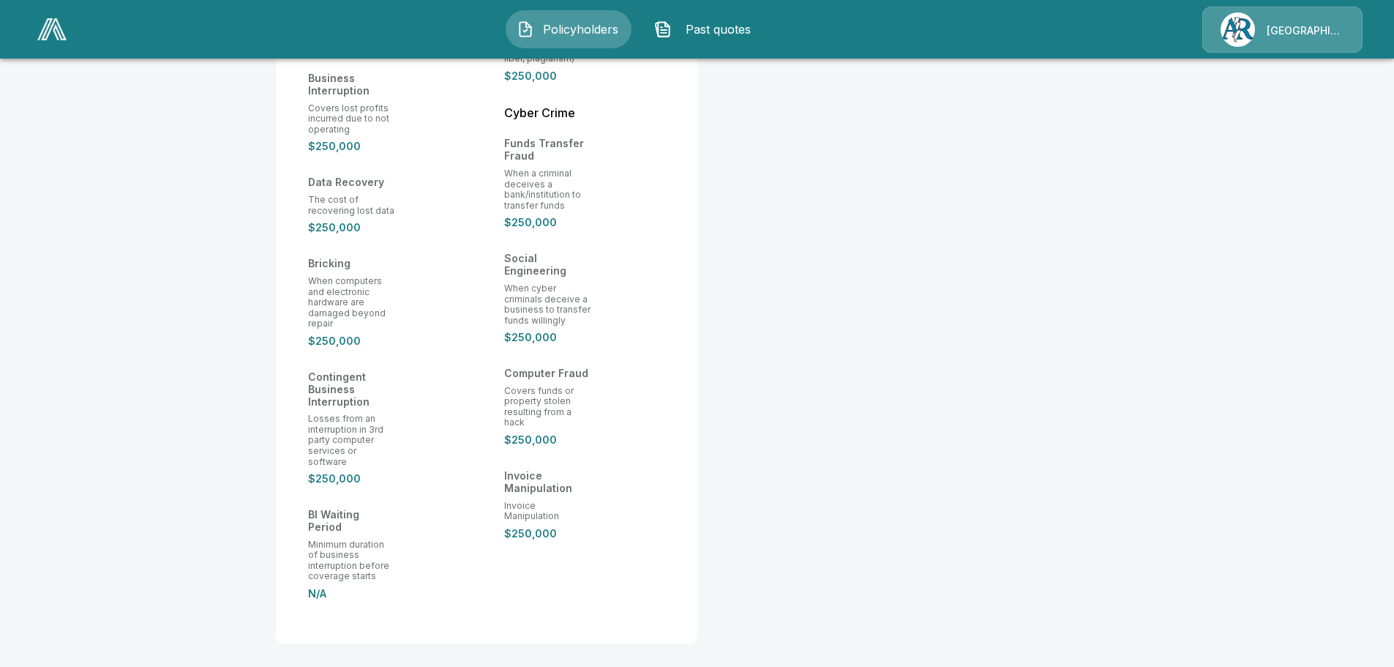
scroll to position [1236, 0]
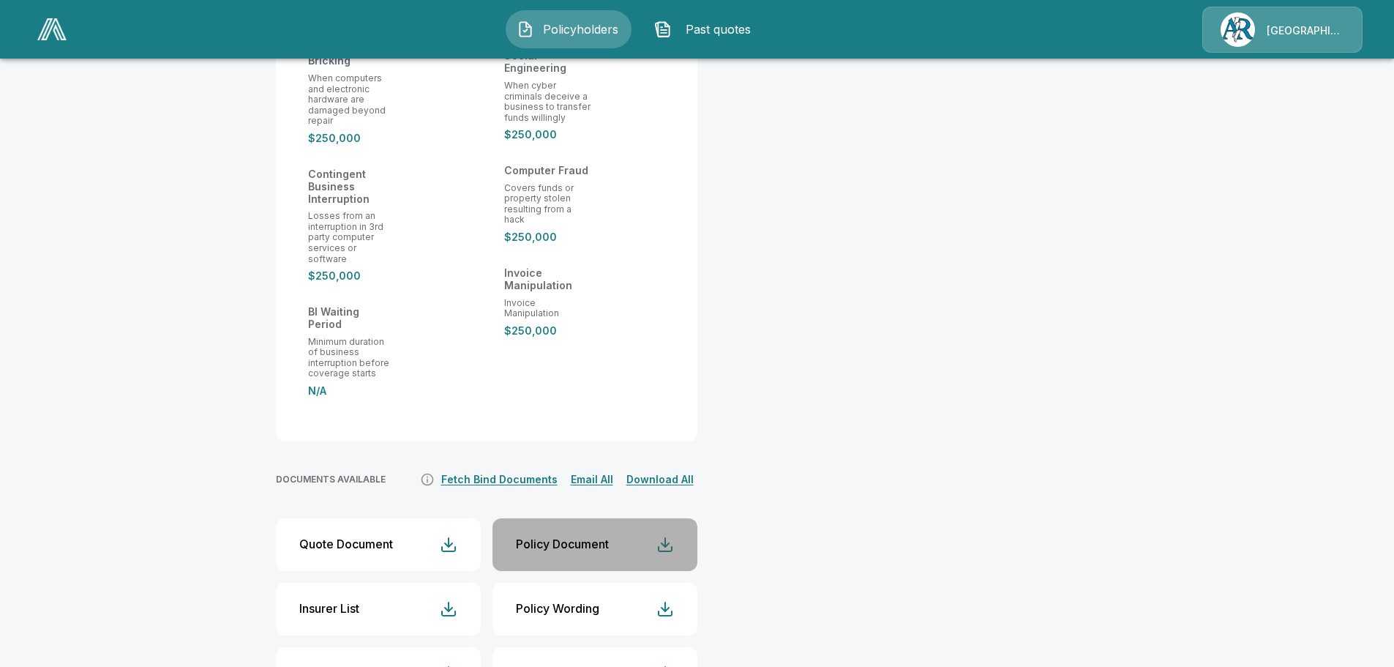
click at [672, 536] on div "button" at bounding box center [665, 545] width 18 height 18
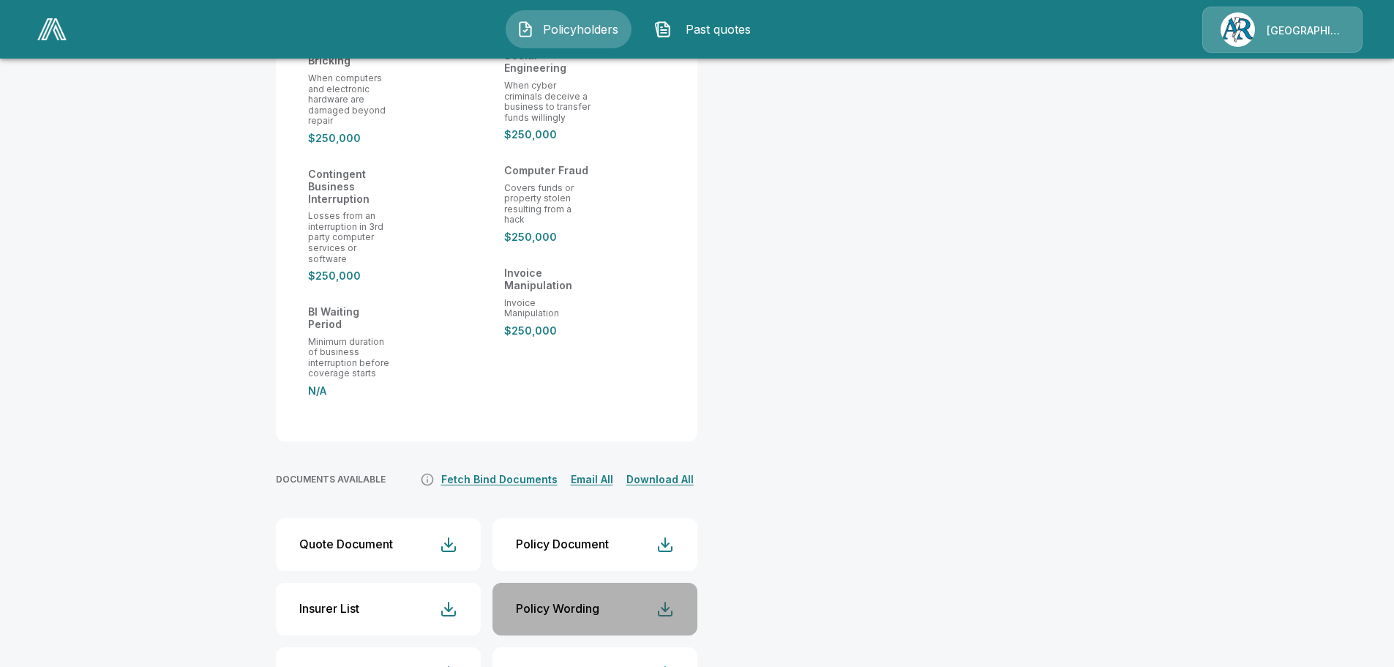
click at [674, 600] on div "button" at bounding box center [665, 609] width 18 height 18
click at [453, 664] on div "button" at bounding box center [449, 673] width 18 height 18
click at [622, 666] on div "Prefilled Application" at bounding box center [572, 673] width 113 height 14
click at [449, 600] on div "button" at bounding box center [449, 609] width 18 height 18
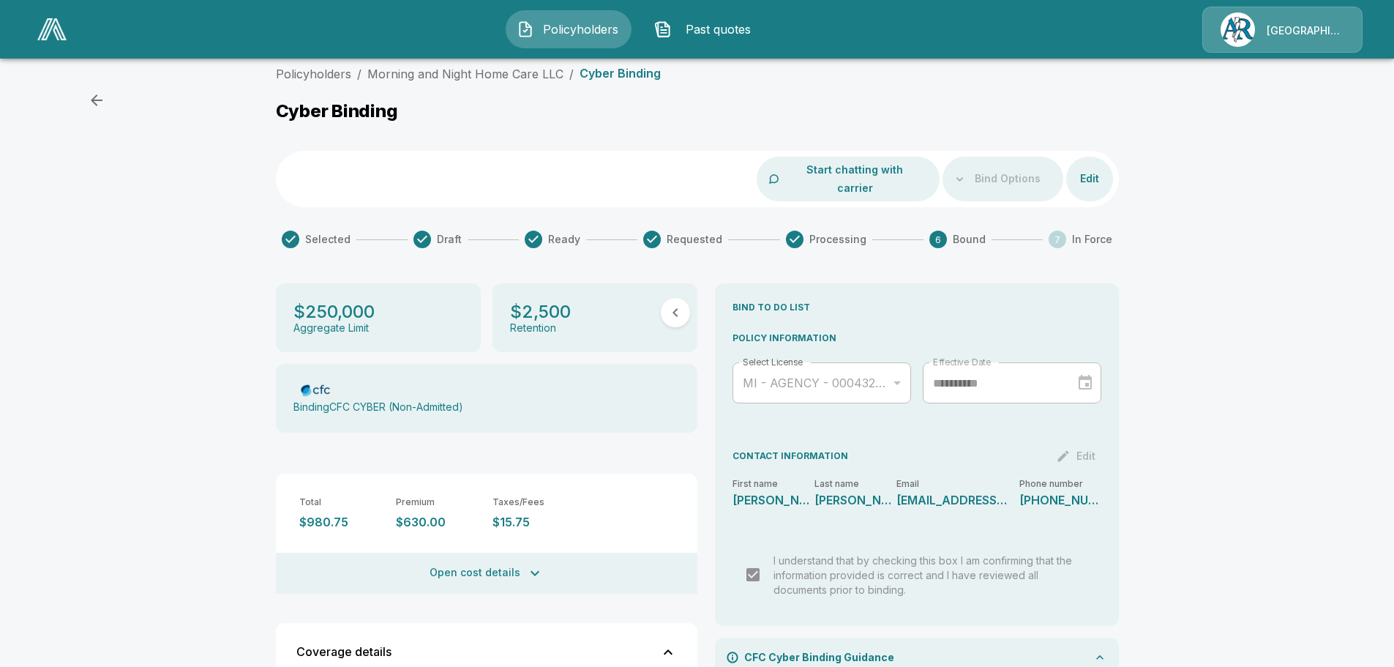
scroll to position [0, 0]
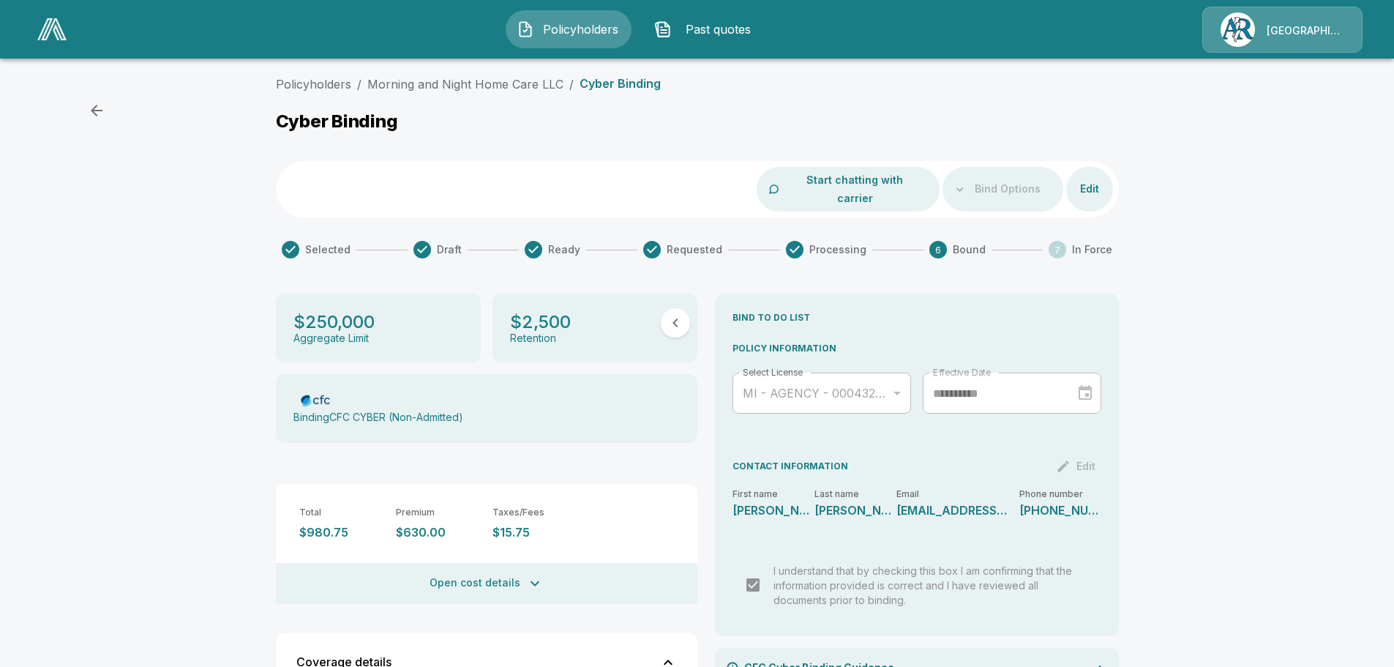
click at [743, 121] on div "Cyber Binding" at bounding box center [697, 123] width 843 height 27
click at [705, 113] on div "Cyber Binding" at bounding box center [697, 123] width 843 height 27
